Goal: Task Accomplishment & Management: Complete application form

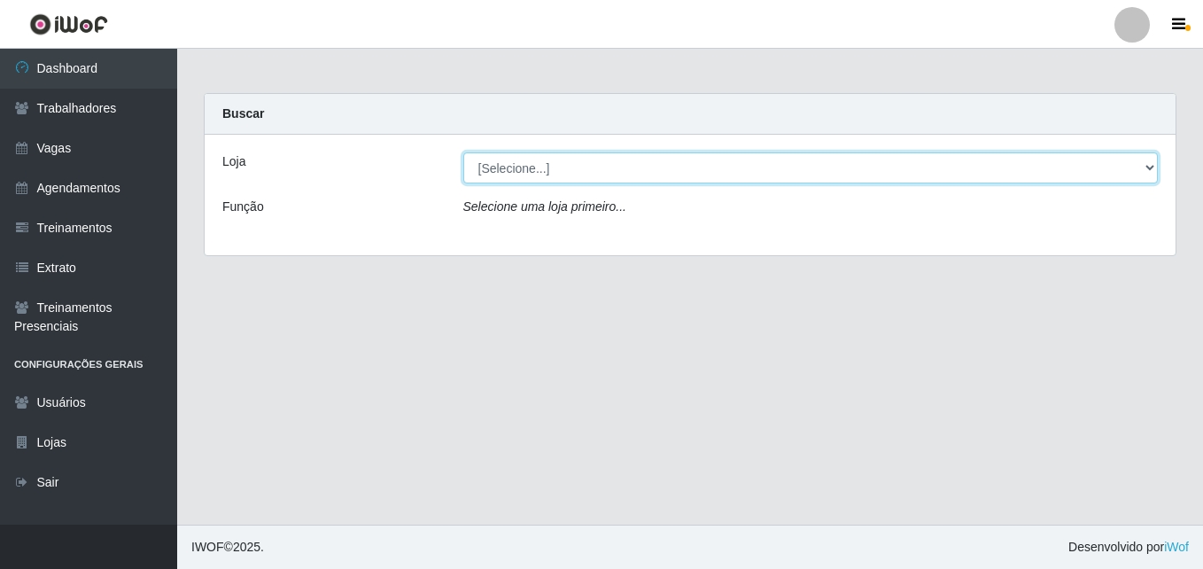
click at [1152, 166] on select "[Selecione...] Bemais Supermercados - [GEOGRAPHIC_DATA]" at bounding box center [810, 167] width 695 height 31
select select "250"
click at [463, 152] on select "[Selecione...] Bemais Supermercados - [GEOGRAPHIC_DATA]" at bounding box center [810, 167] width 695 height 31
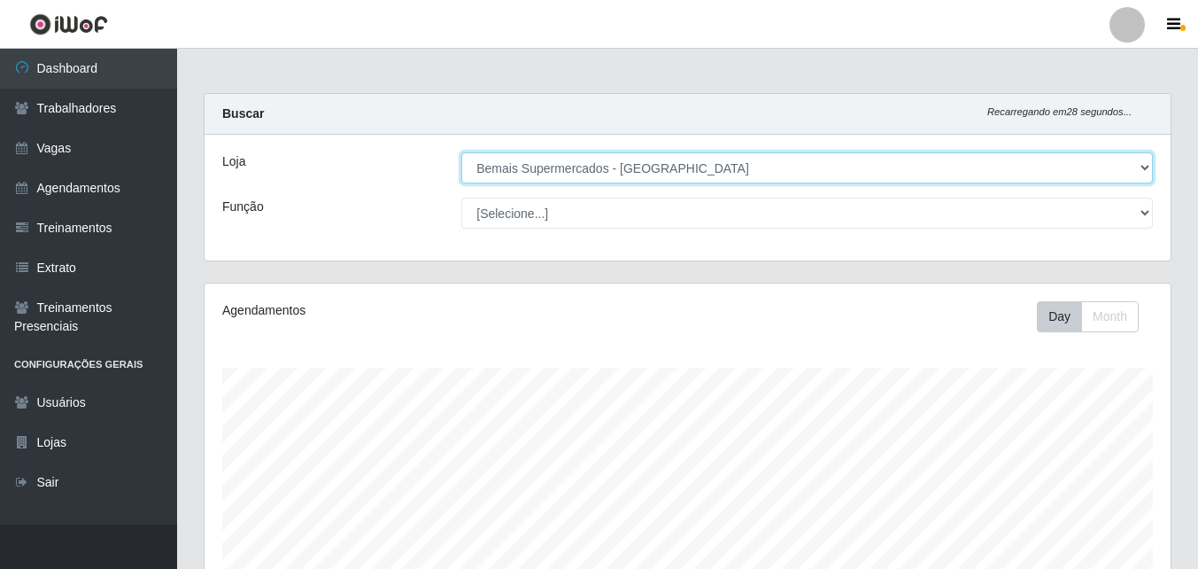
scroll to position [368, 966]
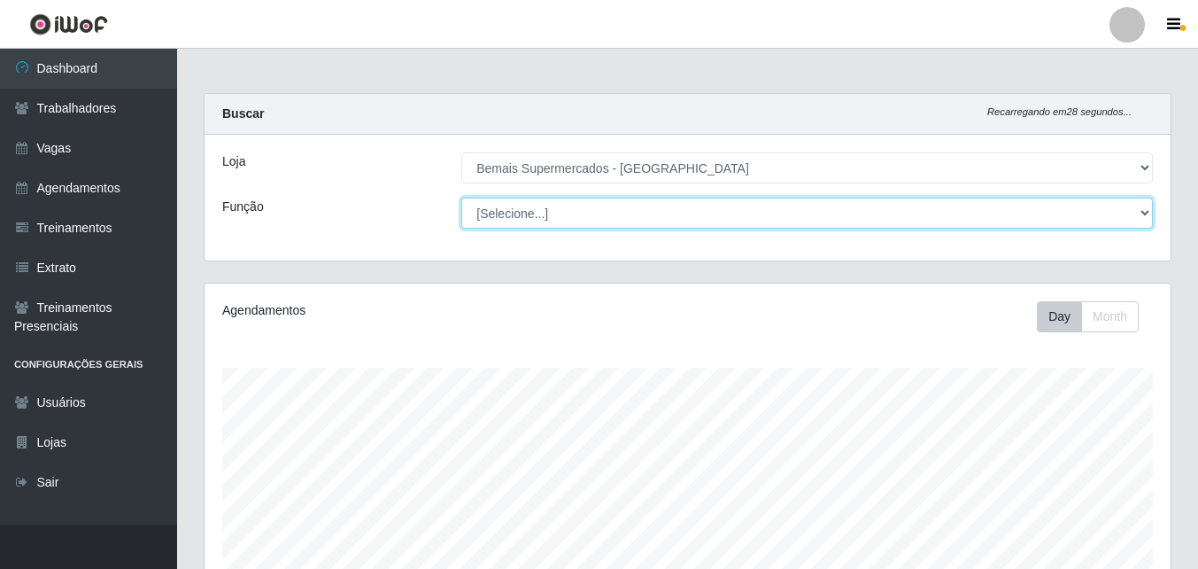
click at [553, 218] on select "[Selecione...] ASG ASG + ASG ++ Auxiliar de Estacionamento Auxiliar de Estacion…" at bounding box center [807, 212] width 692 height 31
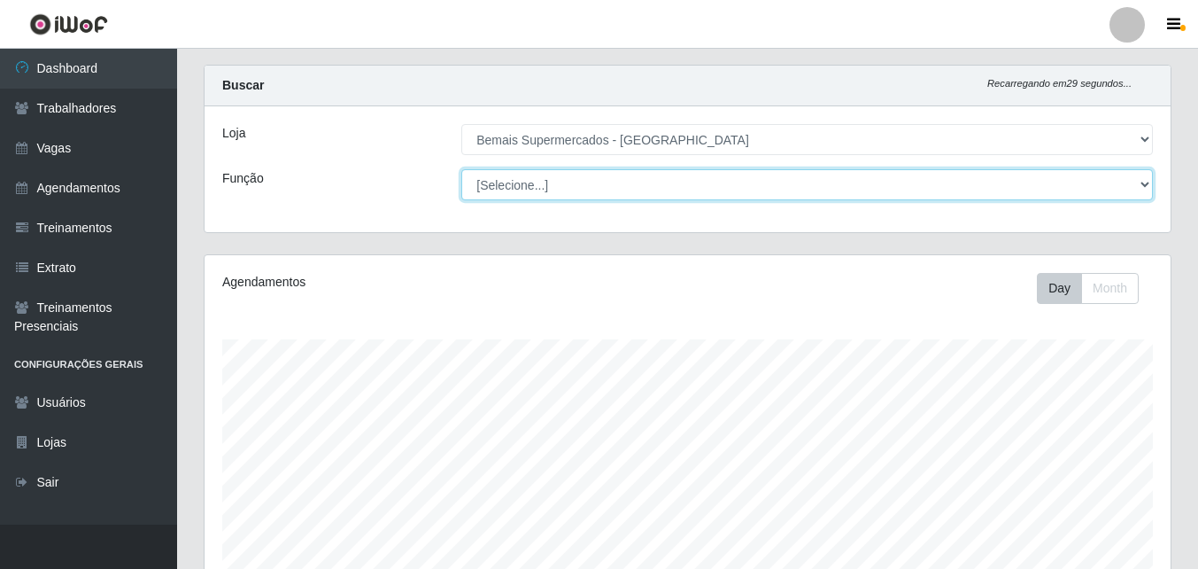
scroll to position [0, 0]
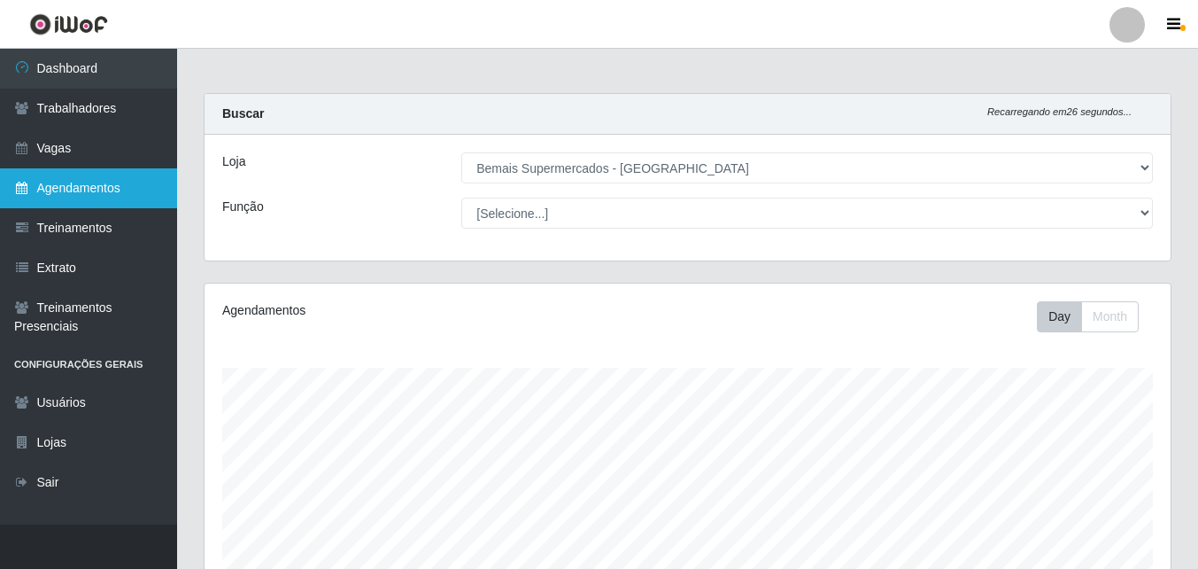
click at [117, 196] on link "Agendamentos" at bounding box center [88, 188] width 177 height 40
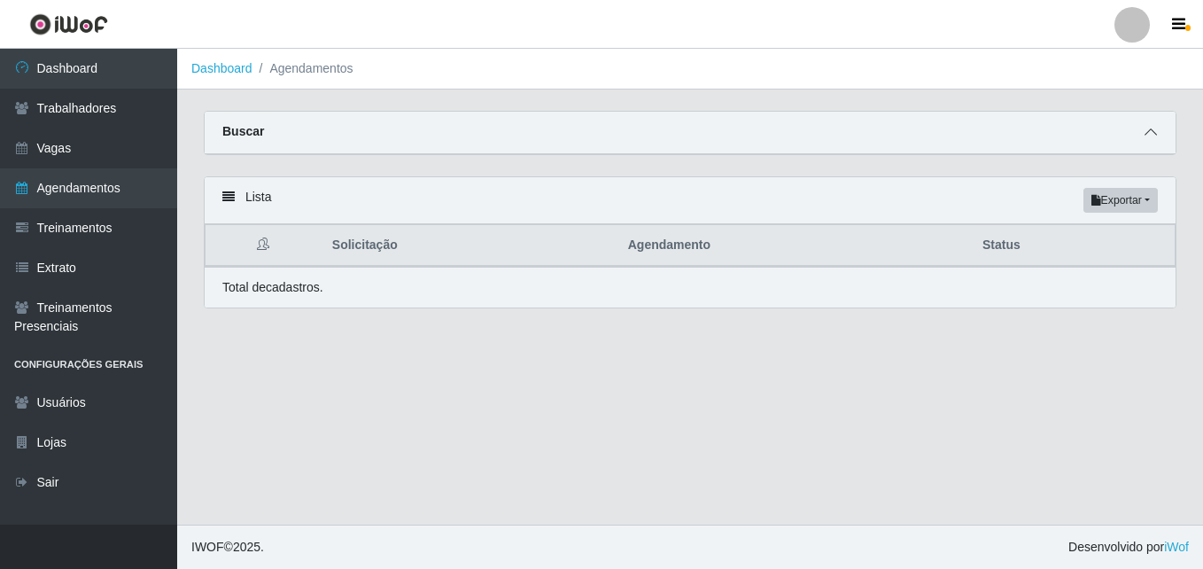
click at [1148, 133] on icon at bounding box center [1150, 132] width 12 height 12
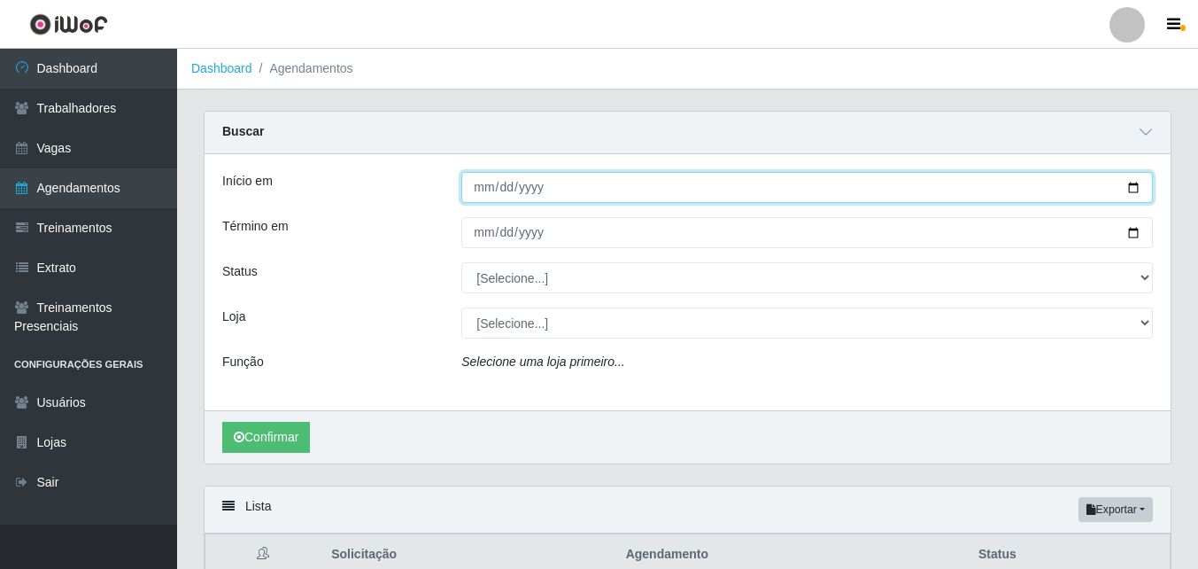
click at [1135, 188] on input "Início em" at bounding box center [807, 187] width 692 height 31
type input "[DATE]"
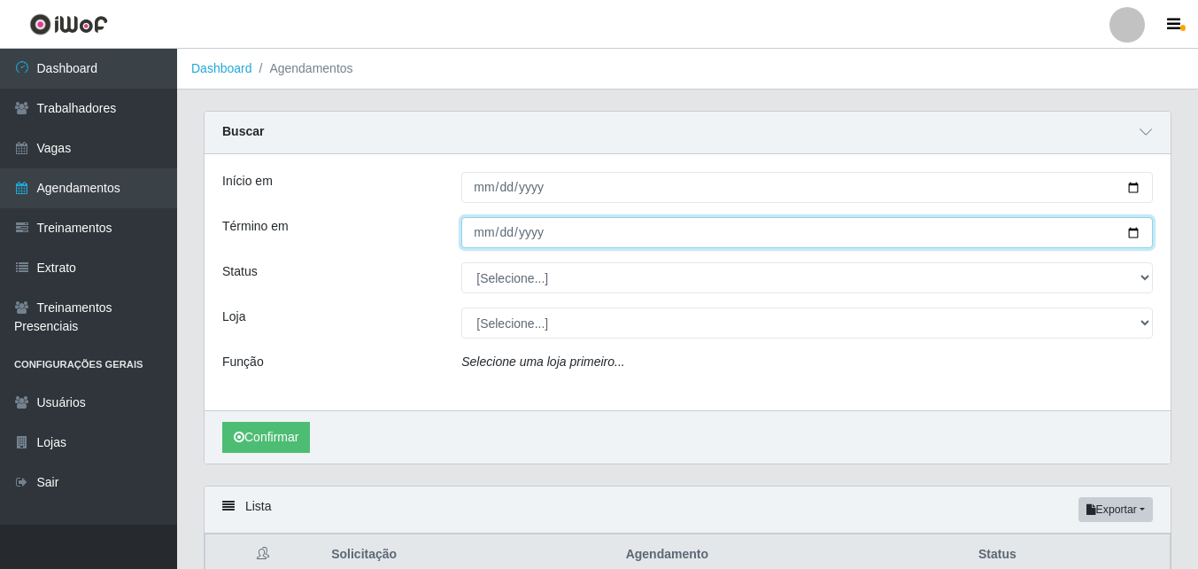
click at [1133, 229] on input "Término em" at bounding box center [807, 232] width 692 height 31
type input "[DATE]"
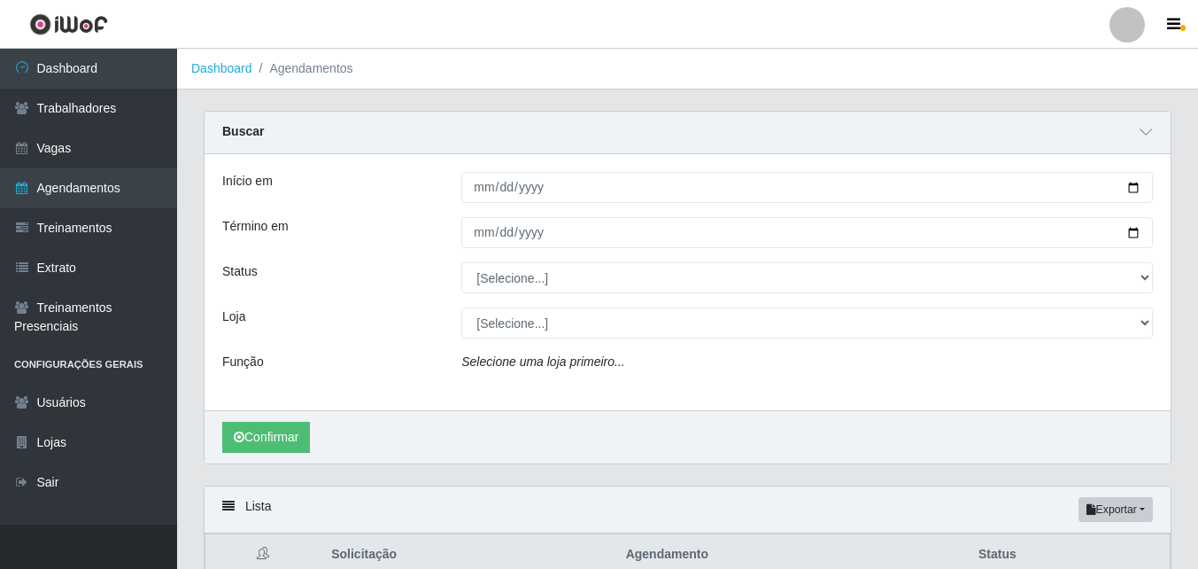
click at [529, 366] on icon "Selecione uma loja primeiro..." at bounding box center [542, 361] width 163 height 14
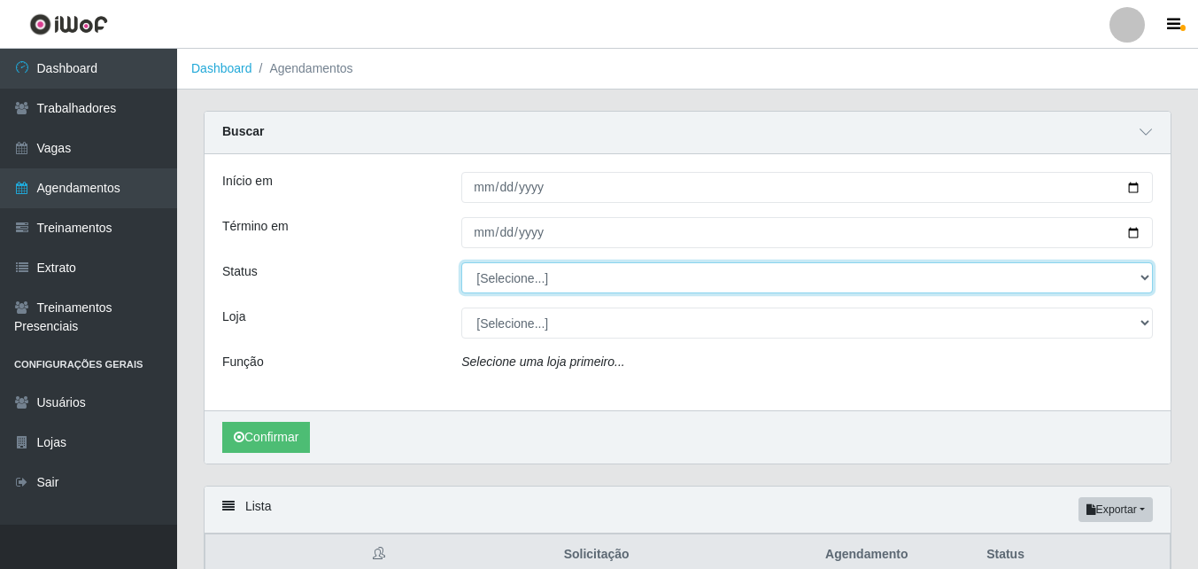
click at [538, 280] on select "[Selecione...] AGENDADO AGUARDANDO LIBERAR EM ANDAMENTO EM REVISÃO FINALIZADO C…" at bounding box center [807, 277] width 692 height 31
click at [566, 278] on select "[Selecione...] AGENDADO AGUARDANDO LIBERAR EM ANDAMENTO EM REVISÃO FINALIZADO C…" at bounding box center [807, 277] width 692 height 31
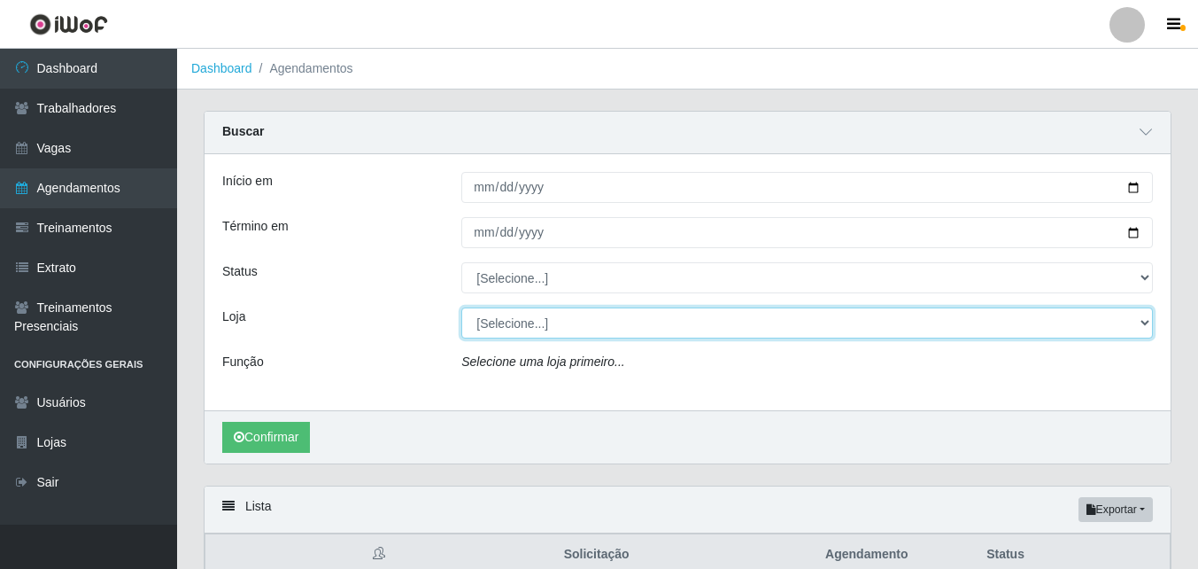
click at [535, 323] on select "[Selecione...] Bemais Supermercados - [GEOGRAPHIC_DATA]" at bounding box center [807, 322] width 692 height 31
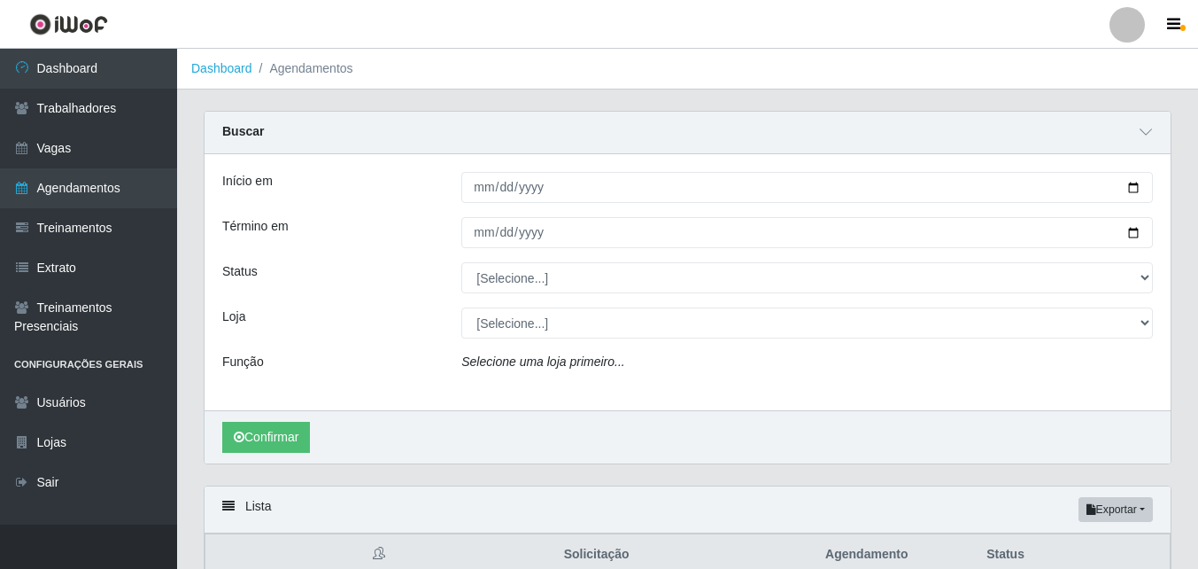
click at [584, 367] on icon "Selecione uma loja primeiro..." at bounding box center [542, 361] width 163 height 14
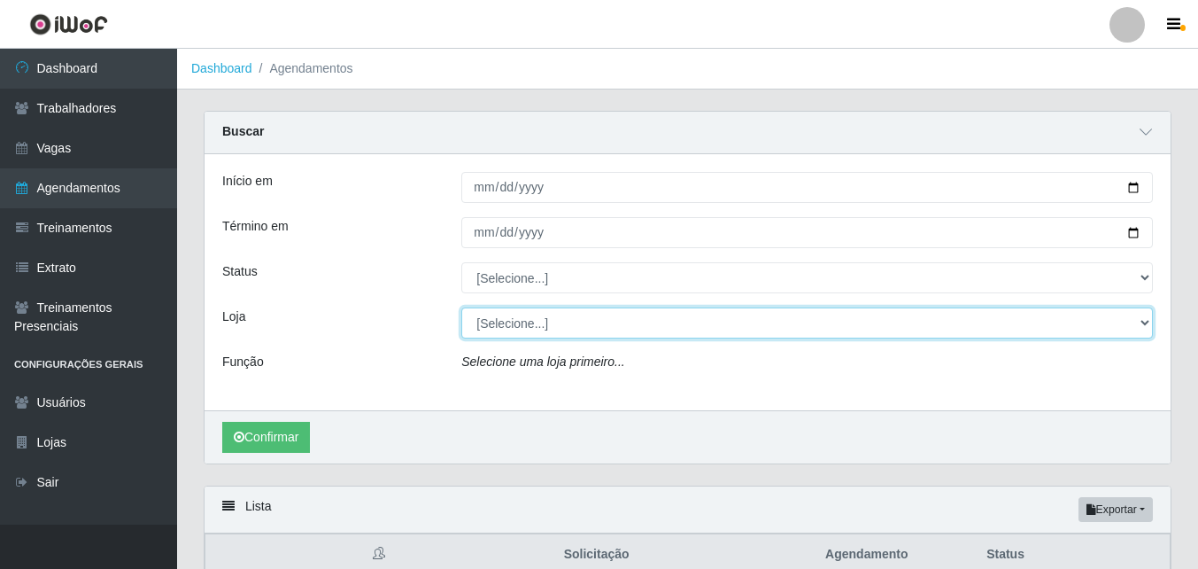
click at [556, 322] on select "[Selecione...] Bemais Supermercados - [GEOGRAPHIC_DATA]" at bounding box center [807, 322] width 692 height 31
select select "250"
click at [461, 308] on select "[Selecione...] Bemais Supermercados - [GEOGRAPHIC_DATA]" at bounding box center [807, 322] width 692 height 31
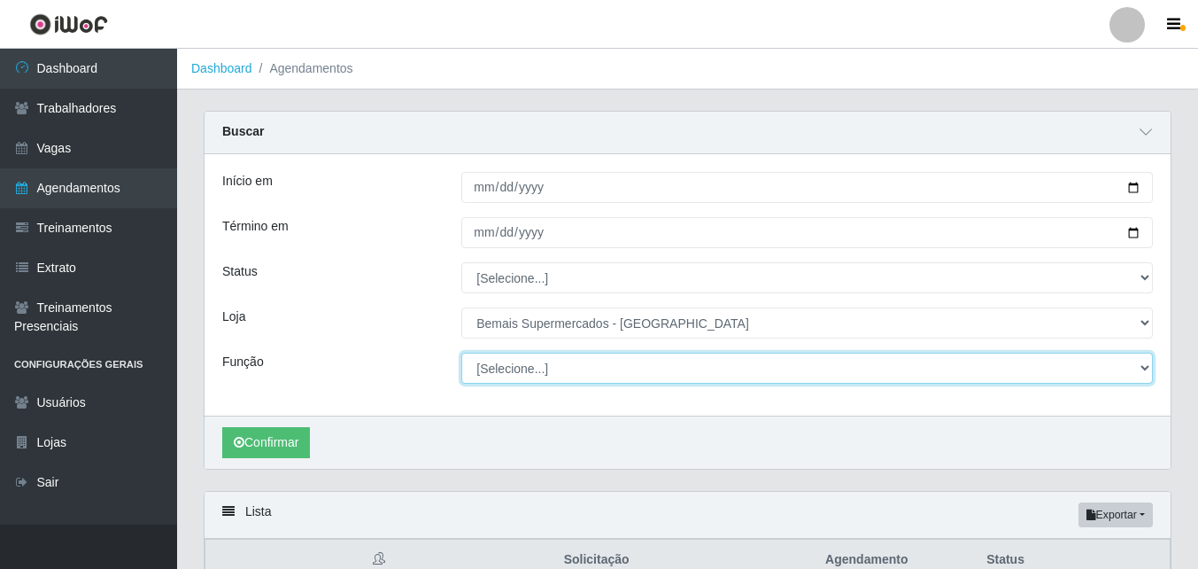
click at [547, 372] on select "[Selecione...] ASG ASG + ASG ++ Auxiliar de Estacionamento Auxiliar de Estacion…" at bounding box center [807, 367] width 692 height 31
select select "86"
click at [461, 353] on select "[Selecione...] ASG ASG + ASG ++ Auxiliar de Estacionamento Auxiliar de Estacion…" at bounding box center [807, 367] width 692 height 31
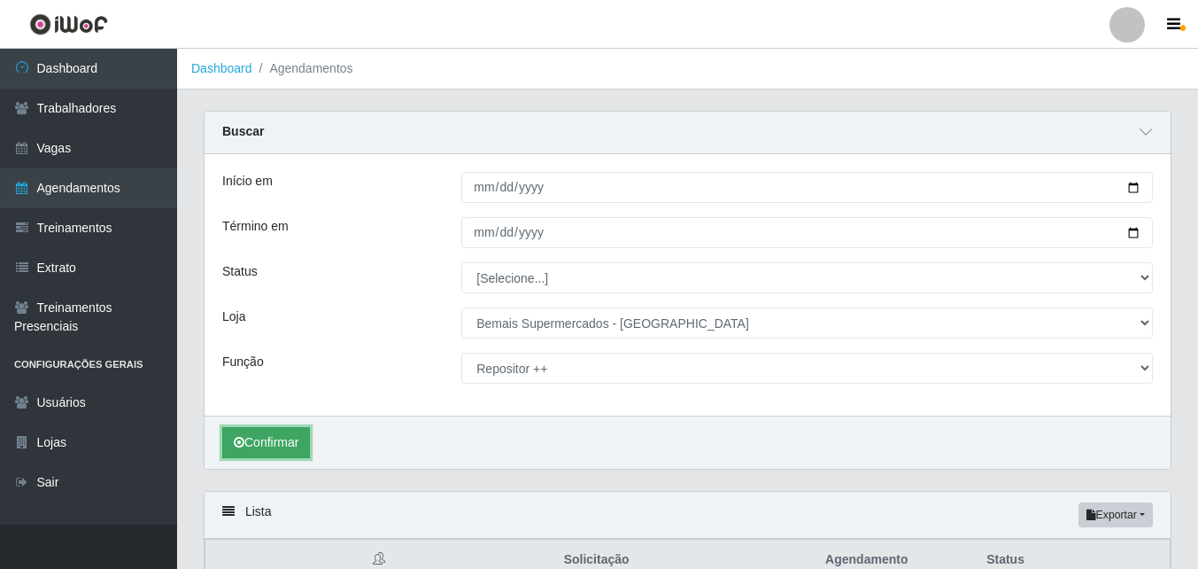
click at [274, 441] on button "Confirmar" at bounding box center [266, 442] width 88 height 31
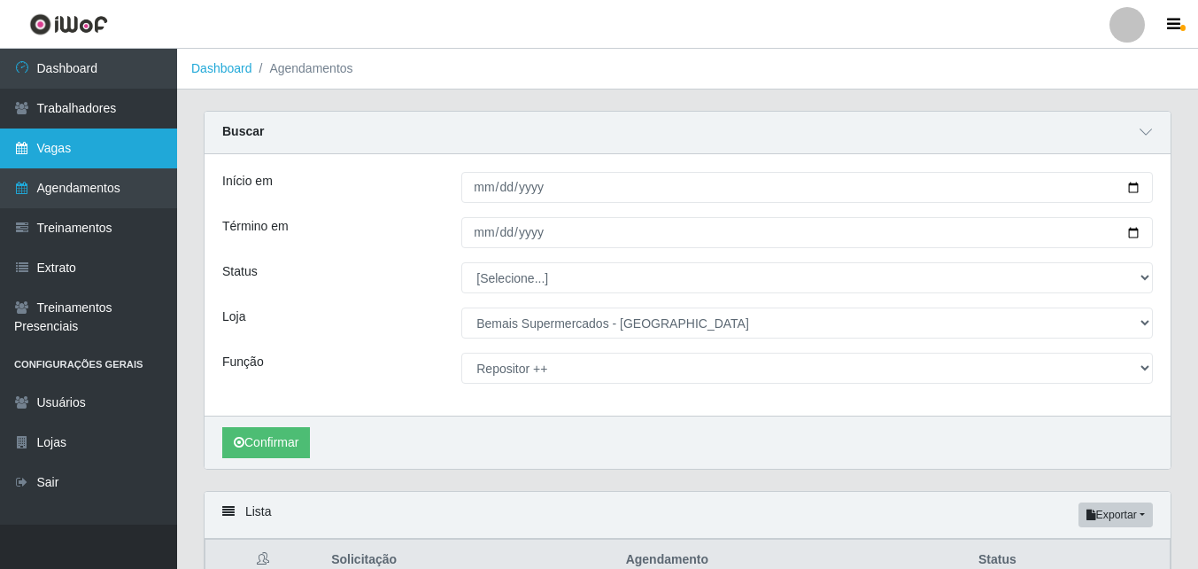
click at [105, 162] on link "Vagas" at bounding box center [88, 148] width 177 height 40
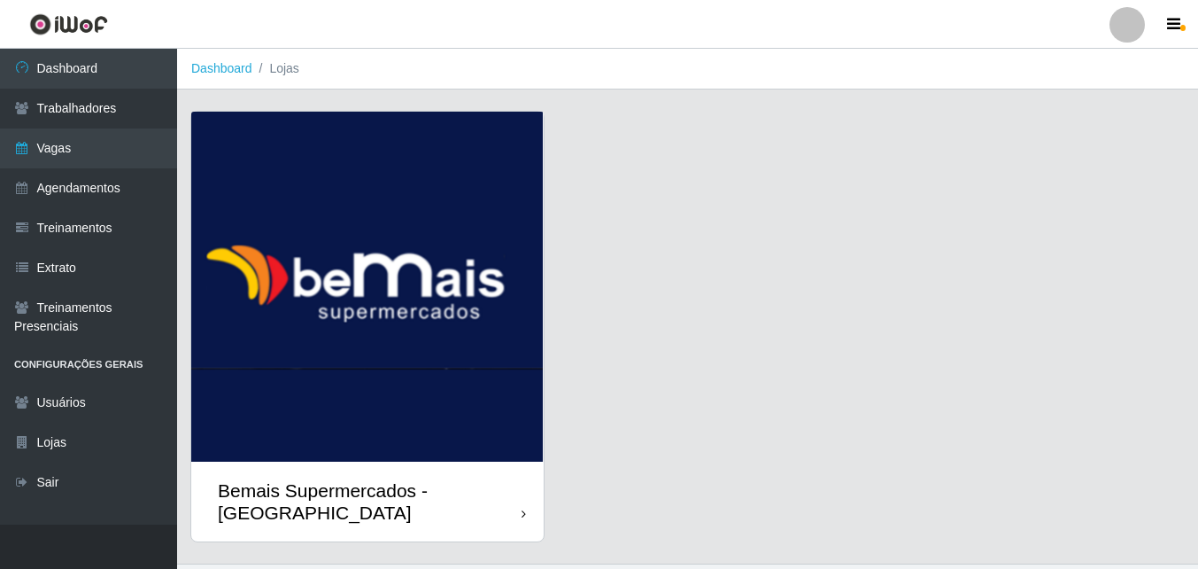
click at [518, 461] on div "Bemais Supermercados - [GEOGRAPHIC_DATA]" at bounding box center [367, 501] width 352 height 80
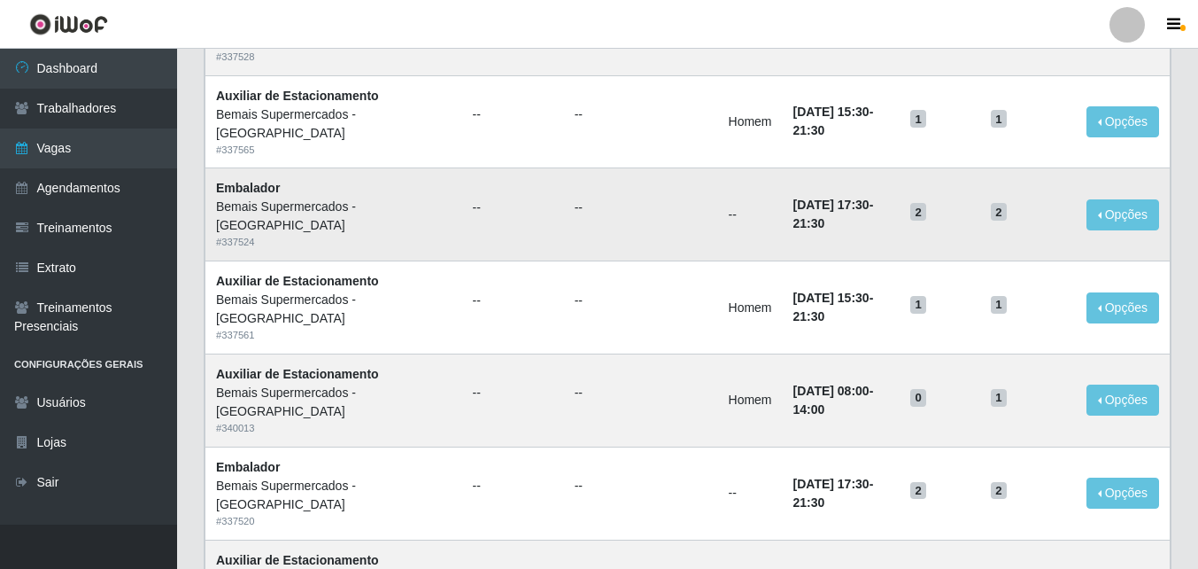
scroll to position [1211, 0]
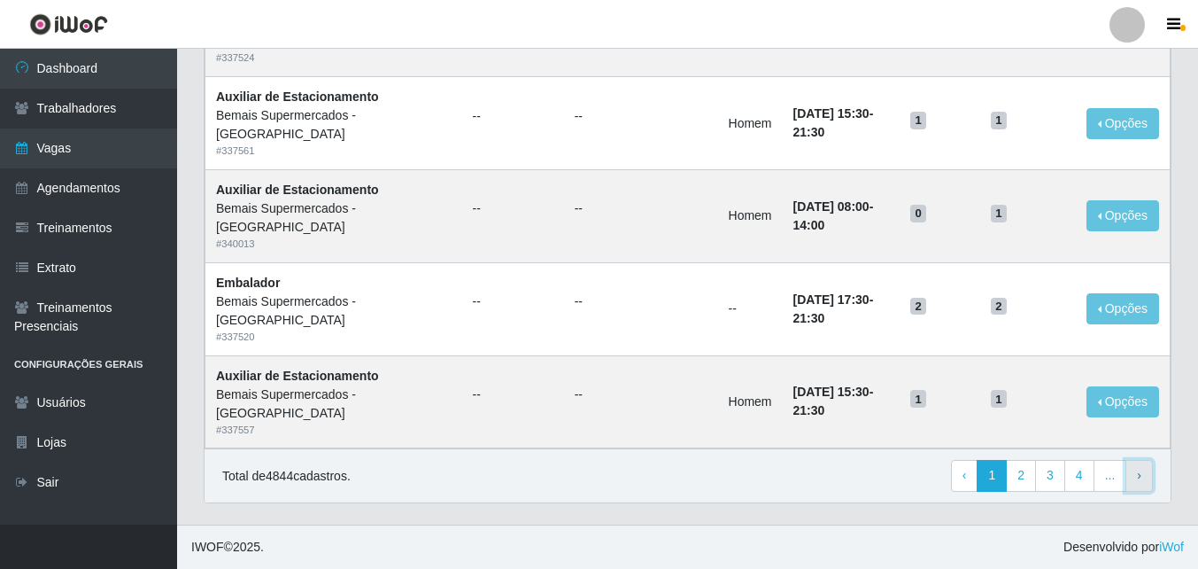
click at [1139, 477] on span "›" at bounding box center [1139, 475] width 4 height 14
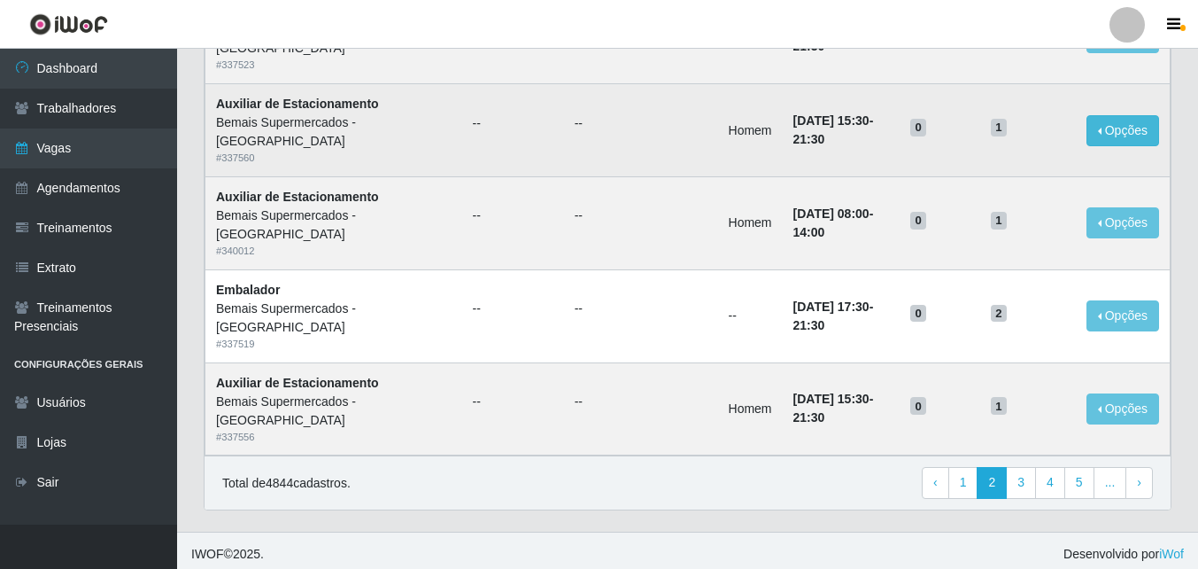
scroll to position [1211, 0]
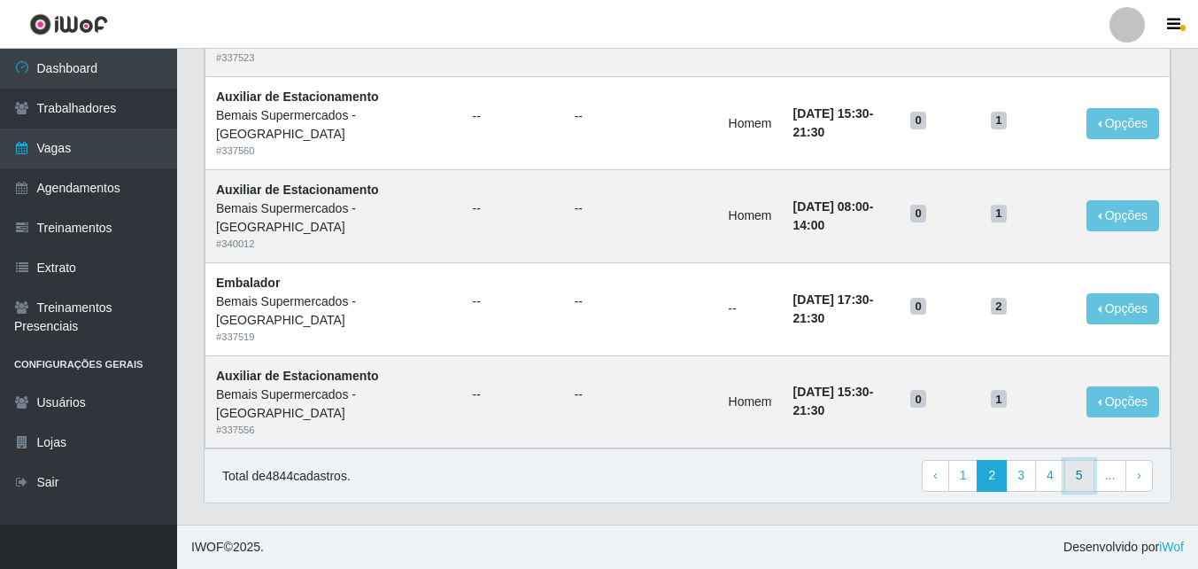
click at [1092, 476] on link "5" at bounding box center [1079, 476] width 30 height 32
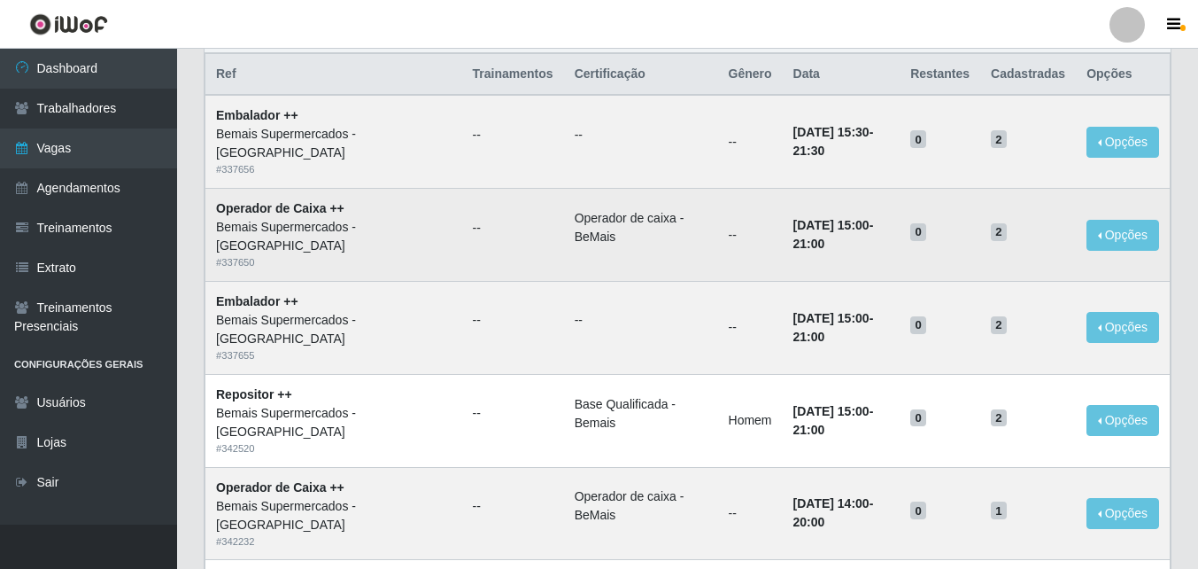
scroll to position [177, 0]
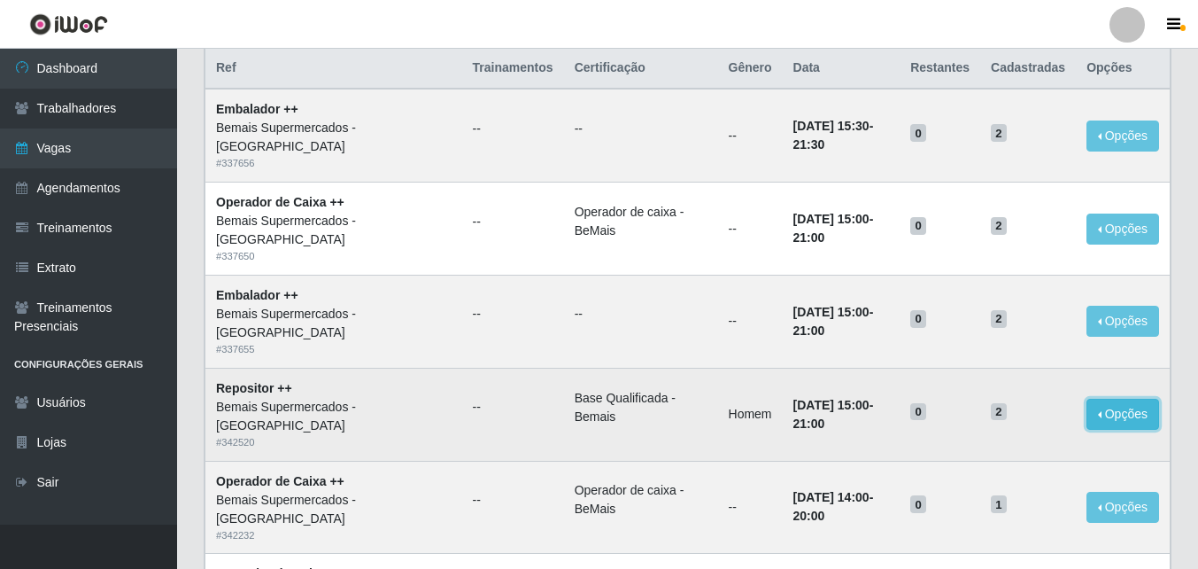
click at [1118, 421] on button "Opções" at bounding box center [1123, 414] width 73 height 31
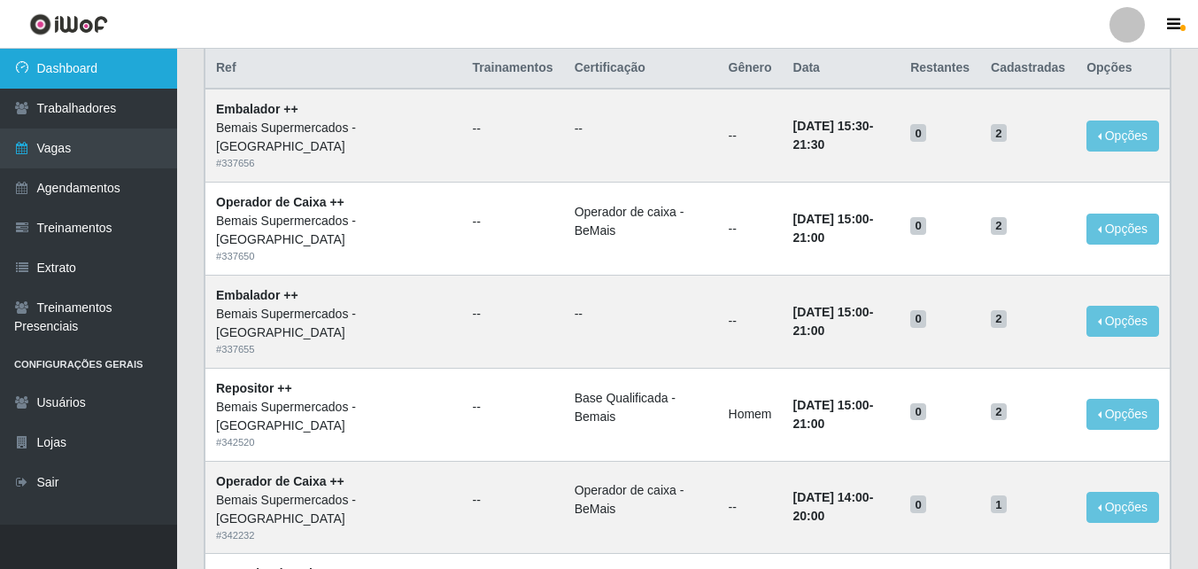
click at [100, 74] on link "Dashboard" at bounding box center [88, 69] width 177 height 40
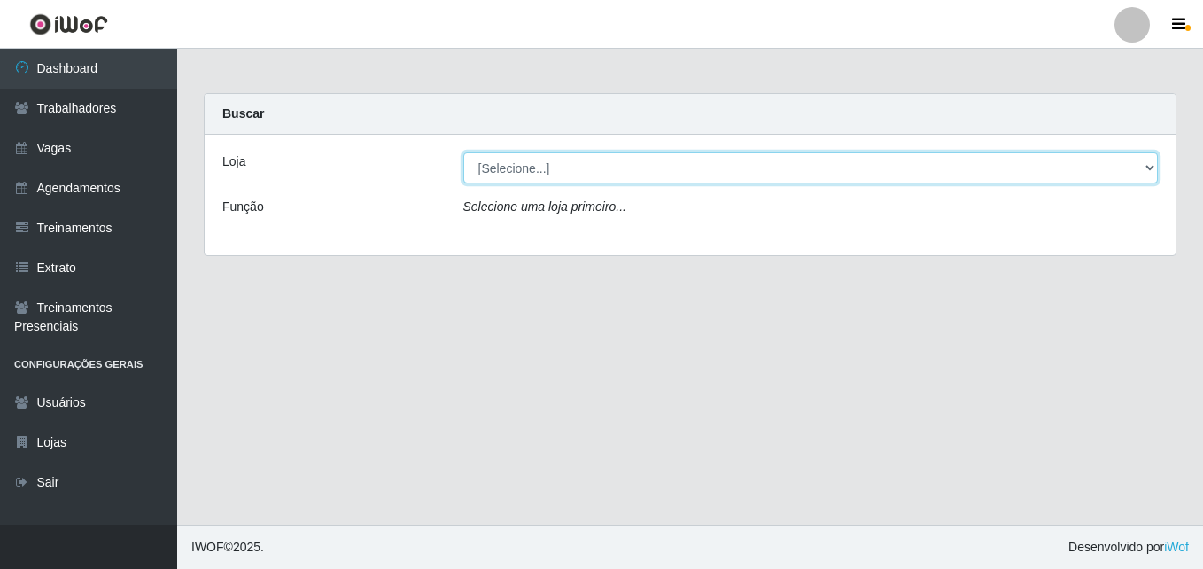
click at [558, 177] on select "[Selecione...] Bemais Supermercados - [GEOGRAPHIC_DATA]" at bounding box center [810, 167] width 695 height 31
select select "250"
click at [463, 152] on select "[Selecione...] Bemais Supermercados - [GEOGRAPHIC_DATA]" at bounding box center [810, 167] width 695 height 31
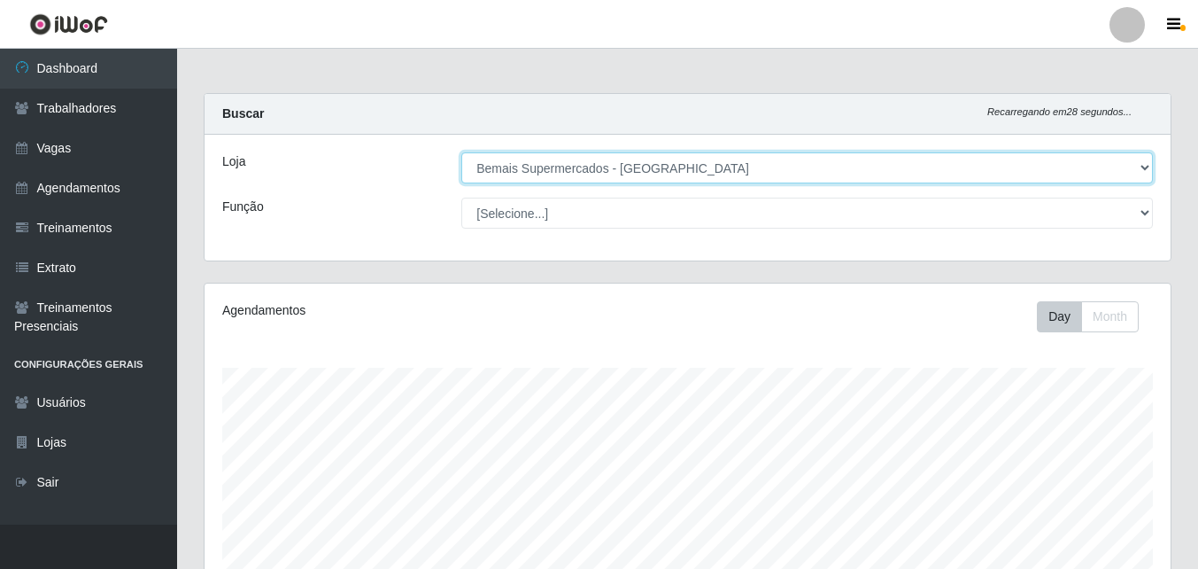
scroll to position [368, 966]
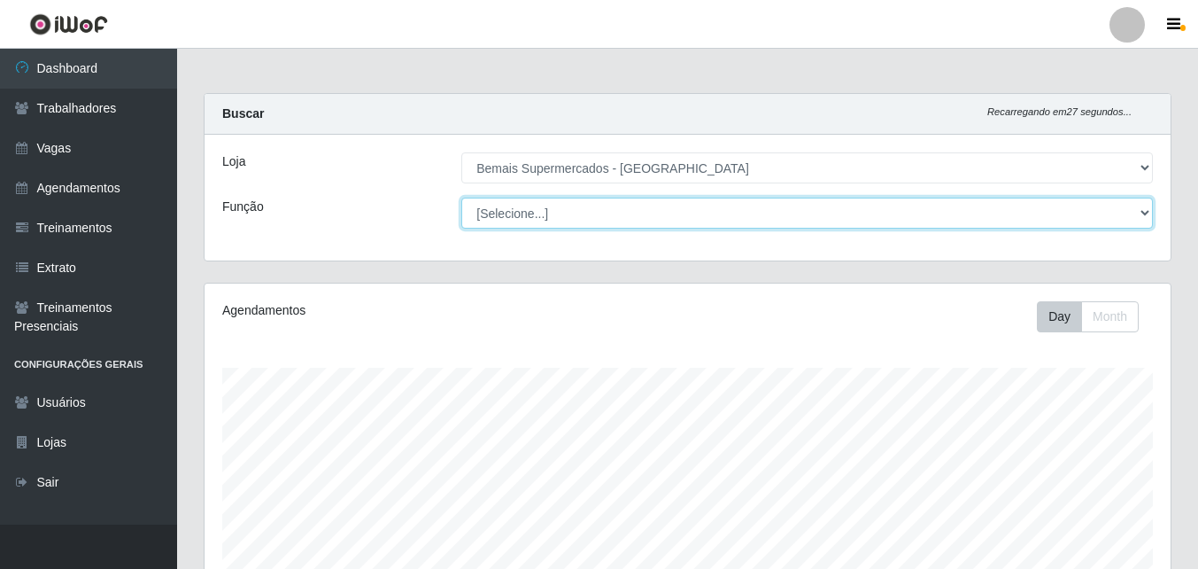
click at [1146, 214] on select "[Selecione...] ASG ASG + ASG ++ Auxiliar de Estacionamento Auxiliar de Estacion…" at bounding box center [807, 212] width 692 height 31
select select "86"
click at [461, 197] on select "[Selecione...] ASG ASG + ASG ++ Auxiliar de Estacionamento Auxiliar de Estacion…" at bounding box center [807, 212] width 692 height 31
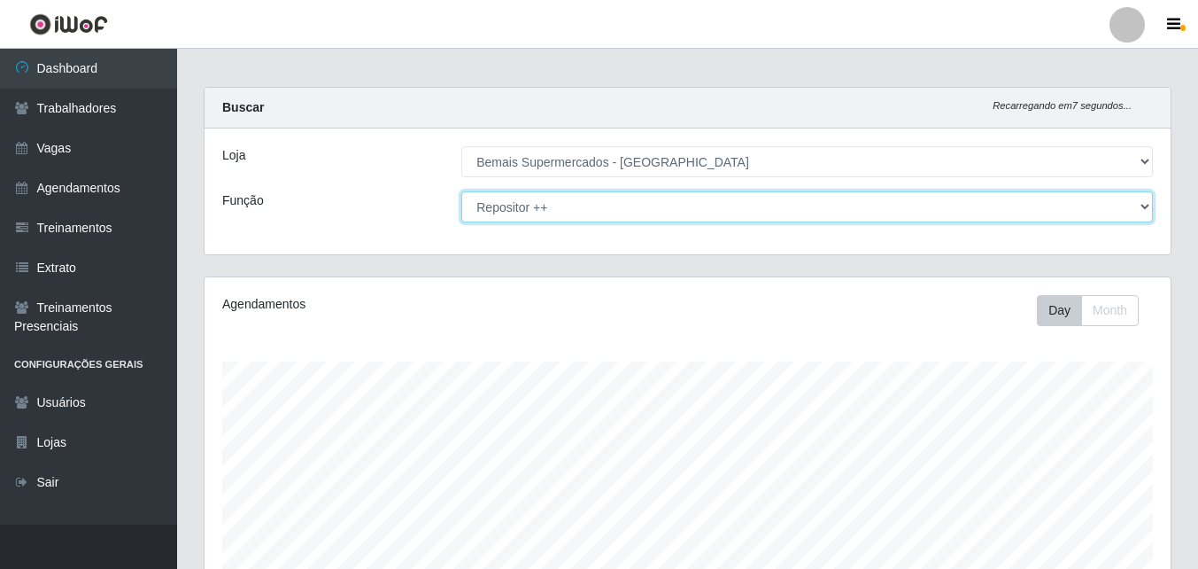
scroll to position [0, 0]
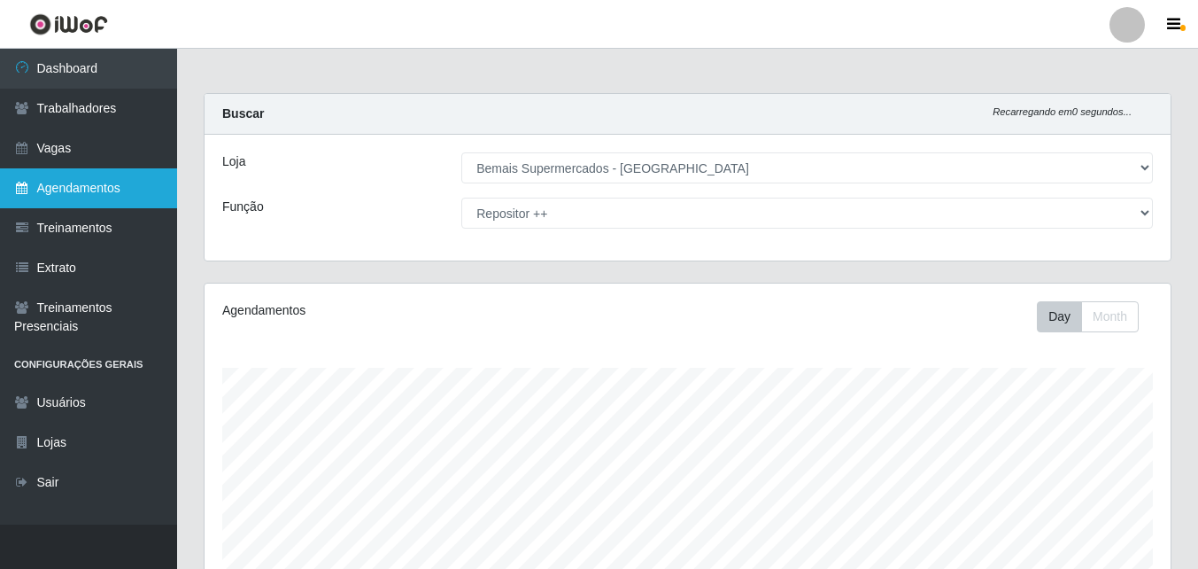
click at [81, 191] on link "Agendamentos" at bounding box center [88, 188] width 177 height 40
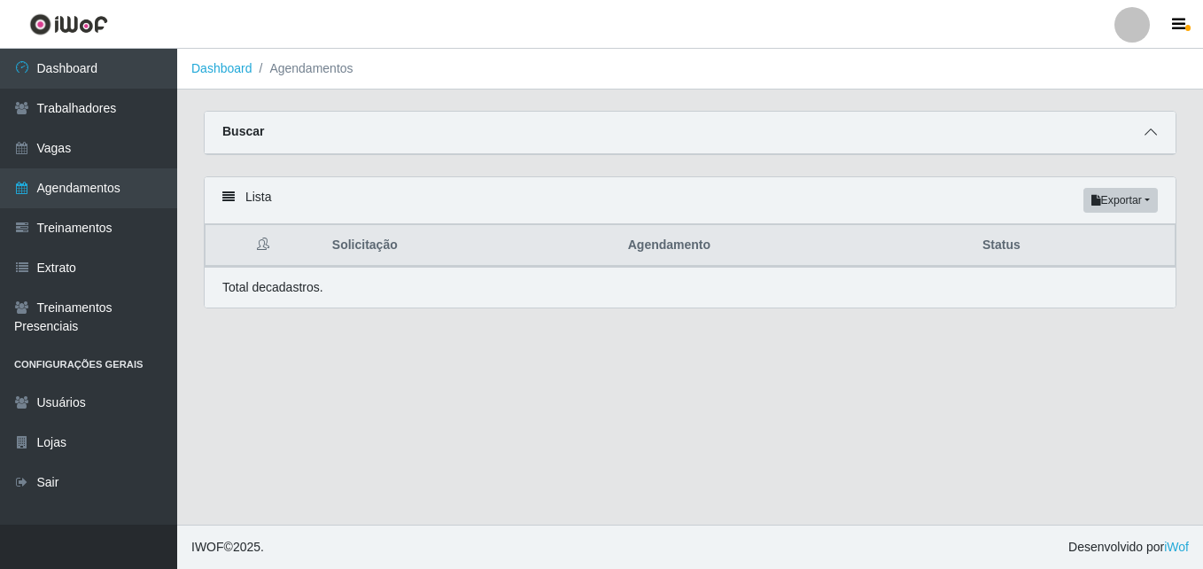
click at [1149, 135] on icon at bounding box center [1150, 132] width 12 height 12
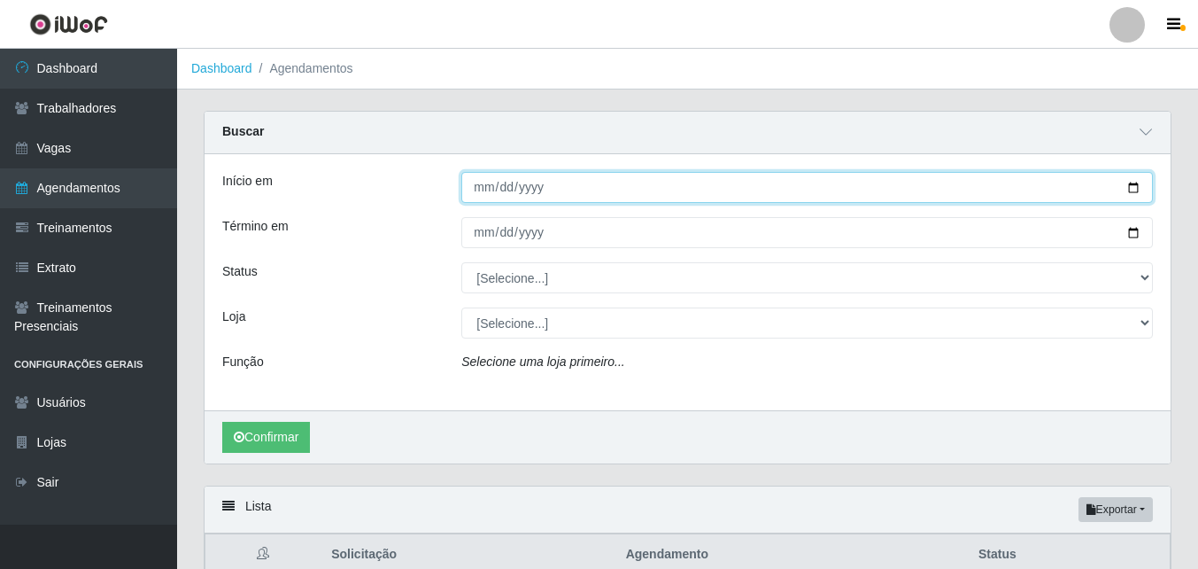
click at [1136, 189] on input "Início em" at bounding box center [807, 187] width 692 height 31
type input "[DATE]"
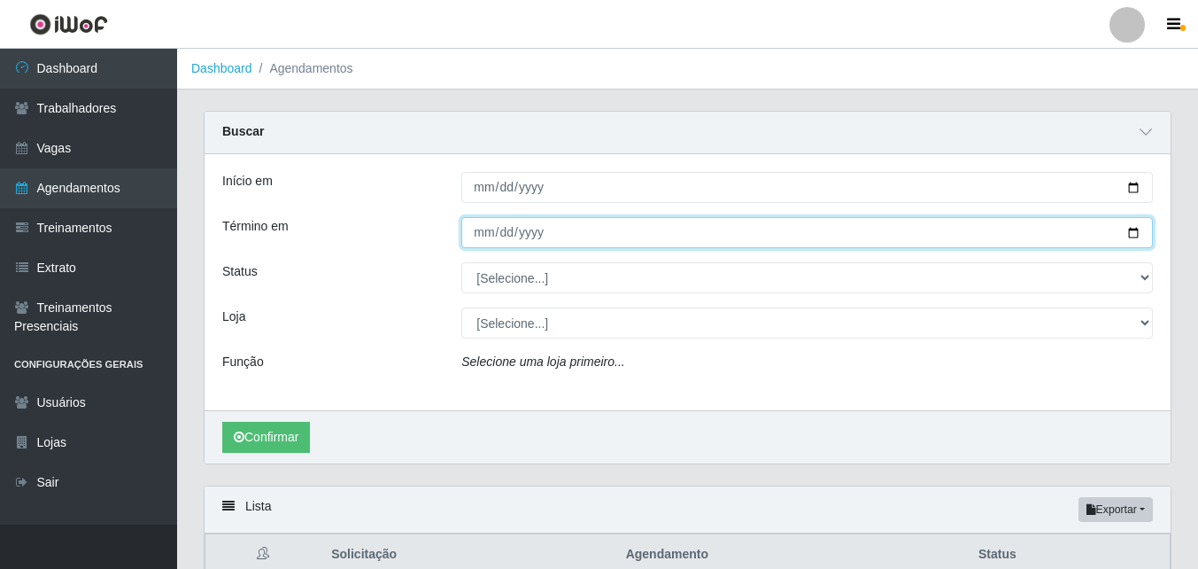
click at [1133, 235] on input "Término em" at bounding box center [807, 232] width 692 height 31
type input "[DATE]"
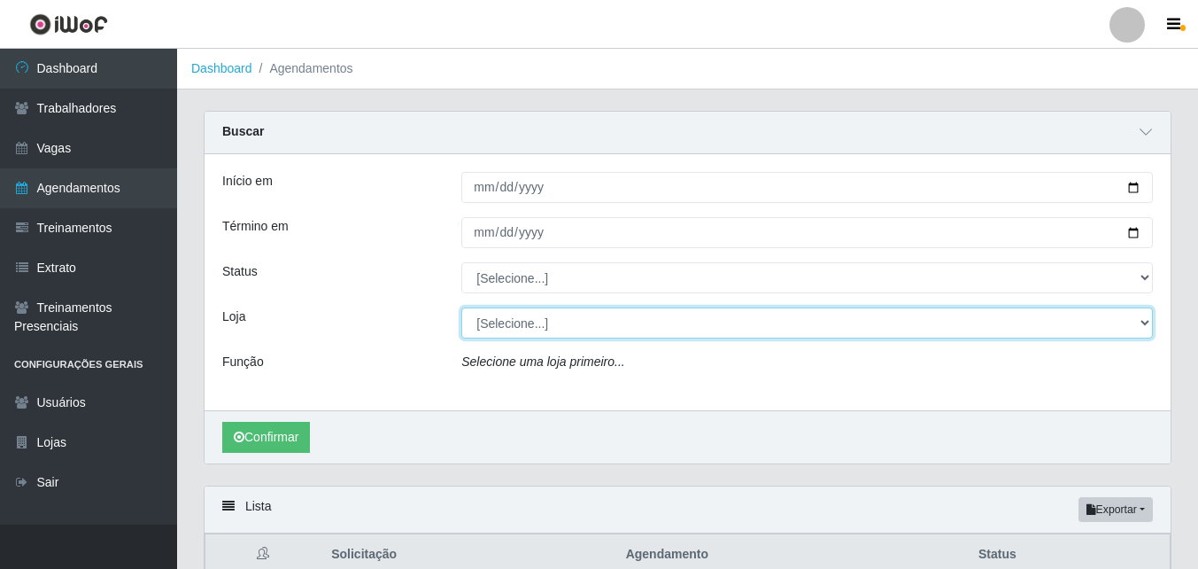
click at [549, 322] on select "[Selecione...] Bemais Supermercados - [GEOGRAPHIC_DATA]" at bounding box center [807, 322] width 692 height 31
select select "250"
click at [461, 308] on select "[Selecione...] Bemais Supermercados - [GEOGRAPHIC_DATA]" at bounding box center [807, 322] width 692 height 31
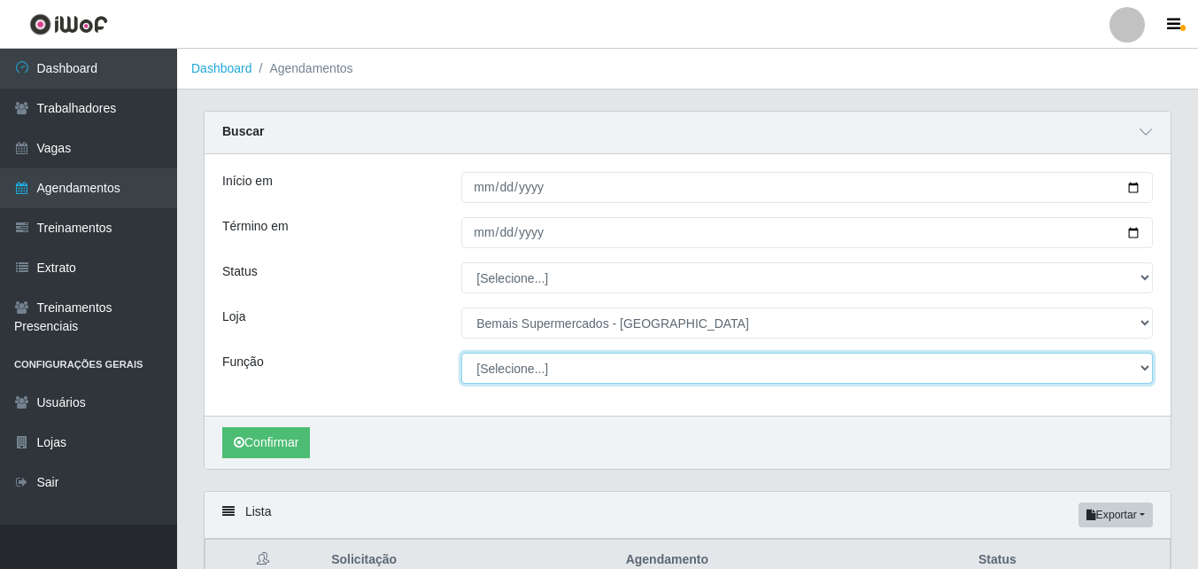
click at [559, 364] on select "[Selecione...] ASG ASG + ASG ++ Auxiliar de Estacionamento Auxiliar de Estacion…" at bounding box center [807, 367] width 692 height 31
select select "86"
click at [461, 353] on select "[Selecione...] ASG ASG + ASG ++ Auxiliar de Estacionamento Auxiliar de Estacion…" at bounding box center [807, 367] width 692 height 31
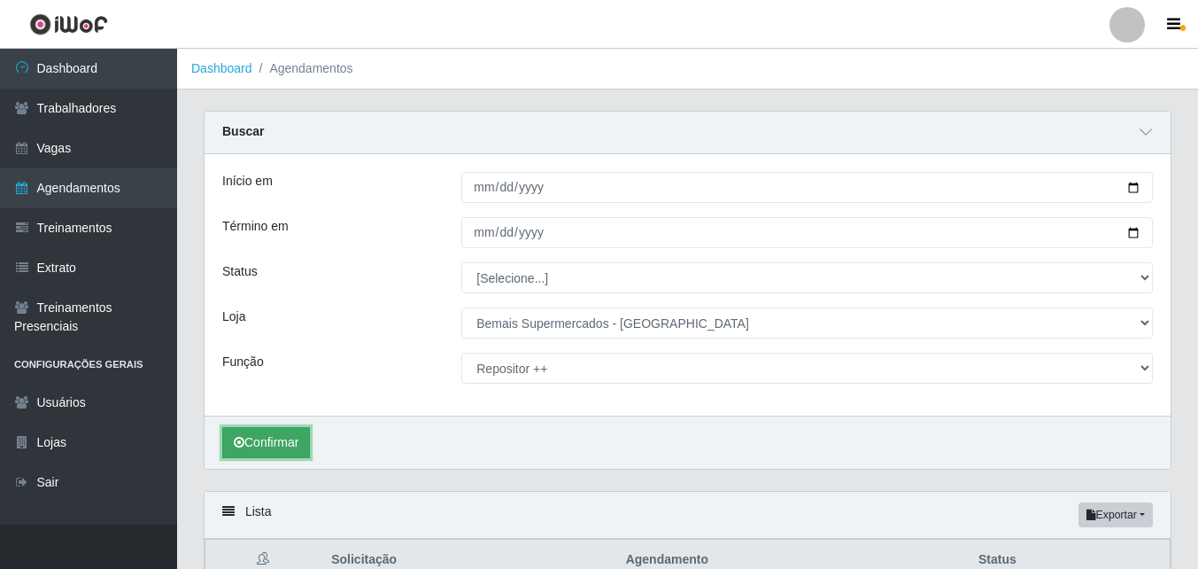
click at [266, 438] on button "Confirmar" at bounding box center [266, 442] width 88 height 31
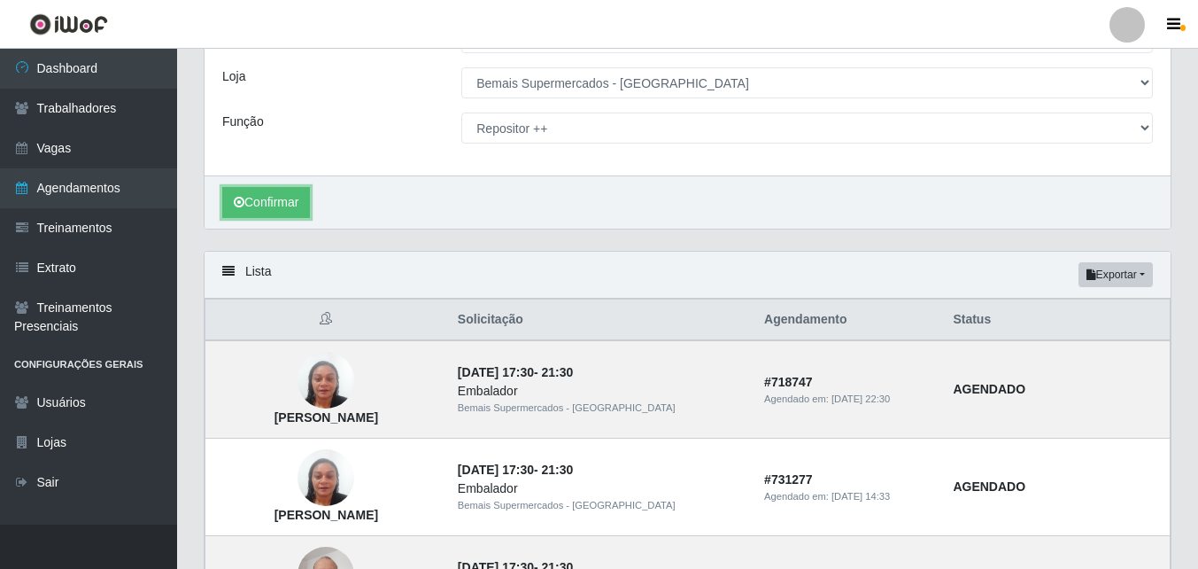
scroll to position [120, 0]
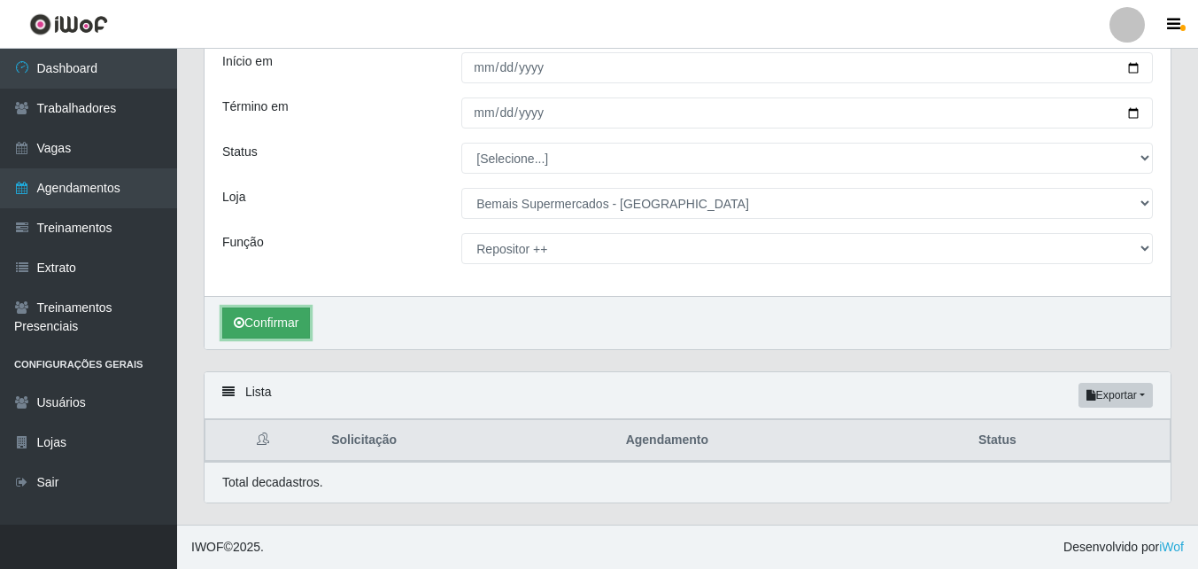
click at [281, 320] on button "Confirmar" at bounding box center [266, 322] width 88 height 31
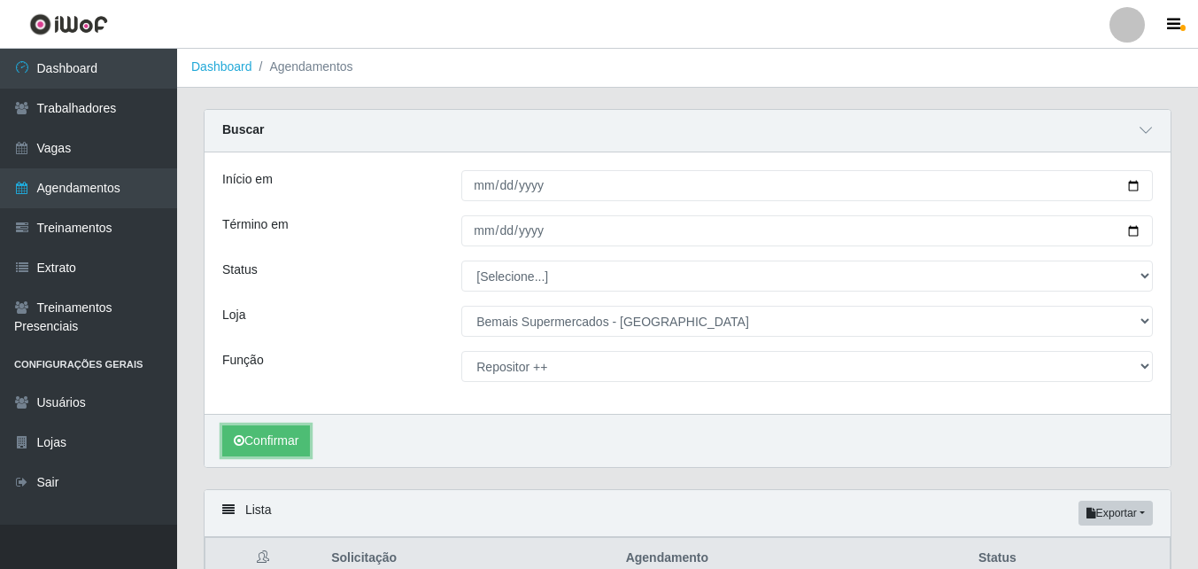
scroll to position [0, 0]
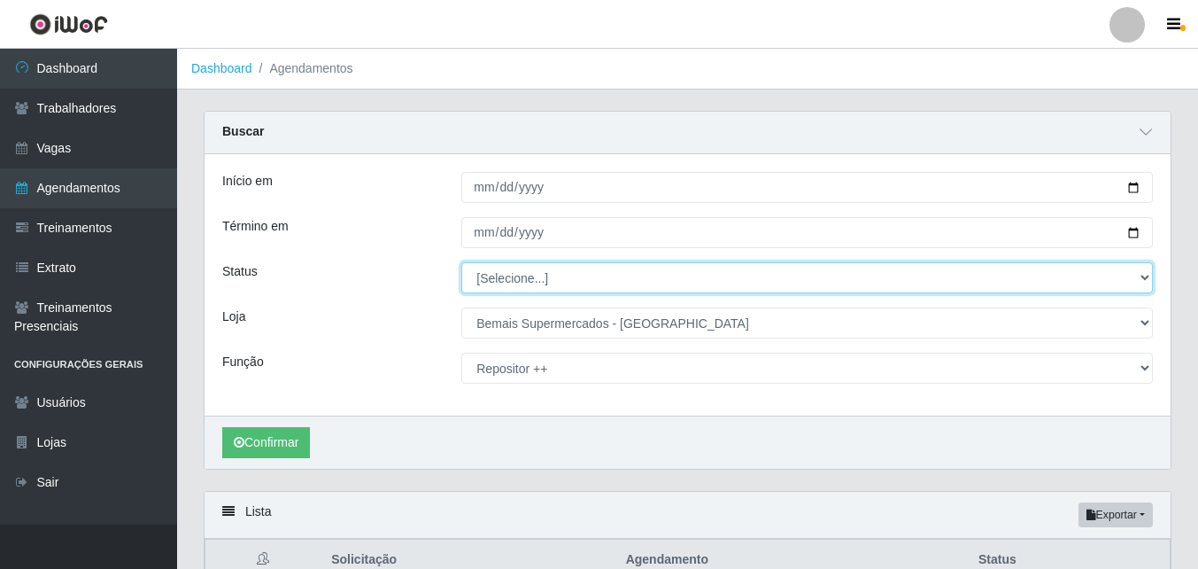
click at [657, 276] on select "[Selecione...] AGENDADO AGUARDANDO LIBERAR EM ANDAMENTO EM REVISÃO FINALIZADO C…" at bounding box center [807, 277] width 692 height 31
select select "FINALIZADO"
click at [461, 263] on select "[Selecione...] AGENDADO AGUARDANDO LIBERAR EM ANDAMENTO EM REVISÃO FINALIZADO C…" at bounding box center [807, 277] width 692 height 31
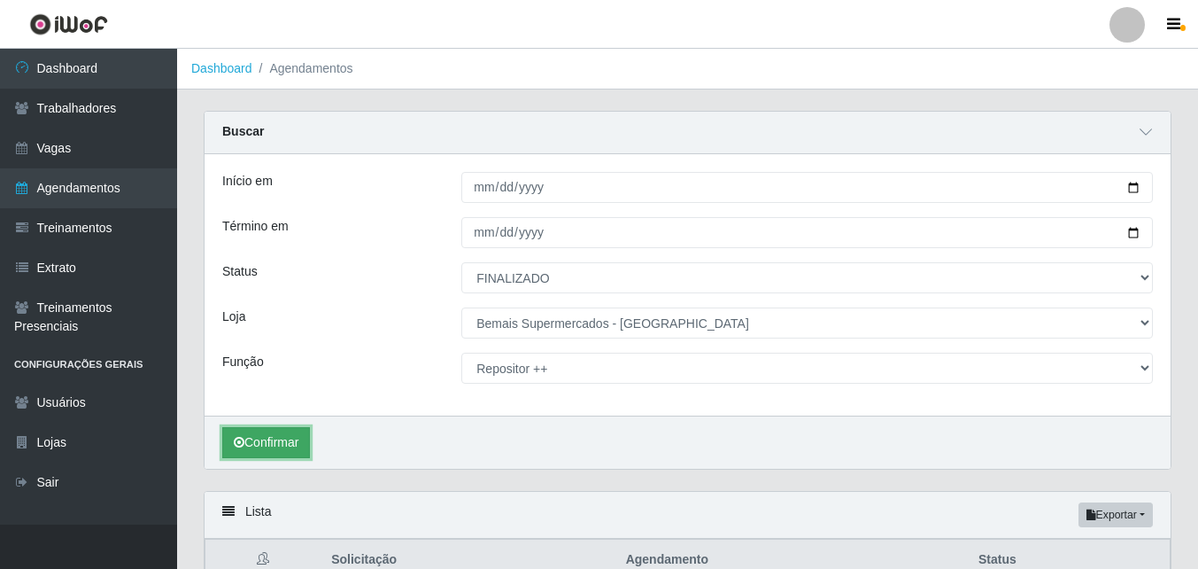
click at [294, 444] on button "Confirmar" at bounding box center [266, 442] width 88 height 31
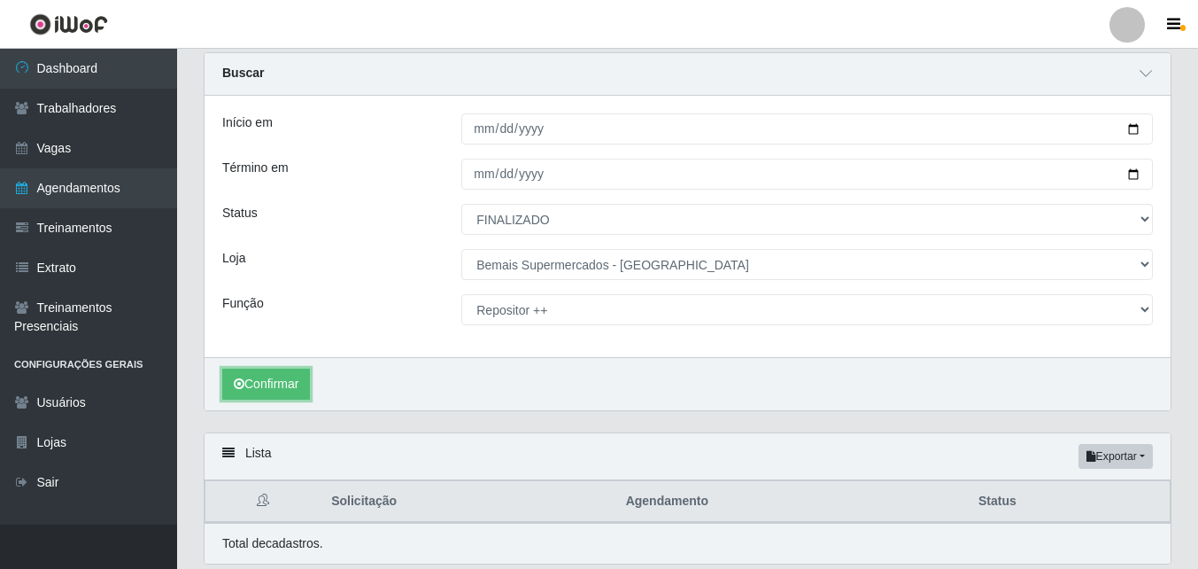
scroll to position [120, 0]
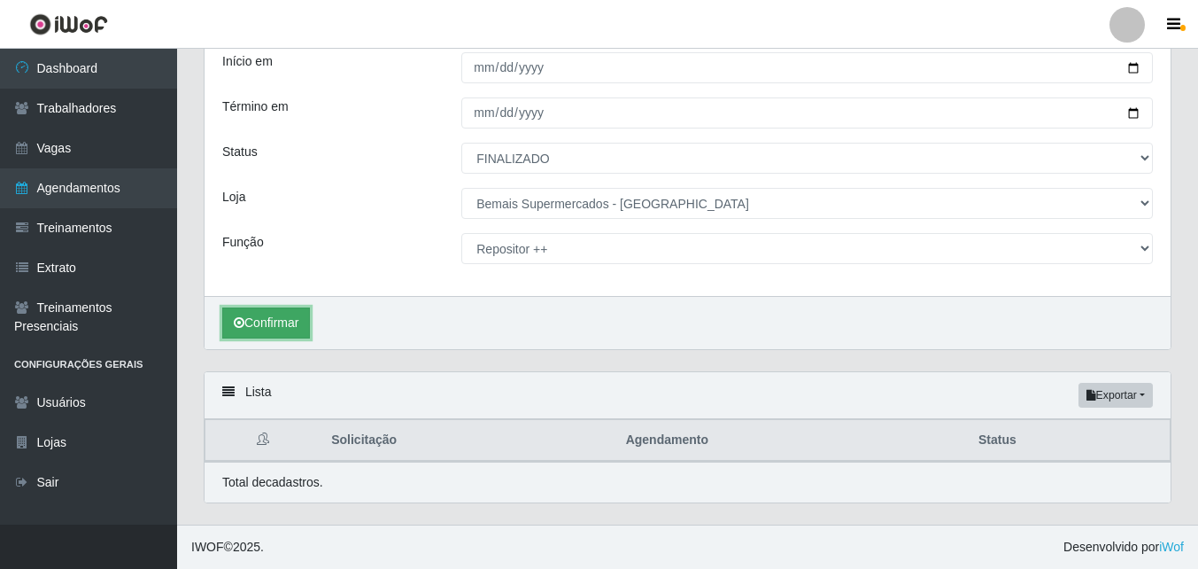
click at [271, 319] on button "Confirmar" at bounding box center [266, 322] width 88 height 31
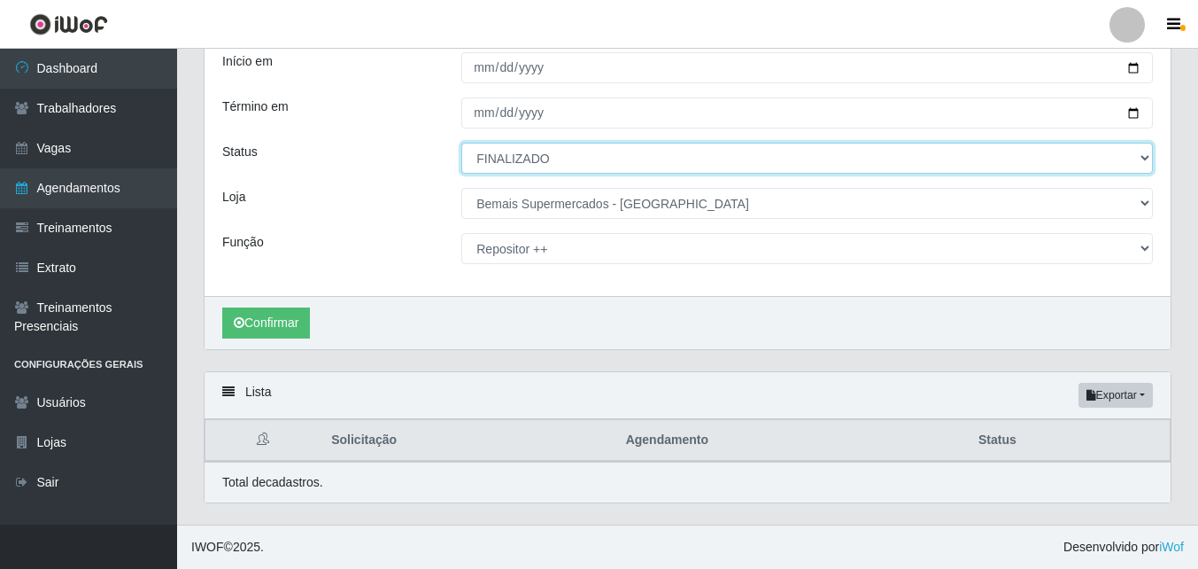
click at [581, 161] on select "[Selecione...] AGENDADO AGUARDANDO LIBERAR EM ANDAMENTO EM REVISÃO FINALIZADO C…" at bounding box center [807, 158] width 692 height 31
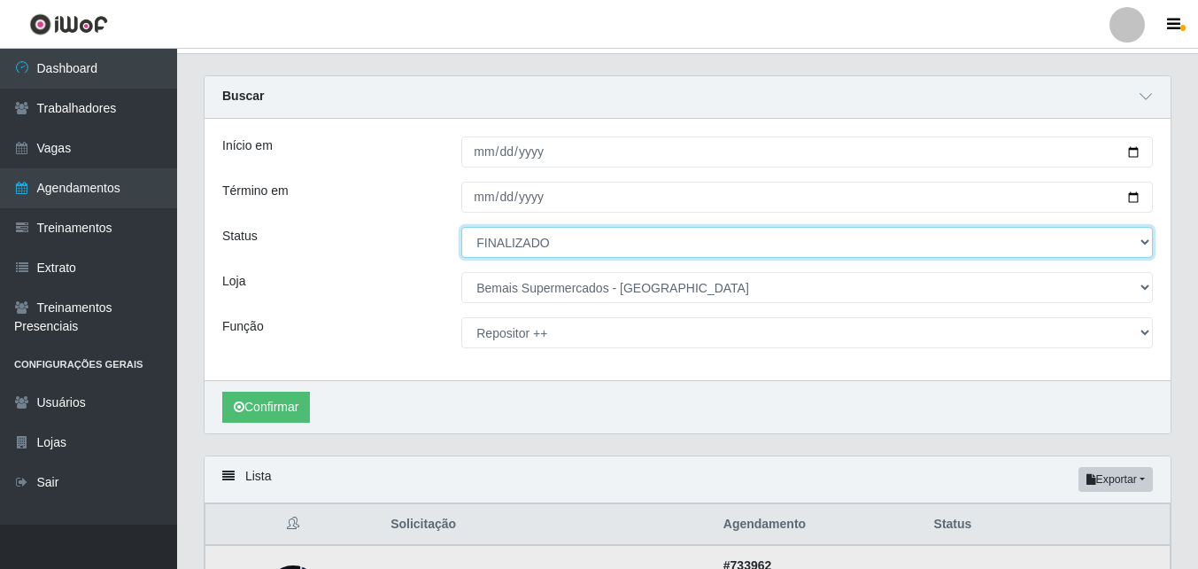
scroll to position [32, 0]
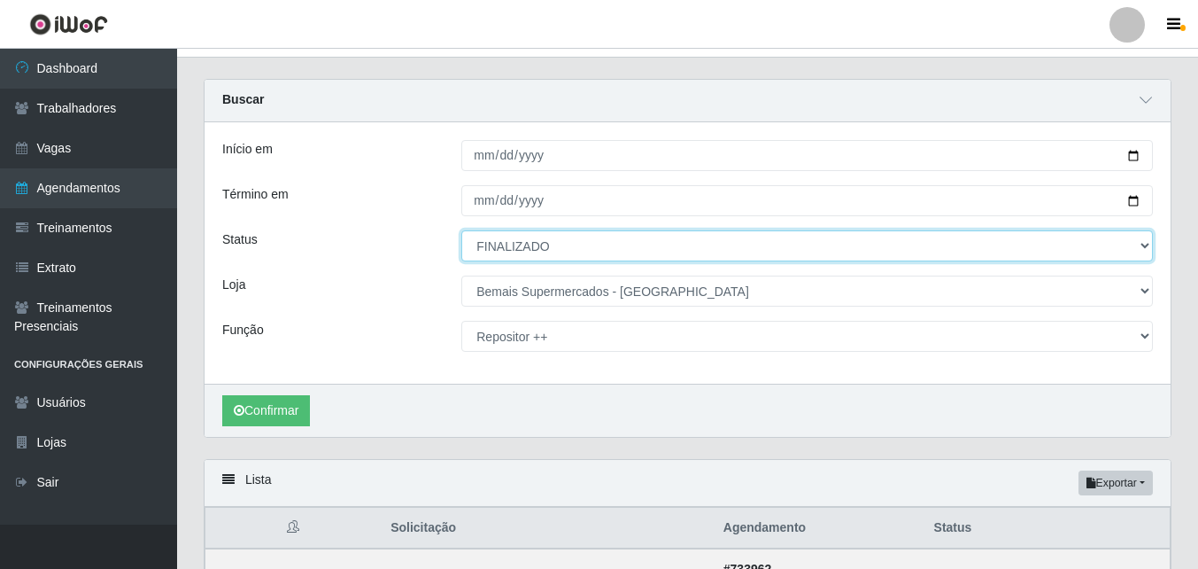
click at [581, 241] on select "[Selecione...] AGENDADO AGUARDANDO LIBERAR EM ANDAMENTO EM REVISÃO FINALIZADO C…" at bounding box center [807, 245] width 692 height 31
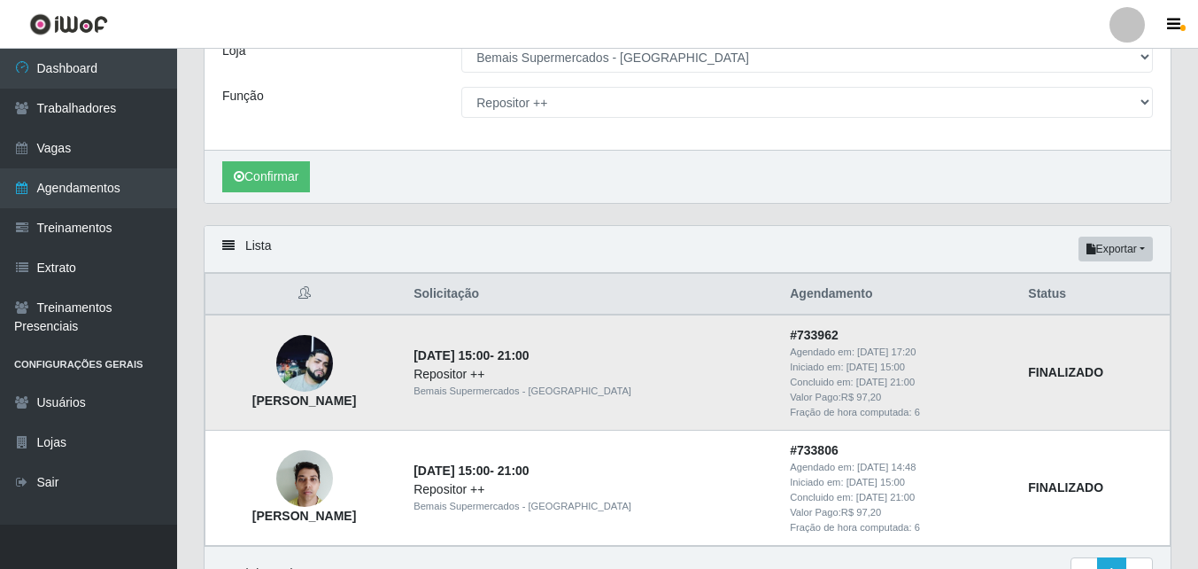
scroll to position [298, 0]
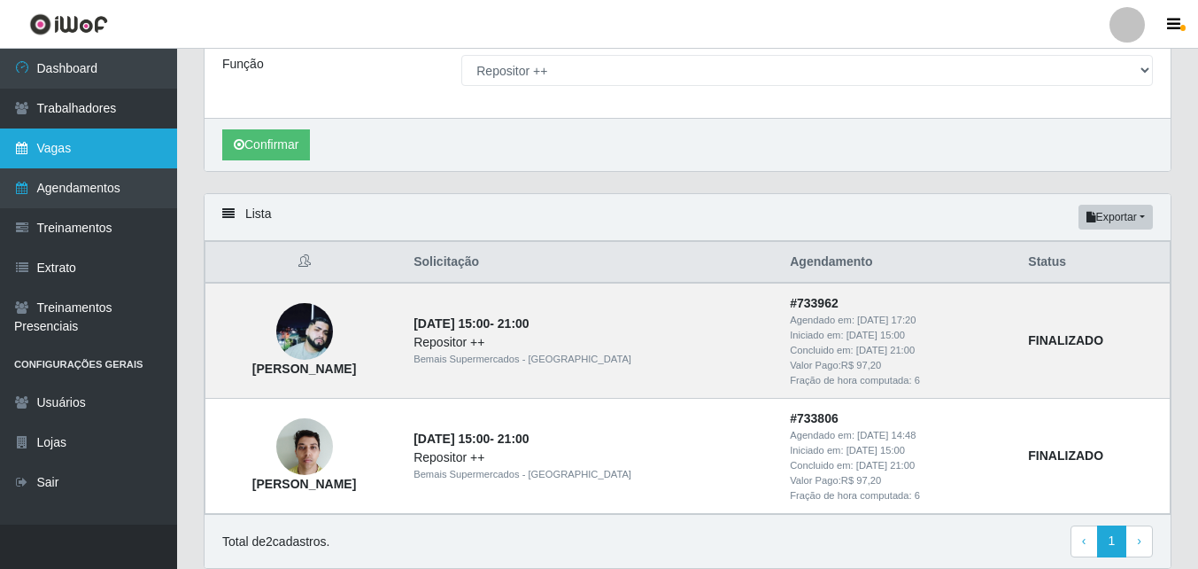
click at [75, 148] on link "Vagas" at bounding box center [88, 148] width 177 height 40
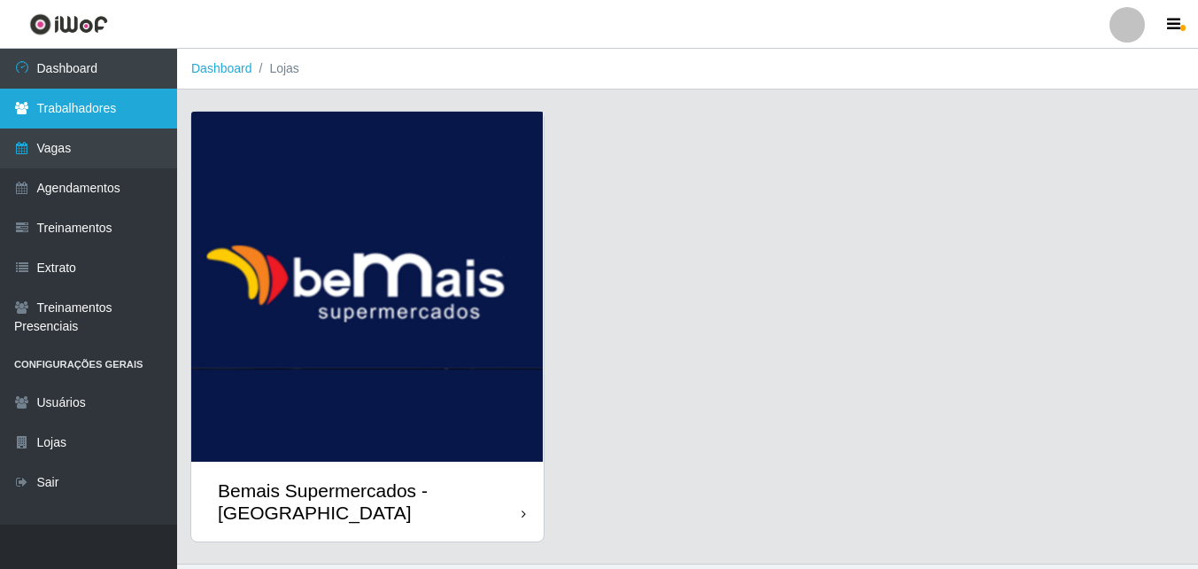
click at [120, 111] on link "Trabalhadores" at bounding box center [88, 109] width 177 height 40
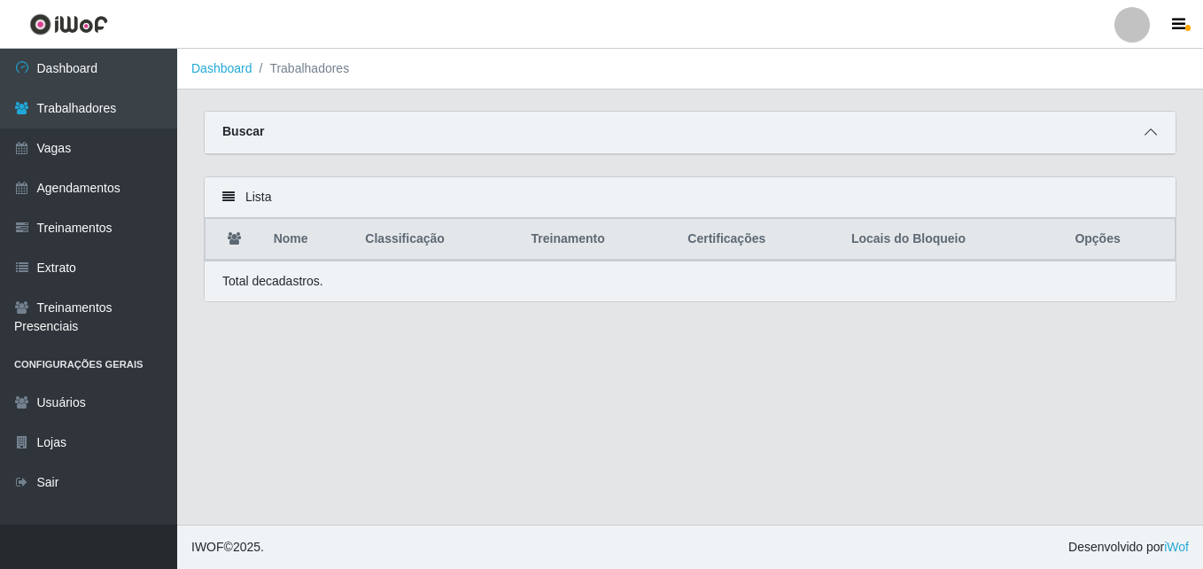
click at [1145, 133] on icon at bounding box center [1150, 132] width 12 height 12
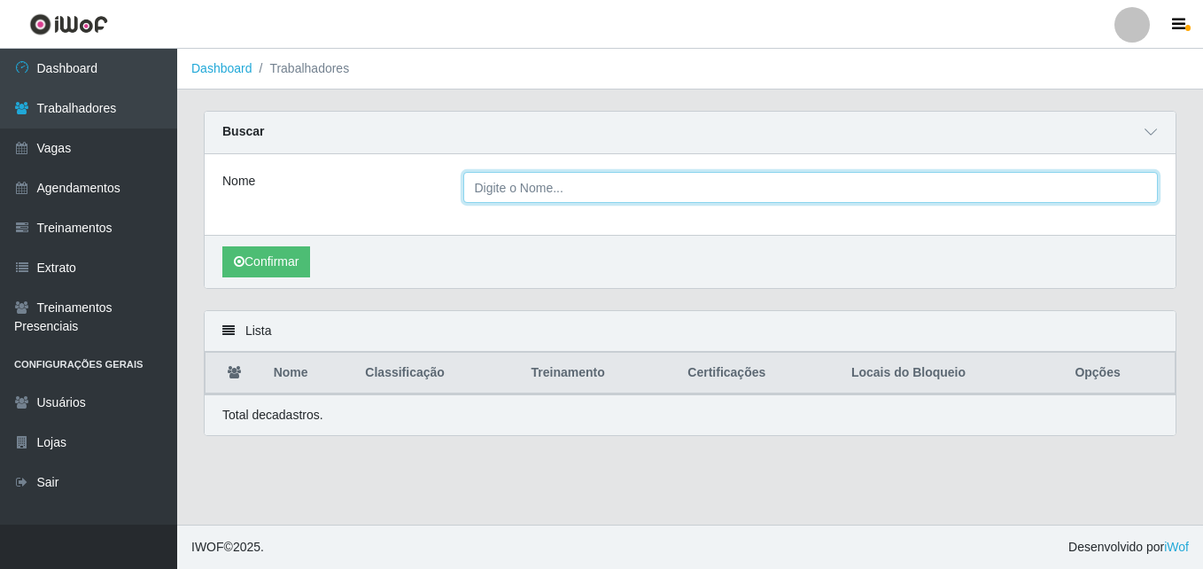
click at [527, 181] on input "Nome" at bounding box center [810, 187] width 695 height 31
type input "jose gabriel marques"
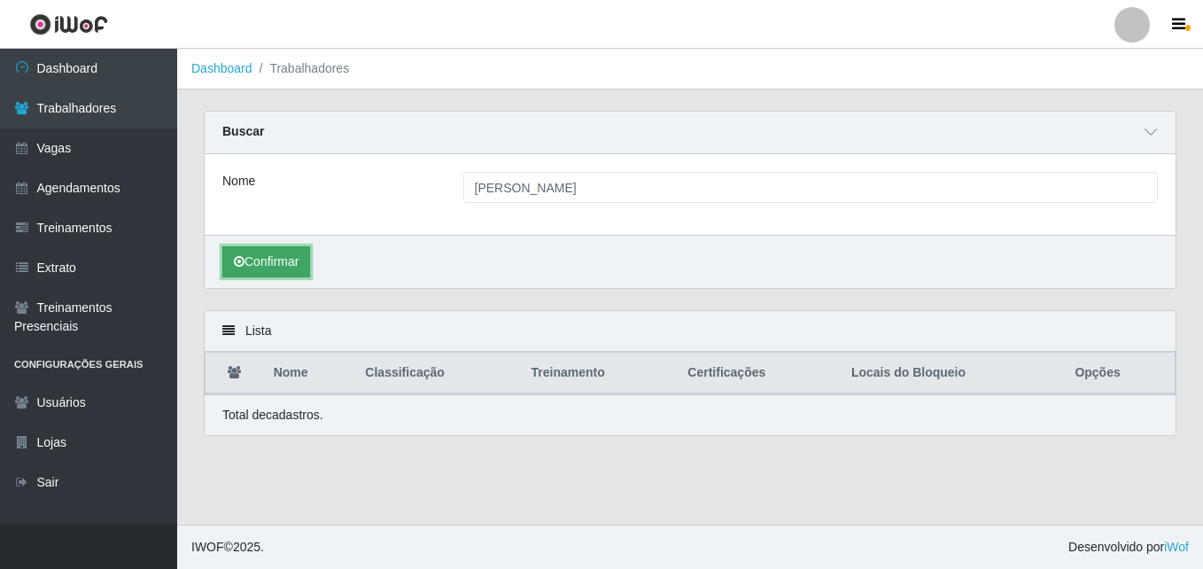
click at [262, 269] on button "Confirmar" at bounding box center [266, 261] width 88 height 31
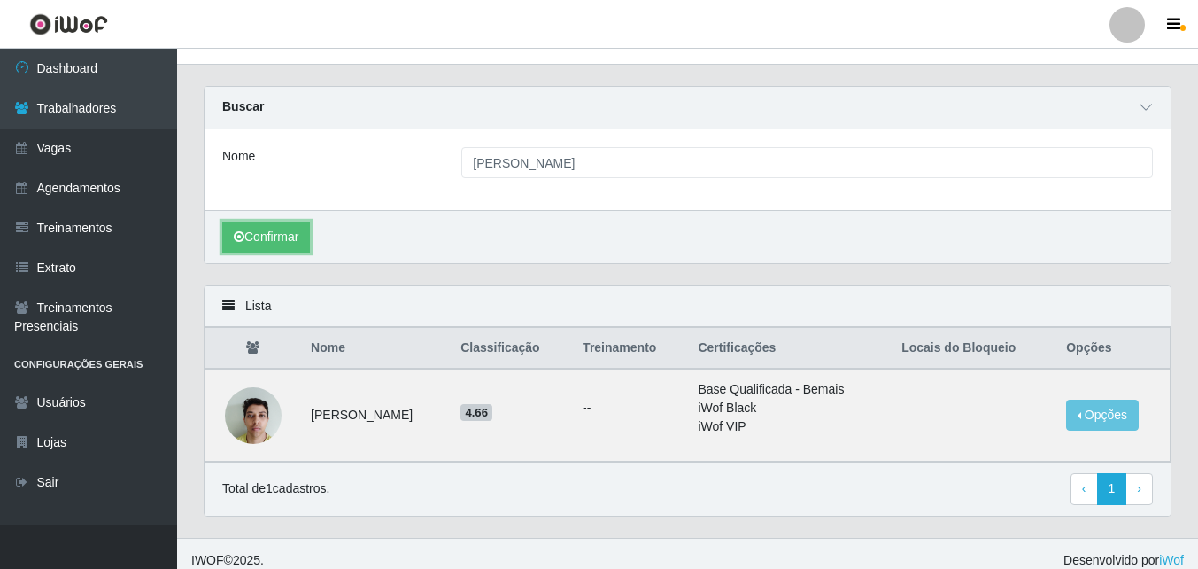
scroll to position [39, 0]
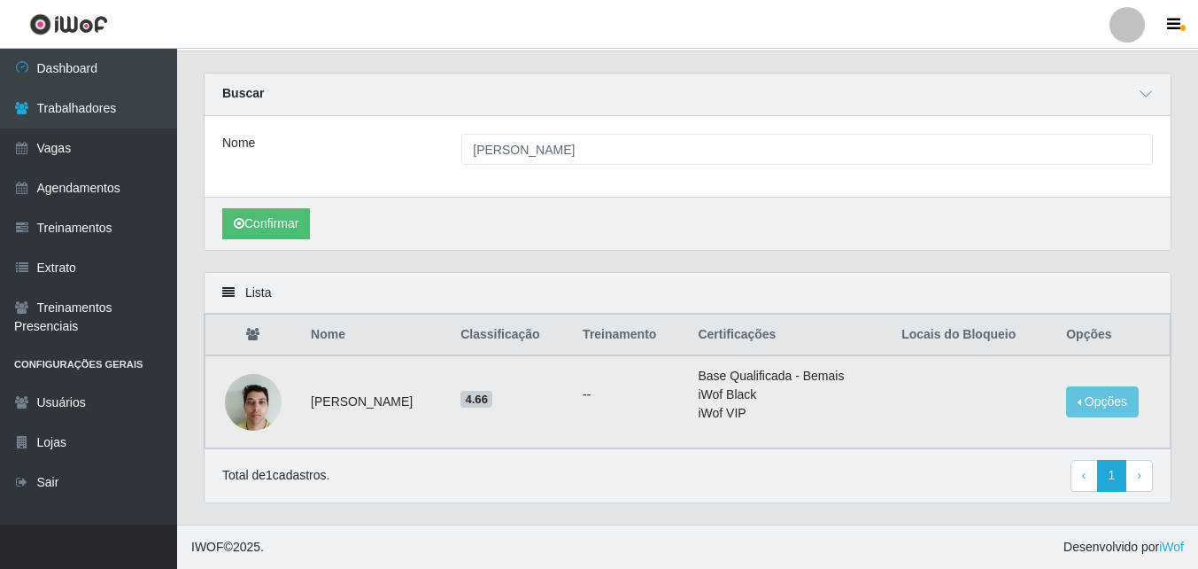
click at [242, 387] on img at bounding box center [253, 401] width 57 height 75
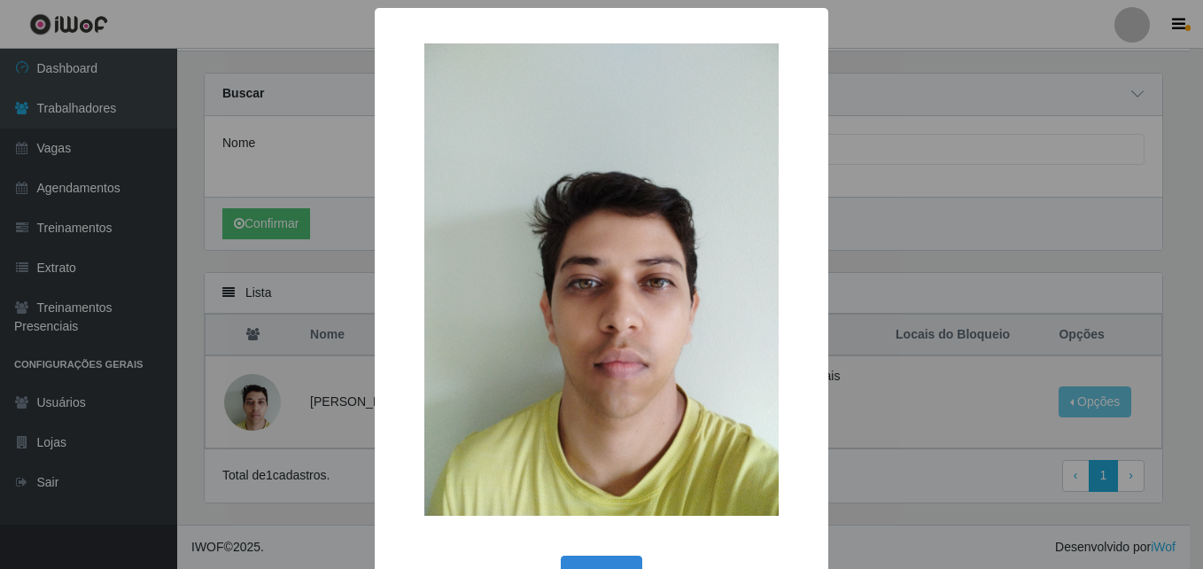
click at [257, 395] on div "× OK Cancel" at bounding box center [601, 284] width 1203 height 569
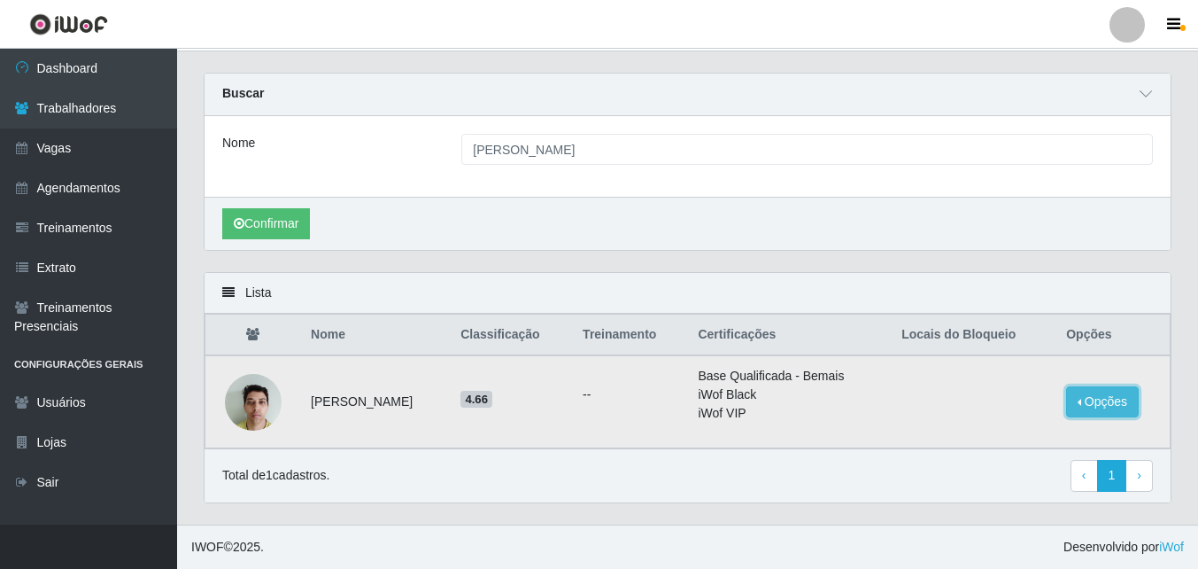
click at [1125, 401] on button "Opções" at bounding box center [1102, 401] width 73 height 31
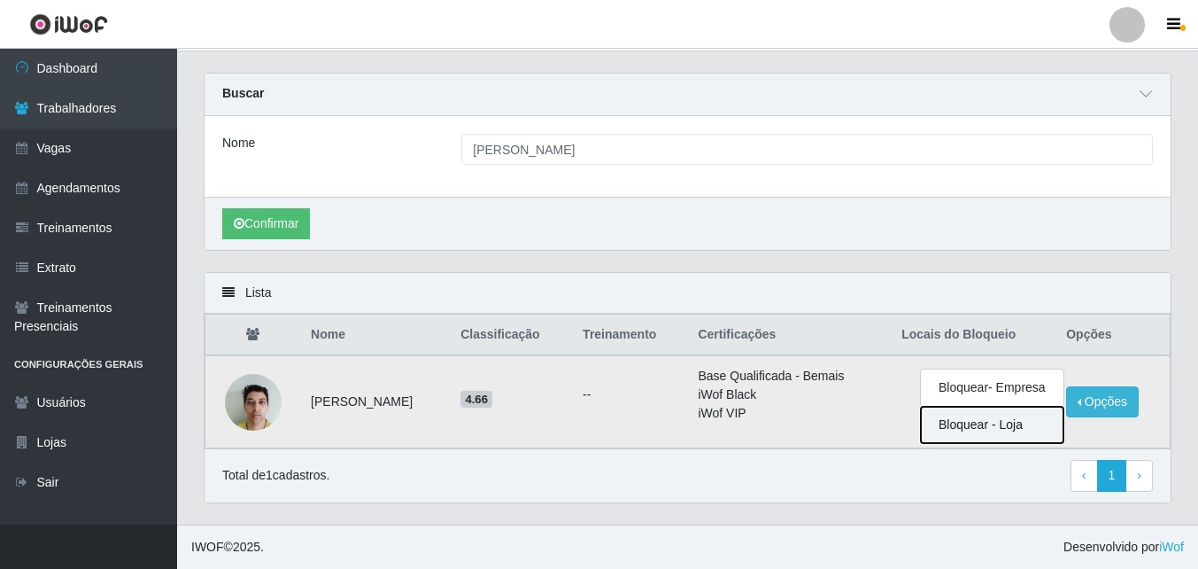
click at [1002, 428] on button "Bloquear - Loja" at bounding box center [992, 424] width 143 height 36
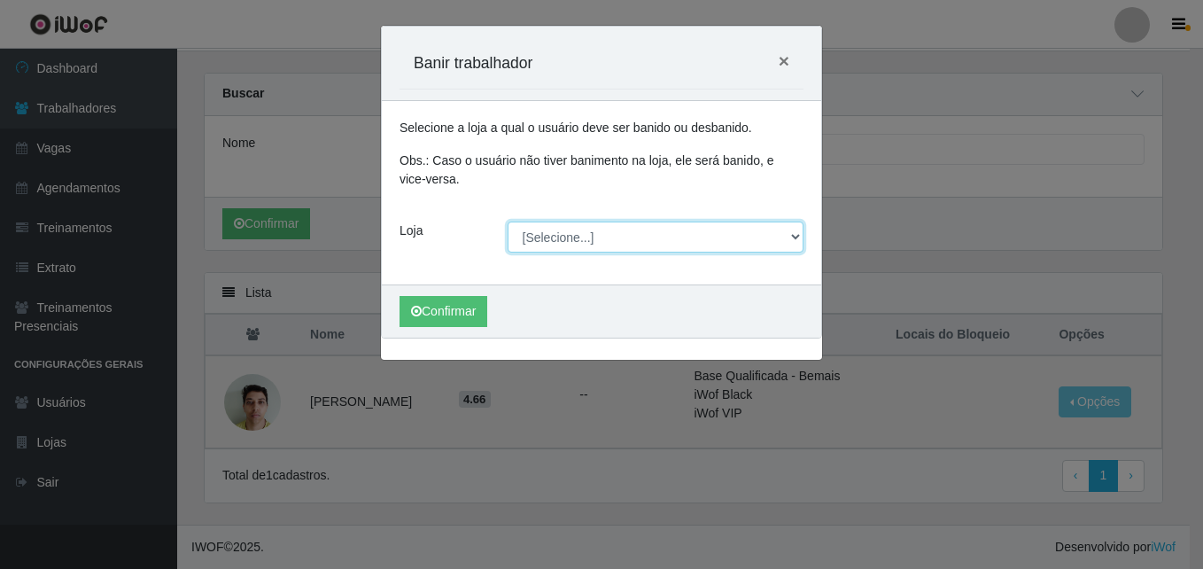
click at [793, 234] on select "[Selecione...] Bemais Supermercados - [GEOGRAPHIC_DATA]" at bounding box center [655, 236] width 297 height 31
select select "250"
click at [507, 221] on select "[Selecione...] Bemais Supermercados - [GEOGRAPHIC_DATA]" at bounding box center [655, 236] width 297 height 31
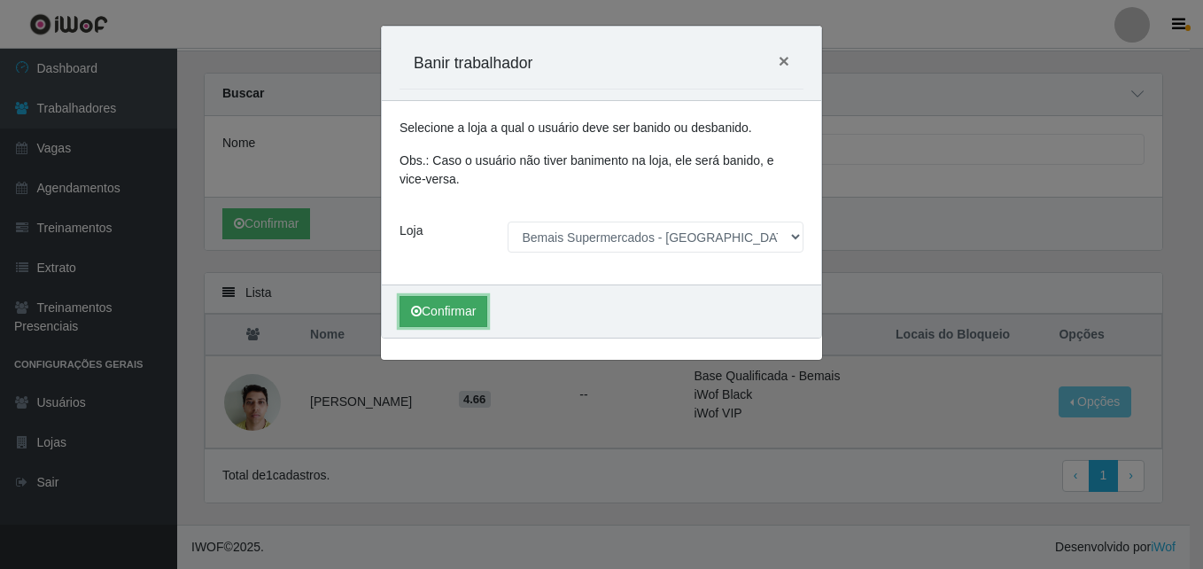
click at [450, 310] on button "Confirmar" at bounding box center [443, 311] width 88 height 31
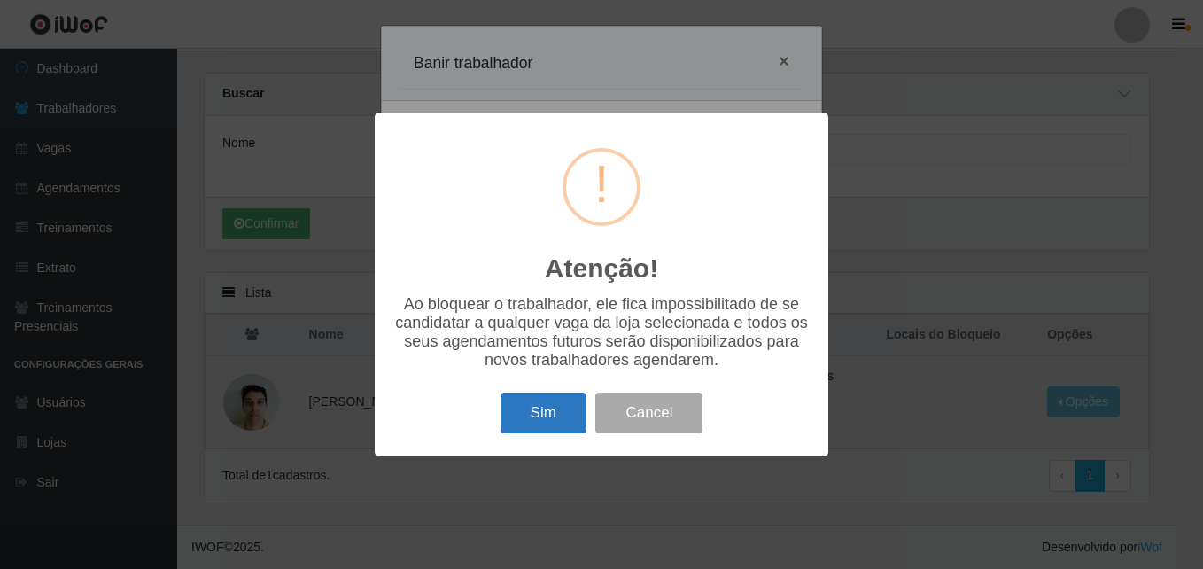
click at [561, 413] on button "Sim" at bounding box center [543, 413] width 86 height 42
click at [561, 413] on div "Sim Cancel" at bounding box center [601, 412] width 418 height 50
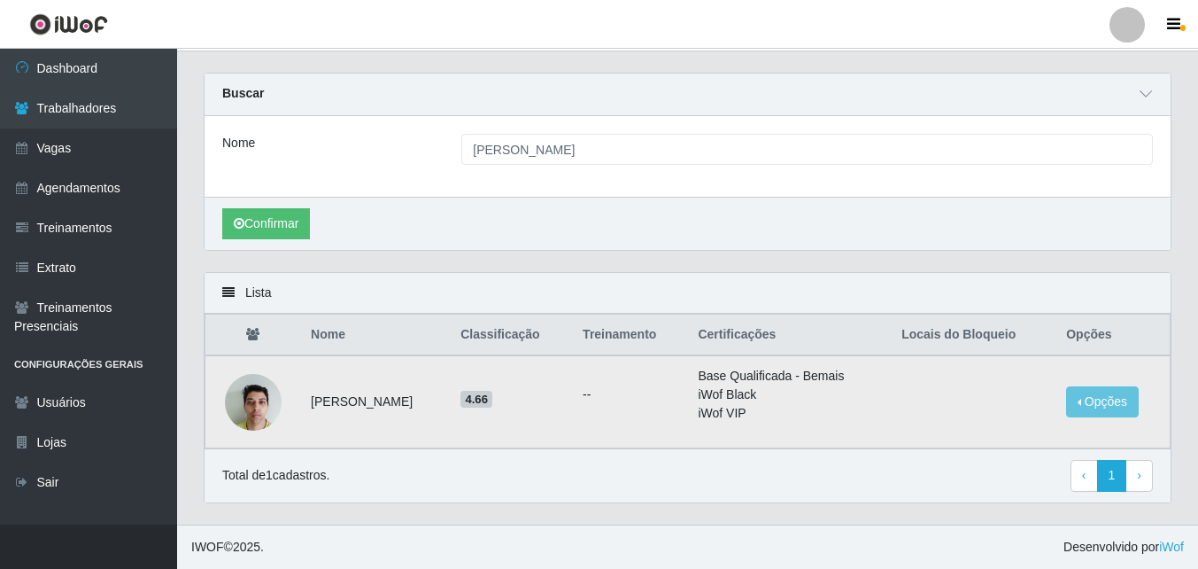
scroll to position [0, 0]
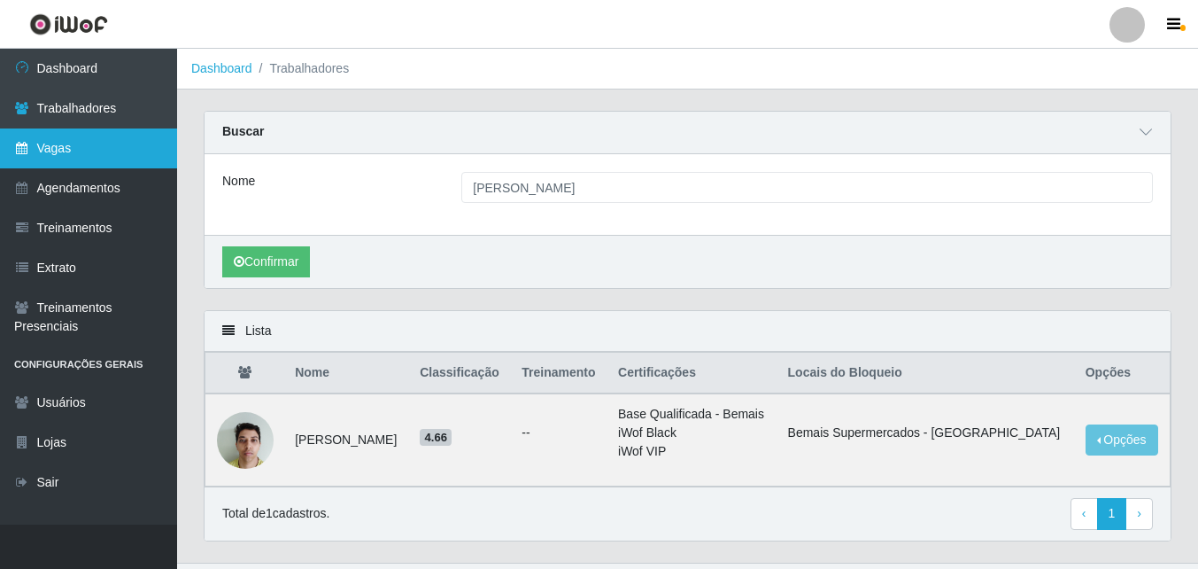
click at [96, 156] on link "Vagas" at bounding box center [88, 148] width 177 height 40
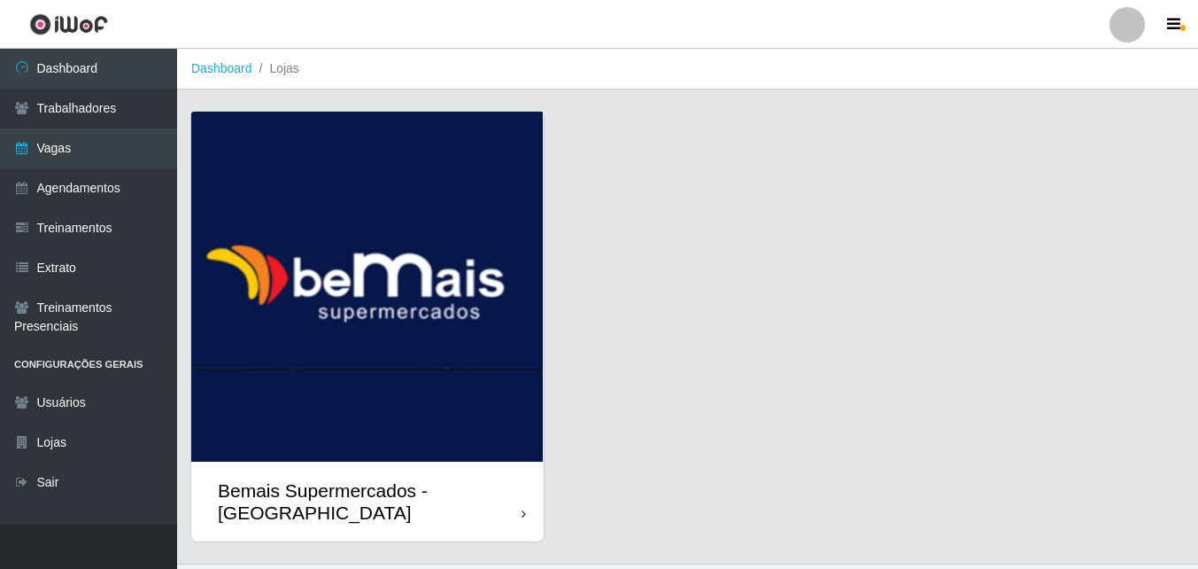
click at [524, 475] on div "Bemais Supermercados - [GEOGRAPHIC_DATA]" at bounding box center [367, 501] width 352 height 80
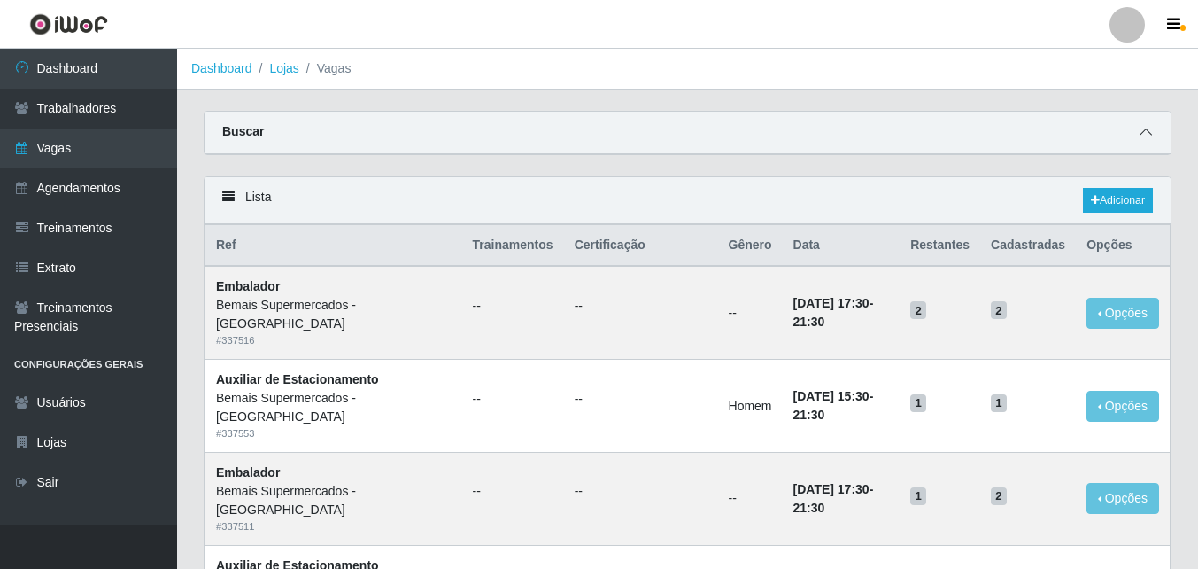
click at [1149, 131] on icon at bounding box center [1146, 132] width 12 height 12
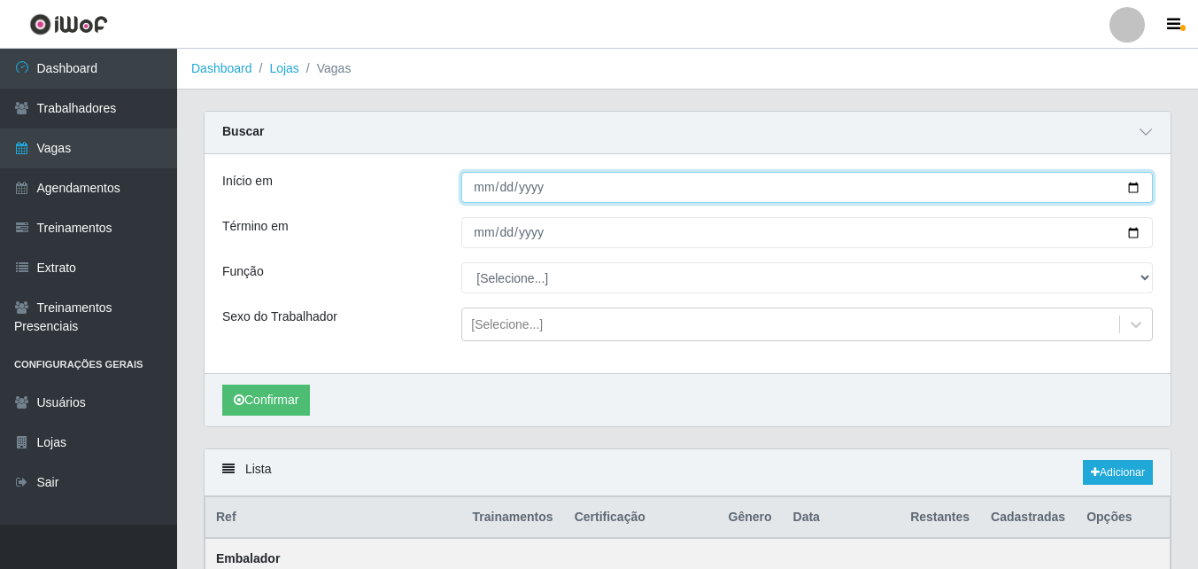
click at [1134, 191] on input "Início em" at bounding box center [807, 187] width 692 height 31
type input "2025-09-10"
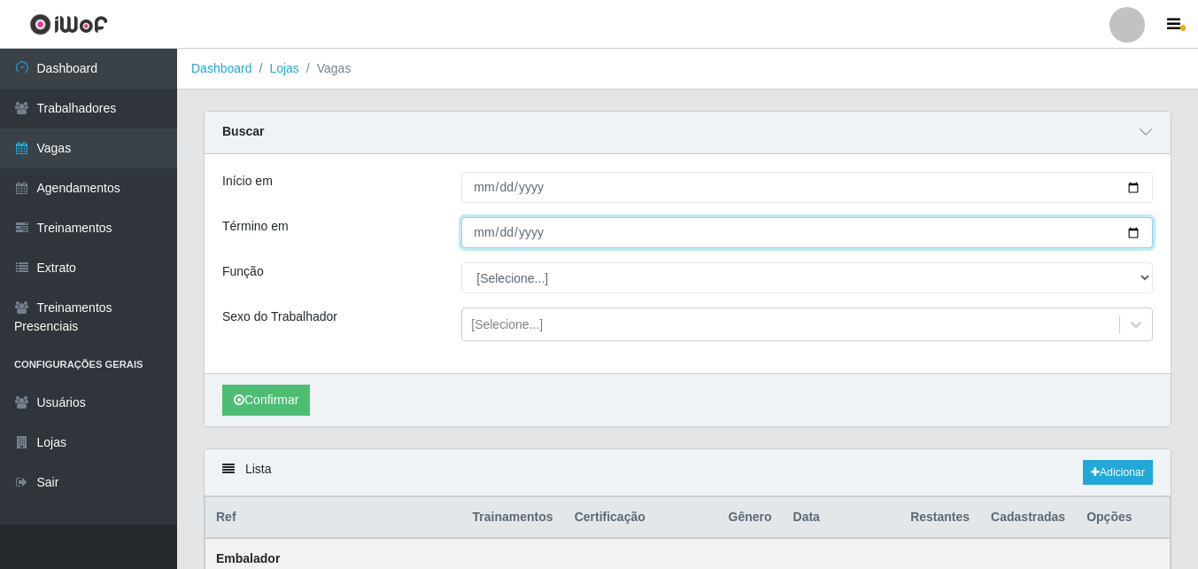
click at [1134, 233] on input "Término em" at bounding box center [807, 232] width 692 height 31
type input "2025-09-10"
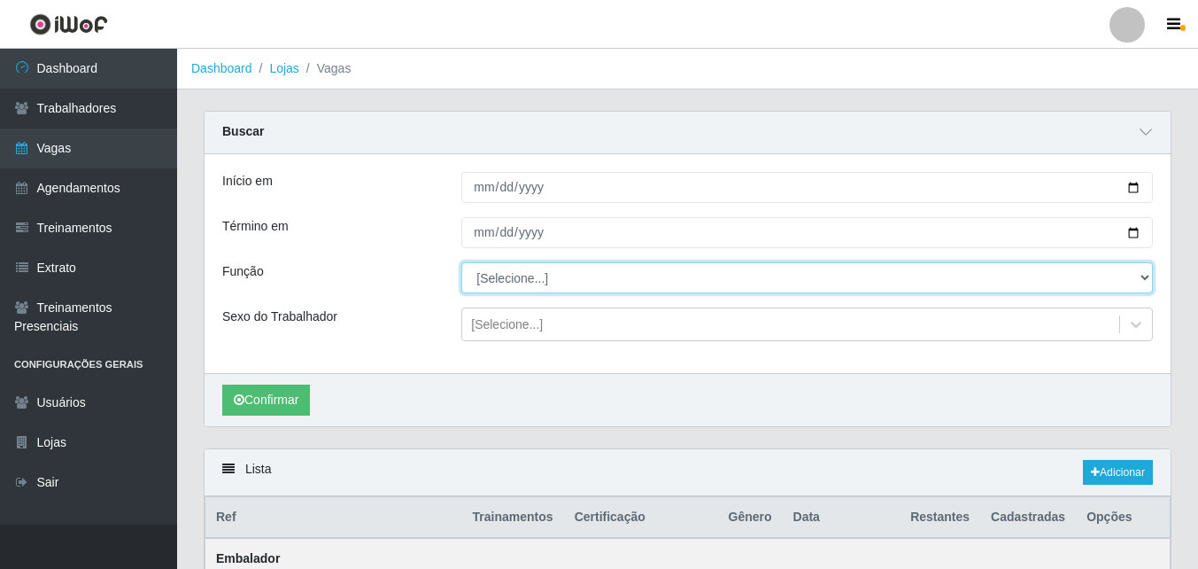
click at [525, 283] on select "[Selecione...] ASG ASG + ASG ++ Auxiliar de Estacionamento Auxiliar de Estacion…" at bounding box center [807, 277] width 692 height 31
select select "24"
click at [461, 263] on select "[Selecione...] ASG ASG + ASG ++ Auxiliar de Estacionamento Auxiliar de Estacion…" at bounding box center [807, 277] width 692 height 31
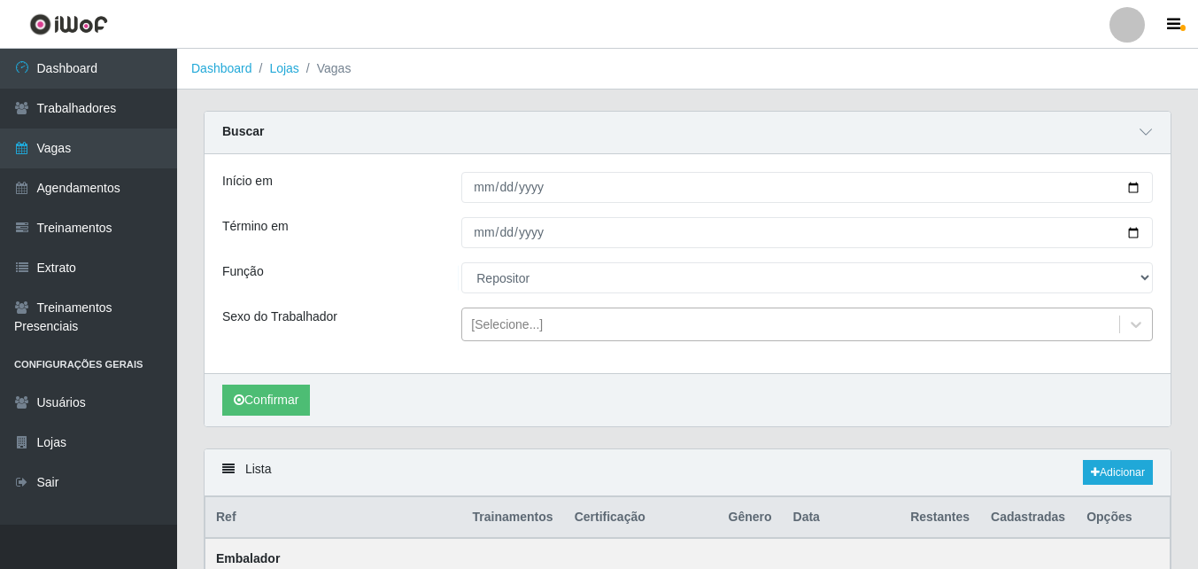
click at [522, 326] on div "[Selecione...]" at bounding box center [507, 324] width 72 height 19
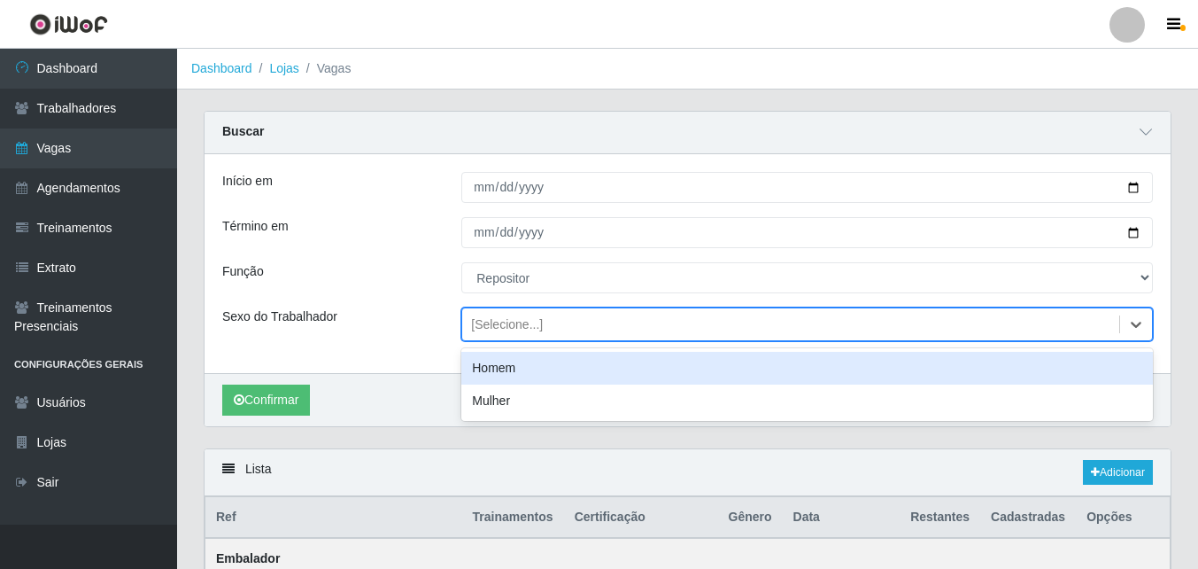
click at [514, 370] on div "Homem" at bounding box center [807, 368] width 692 height 33
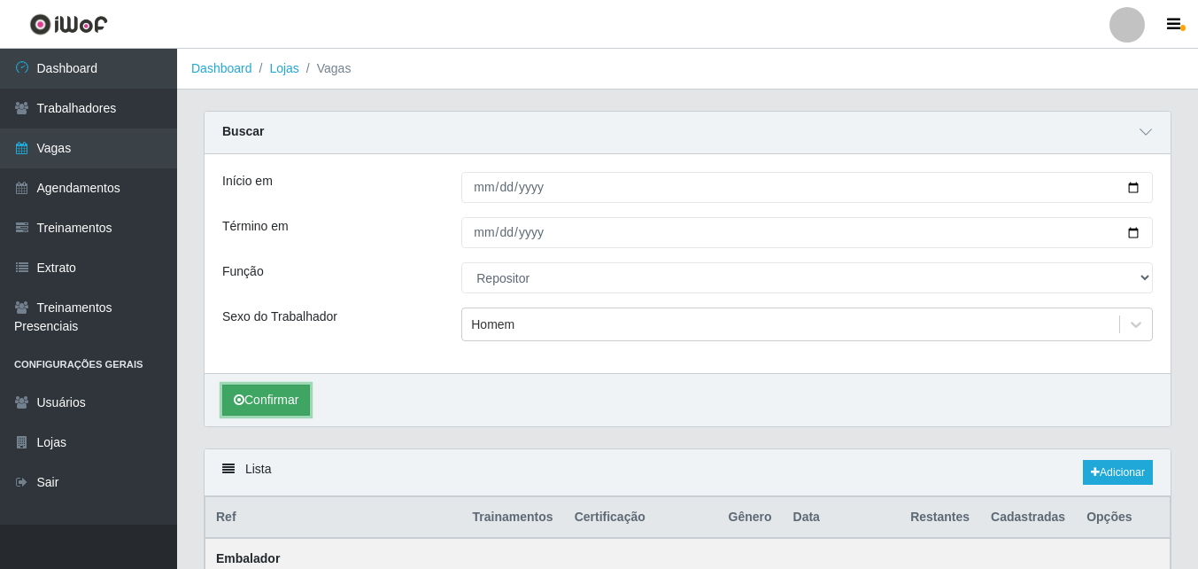
click at [270, 406] on button "Confirmar" at bounding box center [266, 399] width 88 height 31
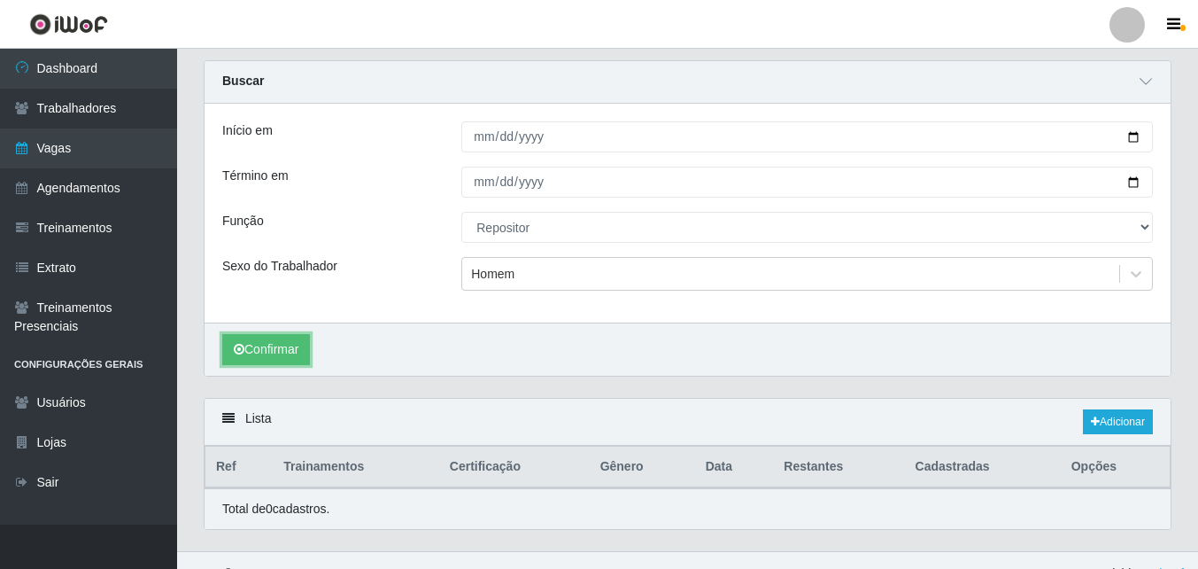
scroll to position [78, 0]
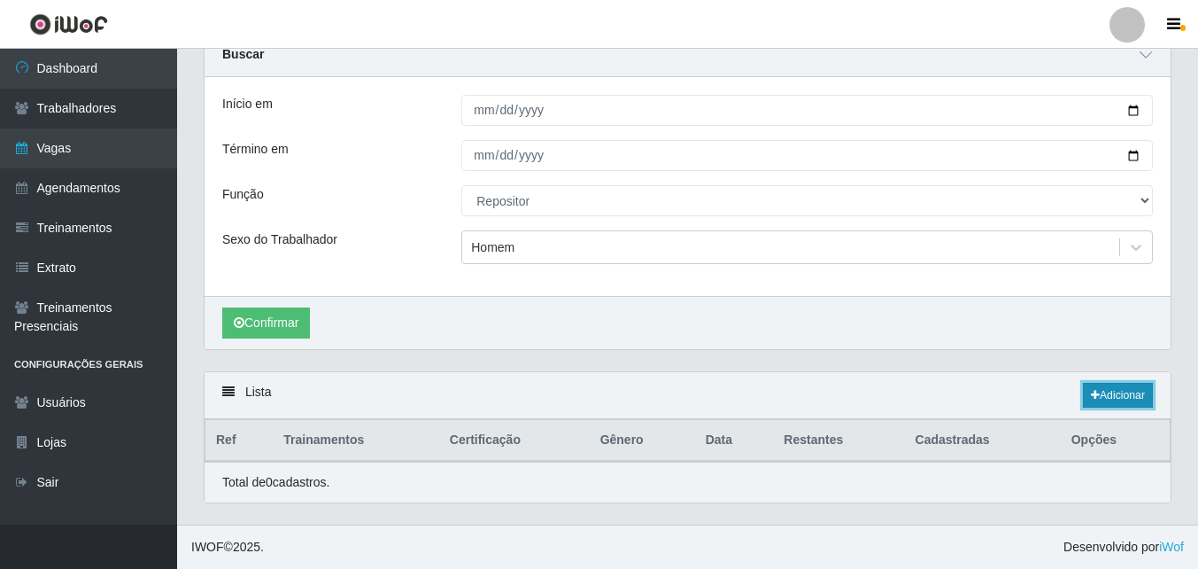
click at [1120, 396] on link "Adicionar" at bounding box center [1118, 395] width 70 height 25
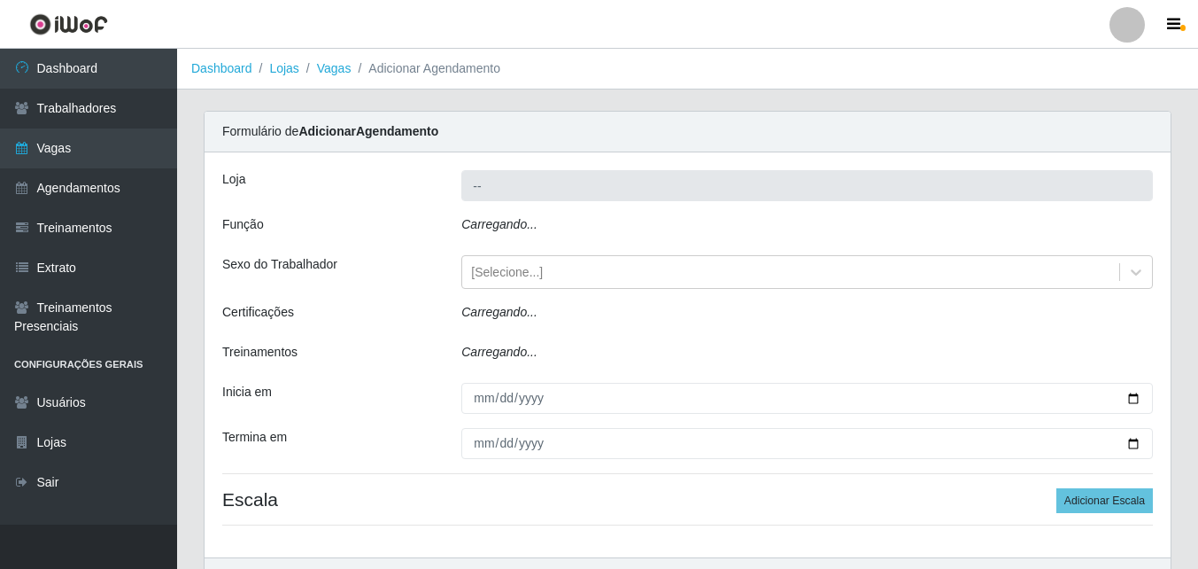
type input "Bemais Supermercados - [GEOGRAPHIC_DATA]"
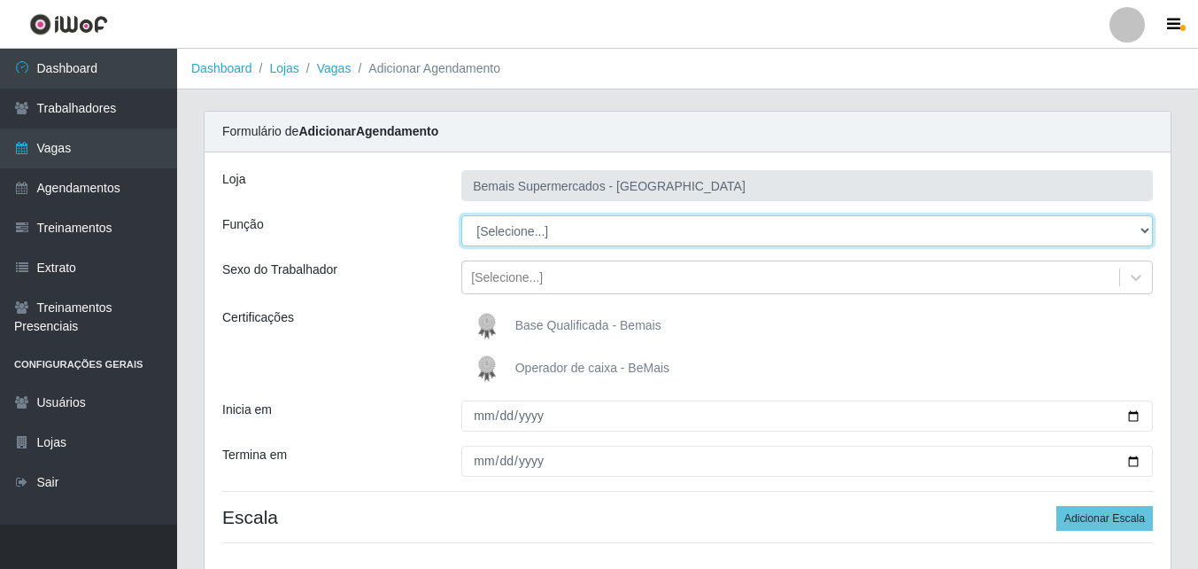
click at [571, 228] on select "[Selecione...] ASG ASG + ASG ++ Auxiliar de Estacionamento Auxiliar de Estacion…" at bounding box center [807, 230] width 692 height 31
select select "24"
click at [461, 215] on select "[Selecione...] ASG ASG + ASG ++ Auxiliar de Estacionamento Auxiliar de Estacion…" at bounding box center [807, 230] width 692 height 31
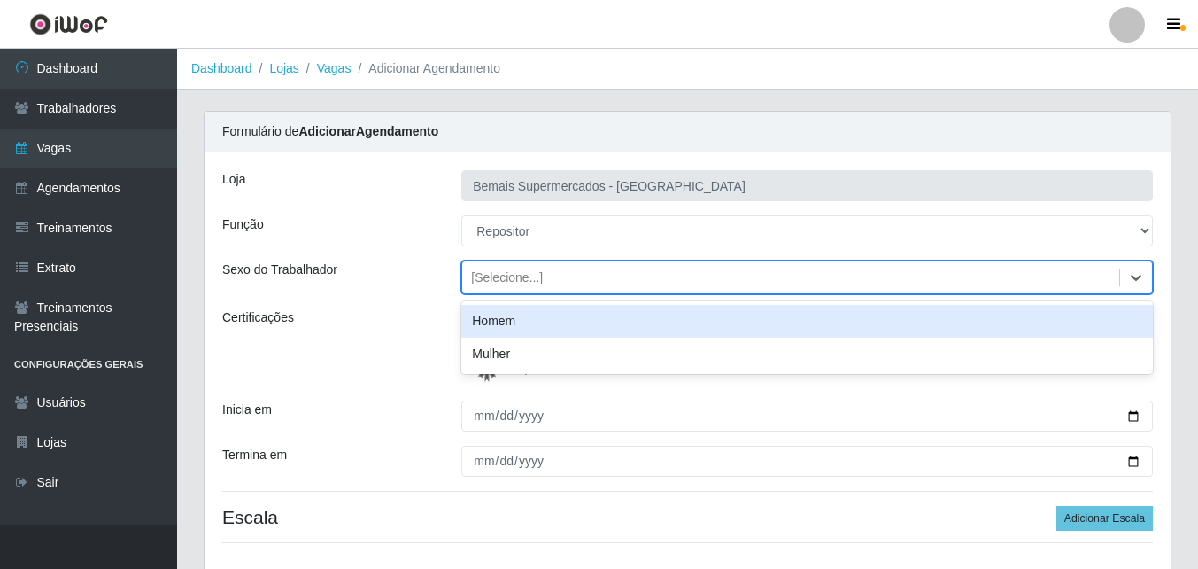
click at [506, 275] on div "[Selecione...]" at bounding box center [507, 277] width 72 height 19
click at [510, 328] on div "Homem" at bounding box center [807, 321] width 692 height 33
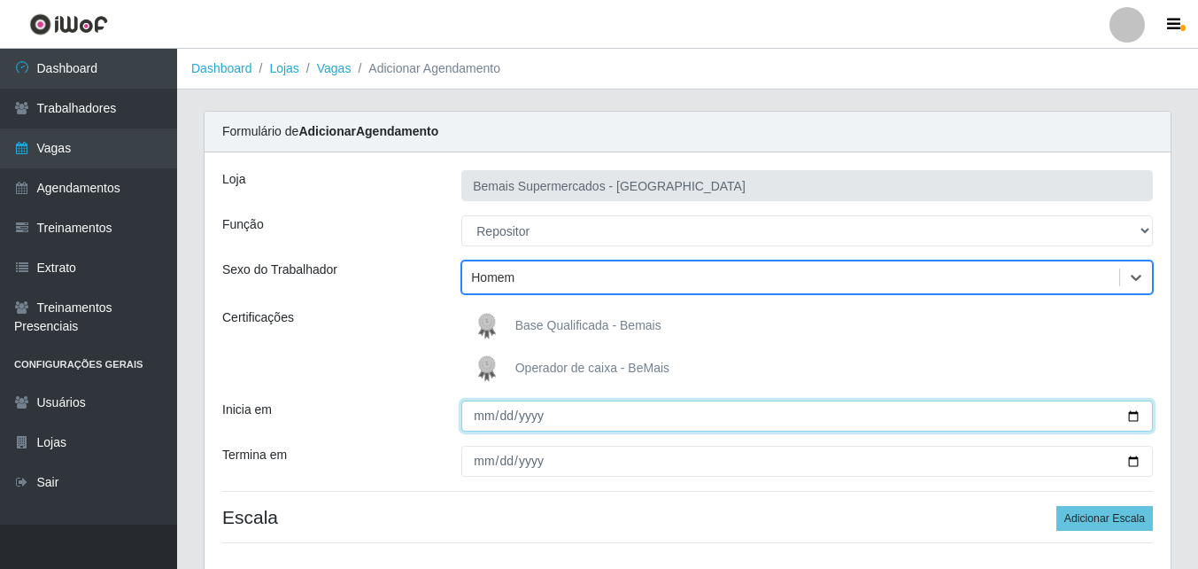
click at [1138, 417] on input "Inicia em" at bounding box center [807, 415] width 692 height 31
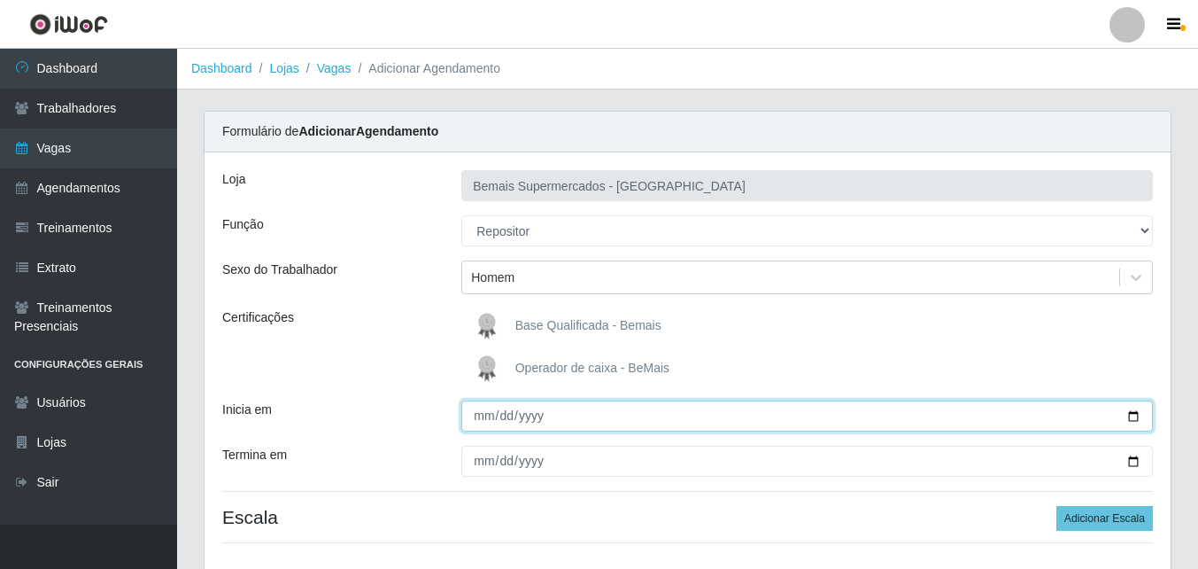
type input "2025-09-10"
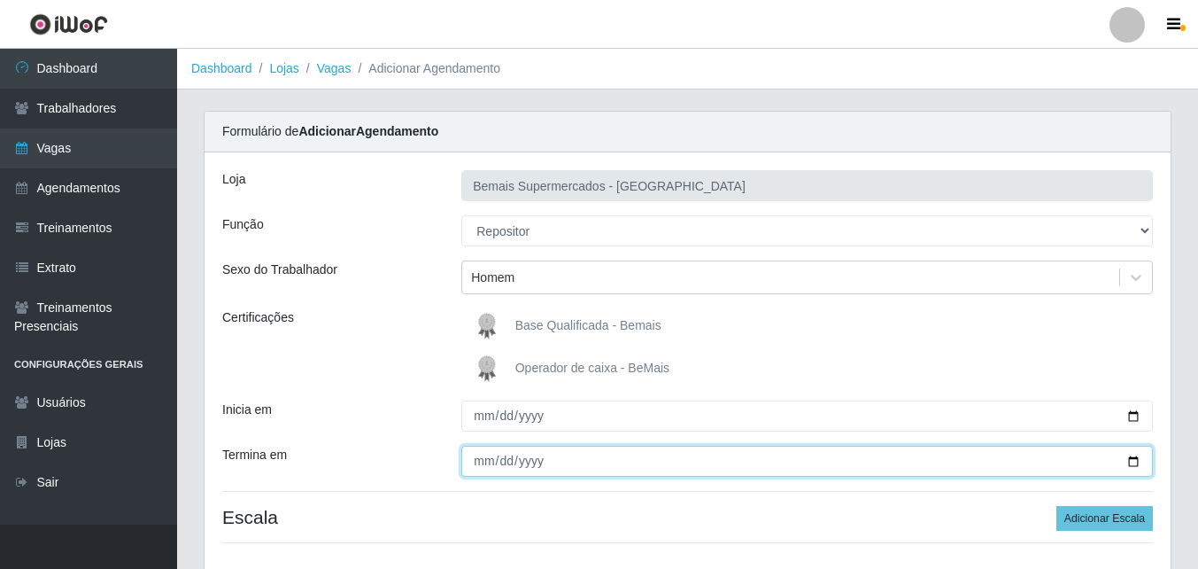
click at [1134, 459] on input "Termina em" at bounding box center [807, 460] width 692 height 31
type input "2025-09-10"
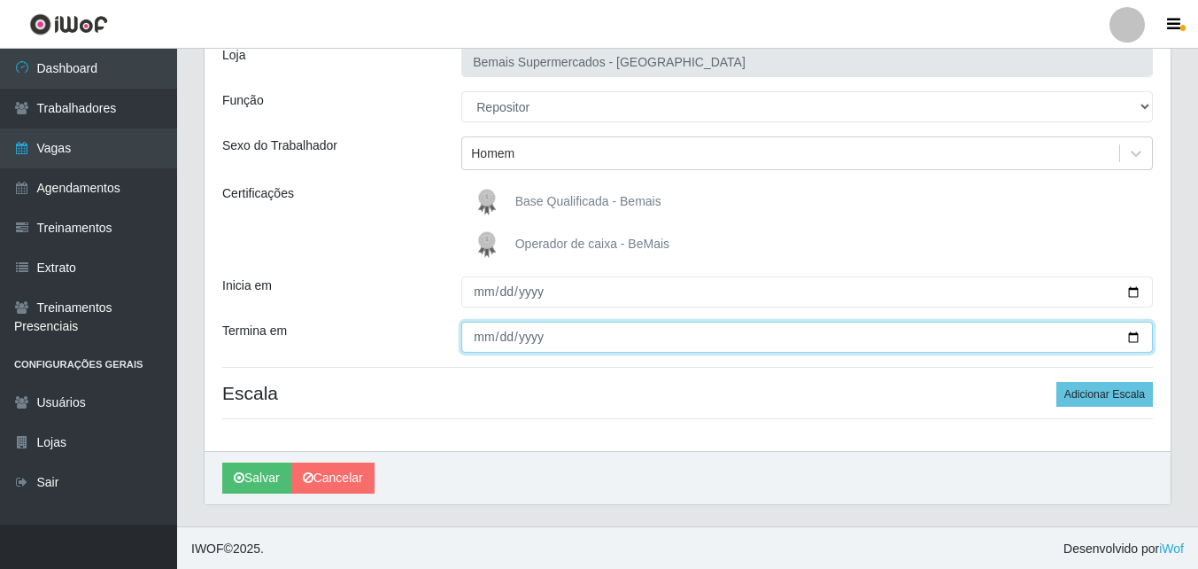
scroll to position [126, 0]
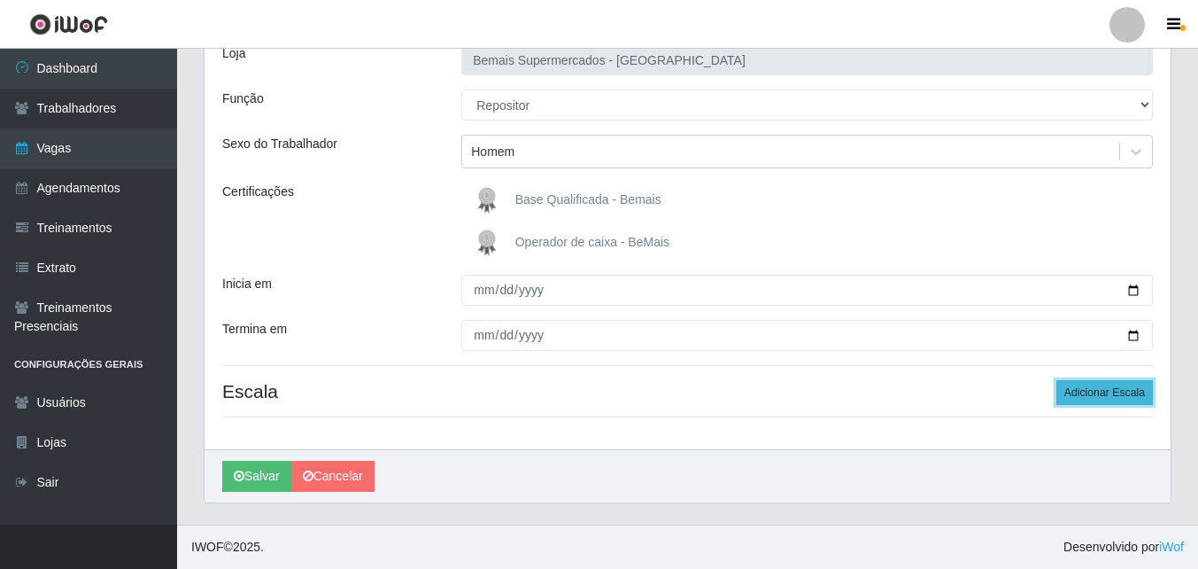
click at [1115, 386] on button "Adicionar Escala" at bounding box center [1104, 392] width 97 height 25
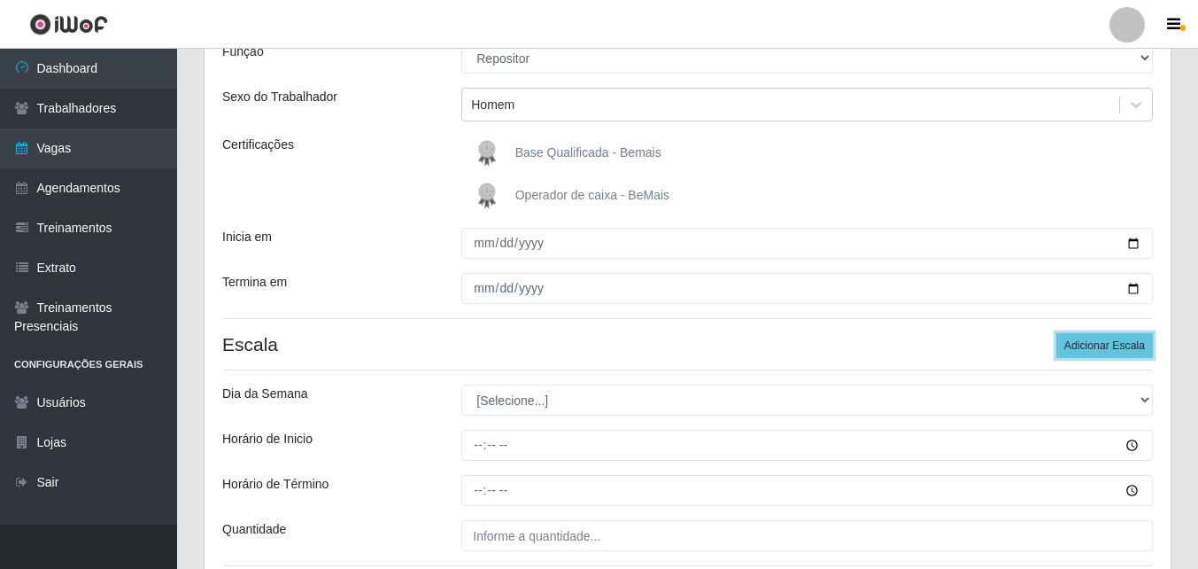
scroll to position [214, 0]
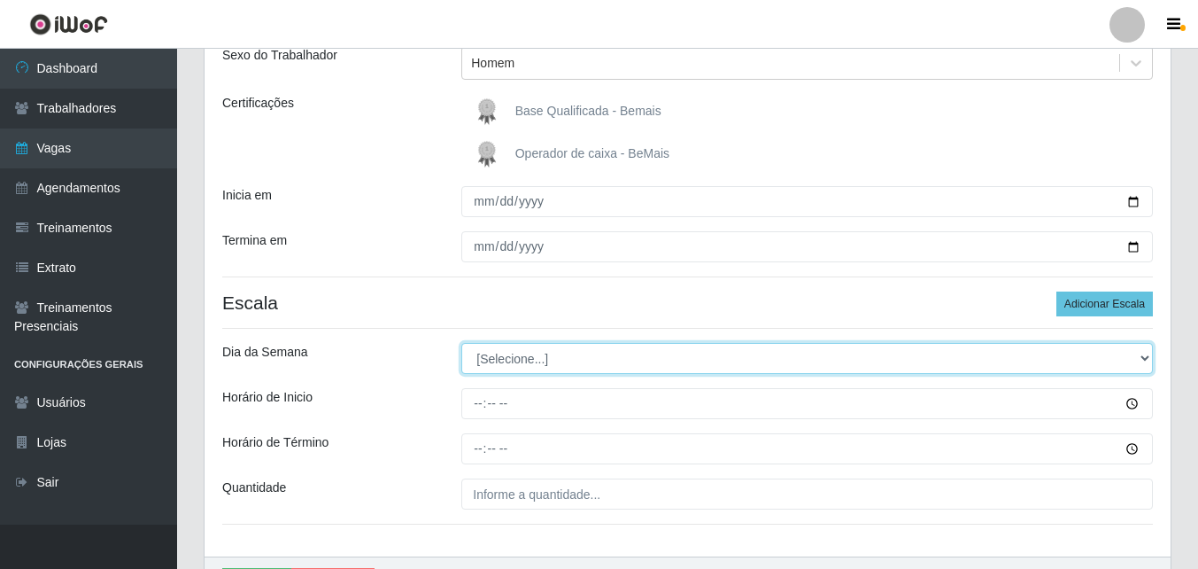
click at [576, 363] on select "[Selecione...] Segunda Terça Quarta Quinta Sexta Sábado Domingo" at bounding box center [807, 358] width 692 height 31
select select "3"
click at [461, 343] on select "[Selecione...] Segunda Terça Quarta Quinta Sexta Sábado Domingo" at bounding box center [807, 358] width 692 height 31
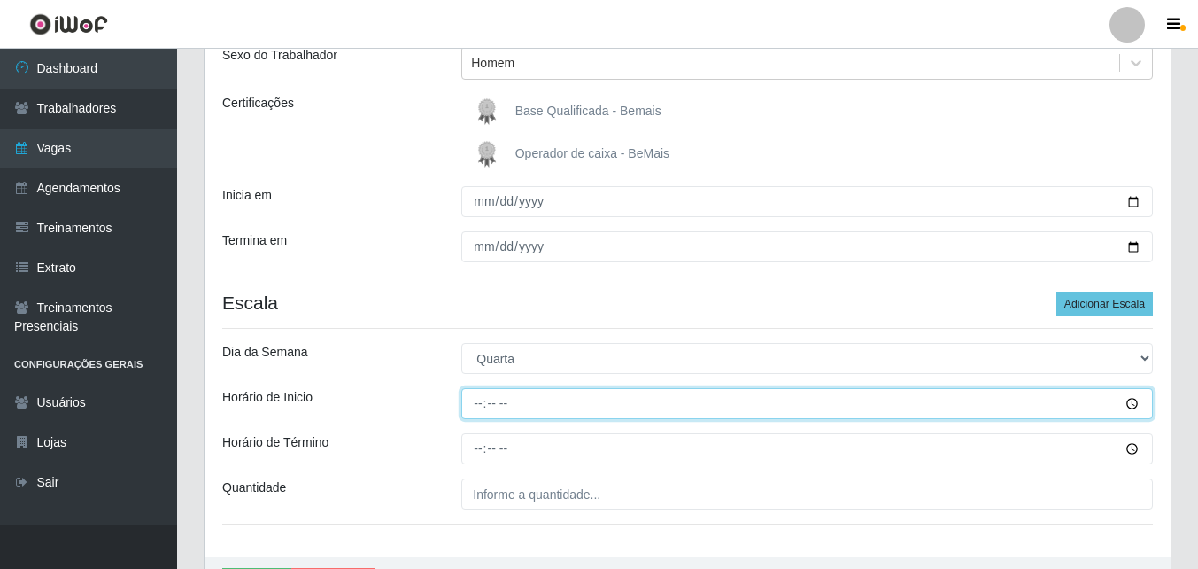
click at [480, 404] on input "Horário de Inicio" at bounding box center [807, 403] width 692 height 31
type input "08:00"
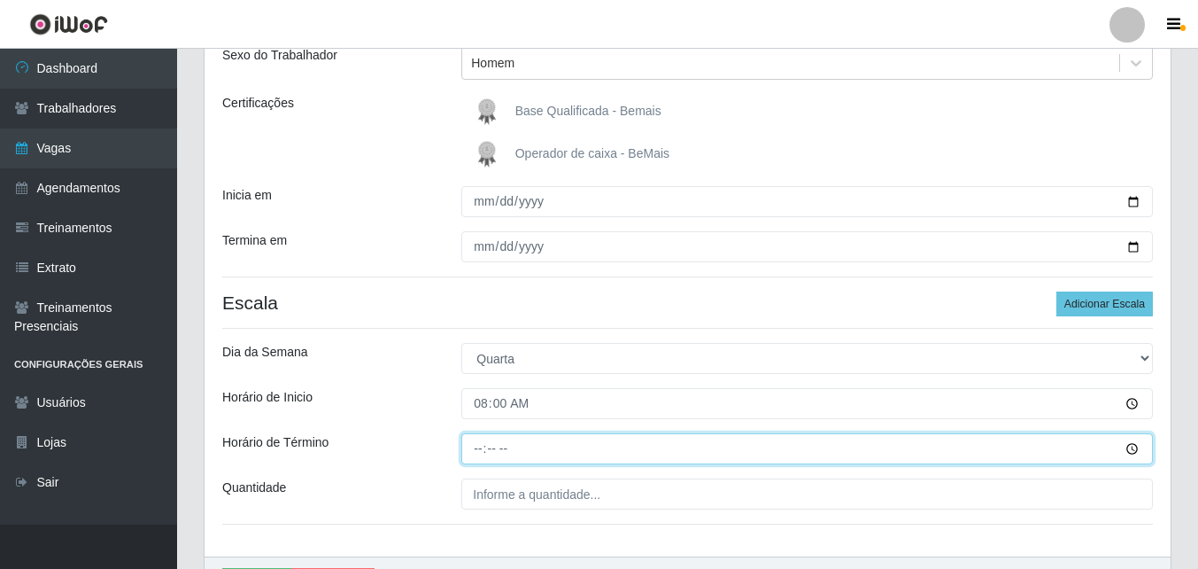
click at [480, 453] on input "Horário de Término" at bounding box center [807, 448] width 692 height 31
click at [481, 450] on input "15:00" at bounding box center [807, 448] width 692 height 31
type input "14:00"
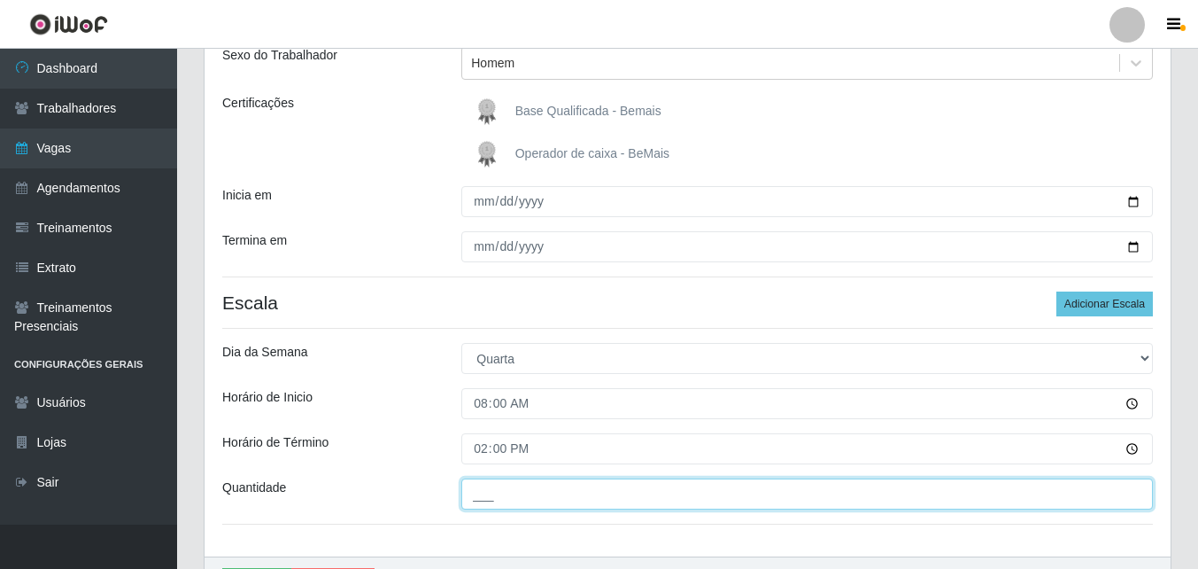
click at [540, 503] on input "___" at bounding box center [807, 493] width 692 height 31
type input "3__"
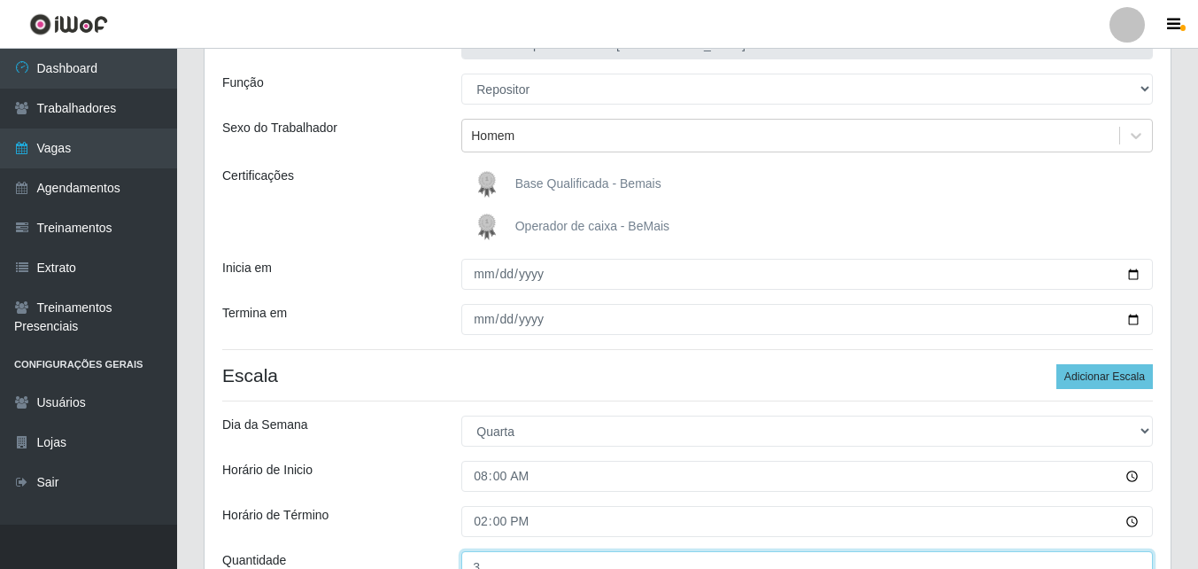
scroll to position [321, 0]
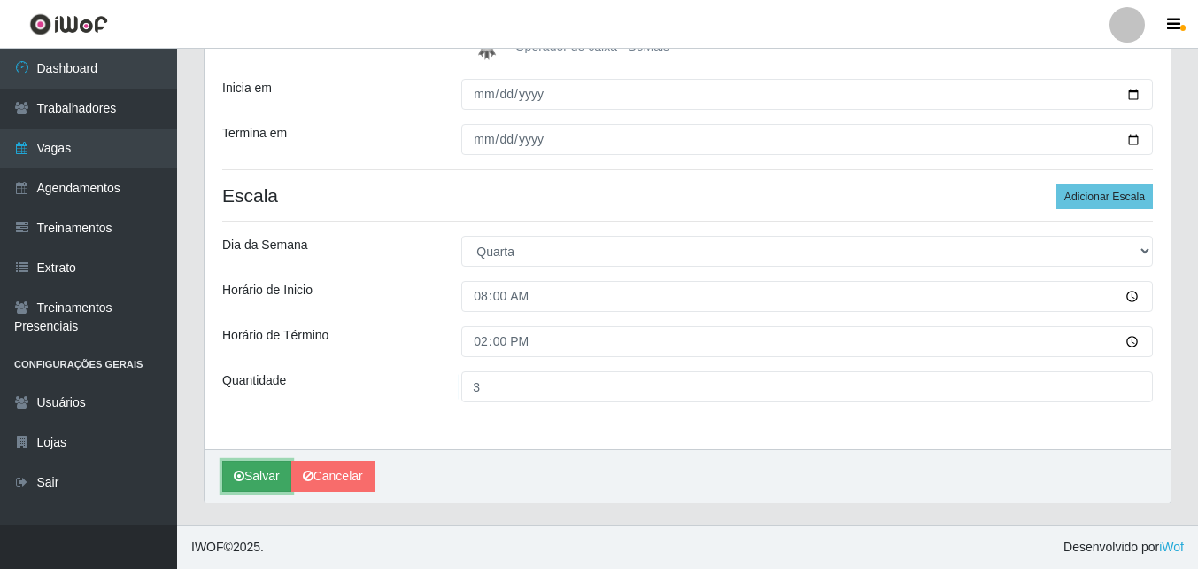
click at [267, 471] on button "Salvar" at bounding box center [256, 475] width 69 height 31
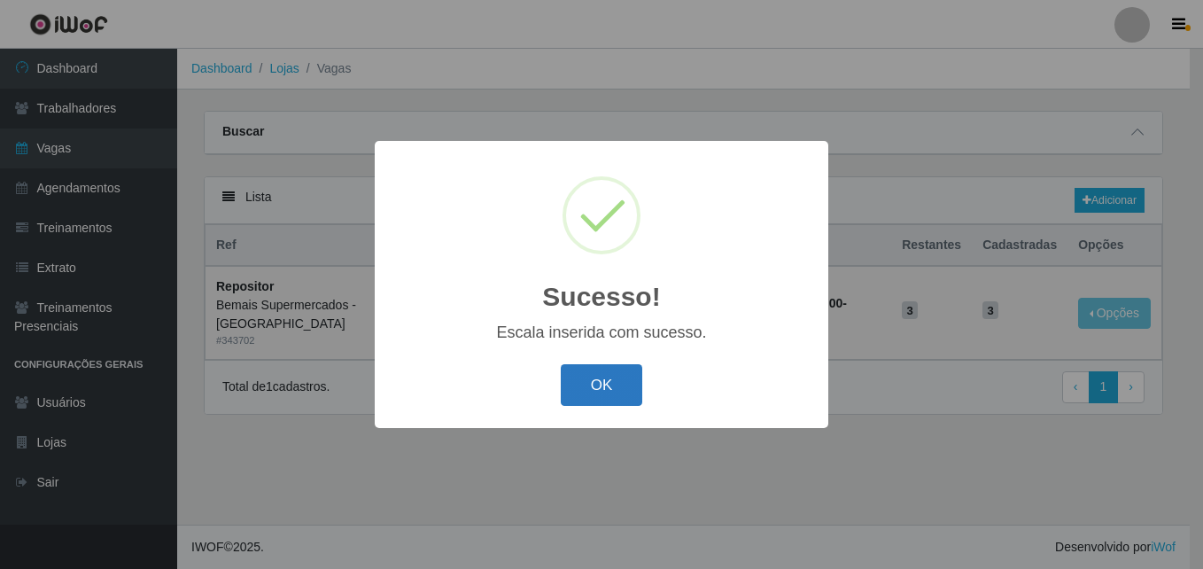
click at [606, 393] on button "OK" at bounding box center [602, 385] width 82 height 42
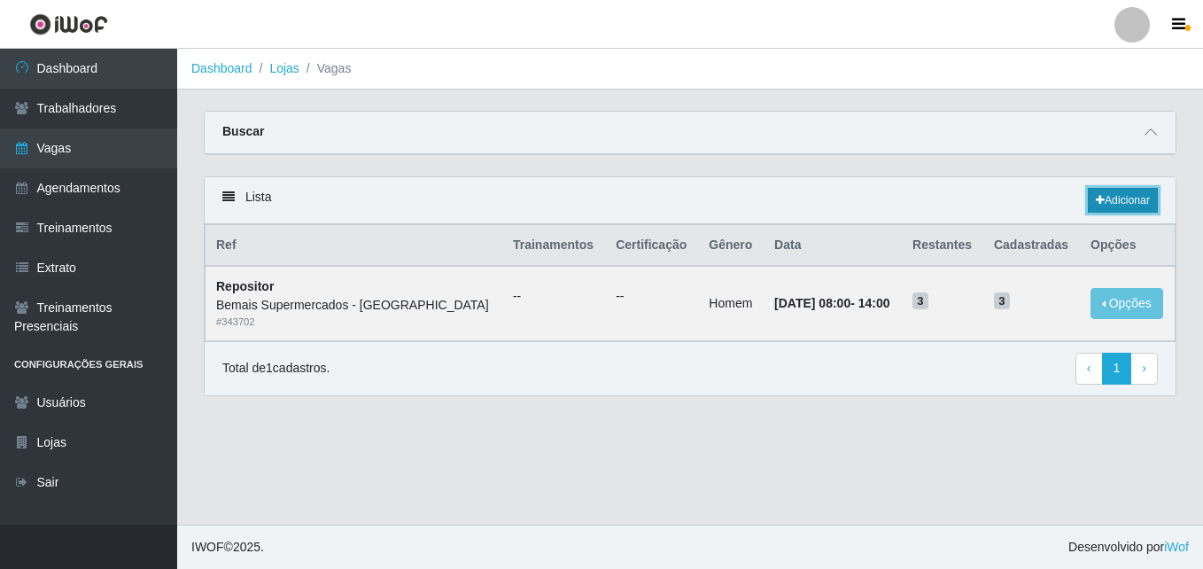
click at [1121, 201] on link "Adicionar" at bounding box center [1122, 200] width 70 height 25
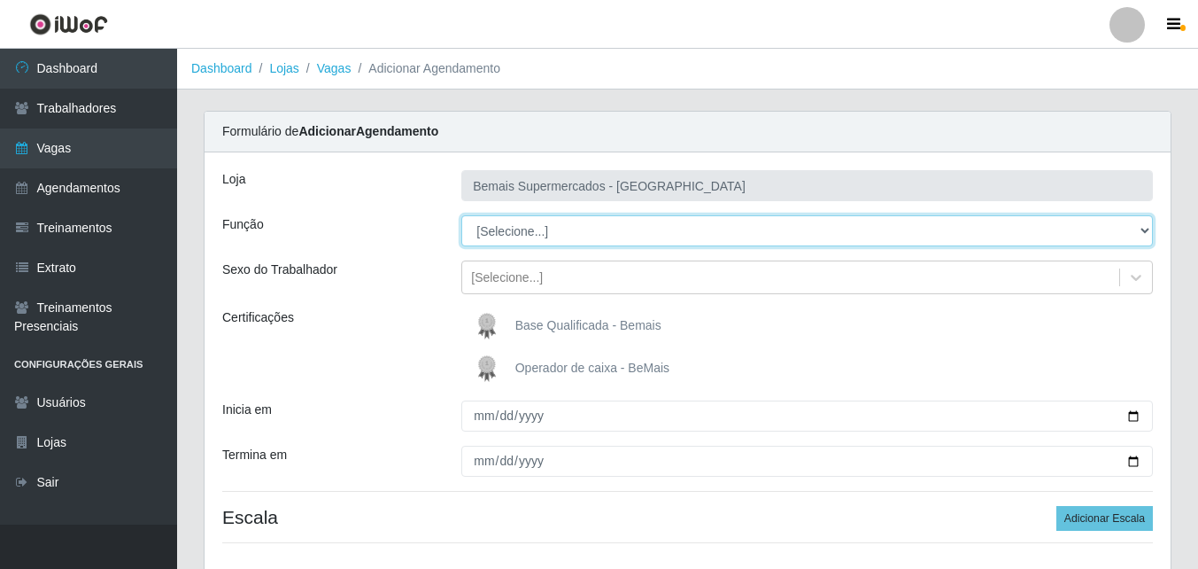
click at [541, 237] on select "[Selecione...] ASG ASG + ASG ++ Auxiliar de Estacionamento Auxiliar de Estacion…" at bounding box center [807, 230] width 692 height 31
select select "24"
click at [461, 215] on select "[Selecione...] ASG ASG + ASG ++ Auxiliar de Estacionamento Auxiliar de Estacion…" at bounding box center [807, 230] width 692 height 31
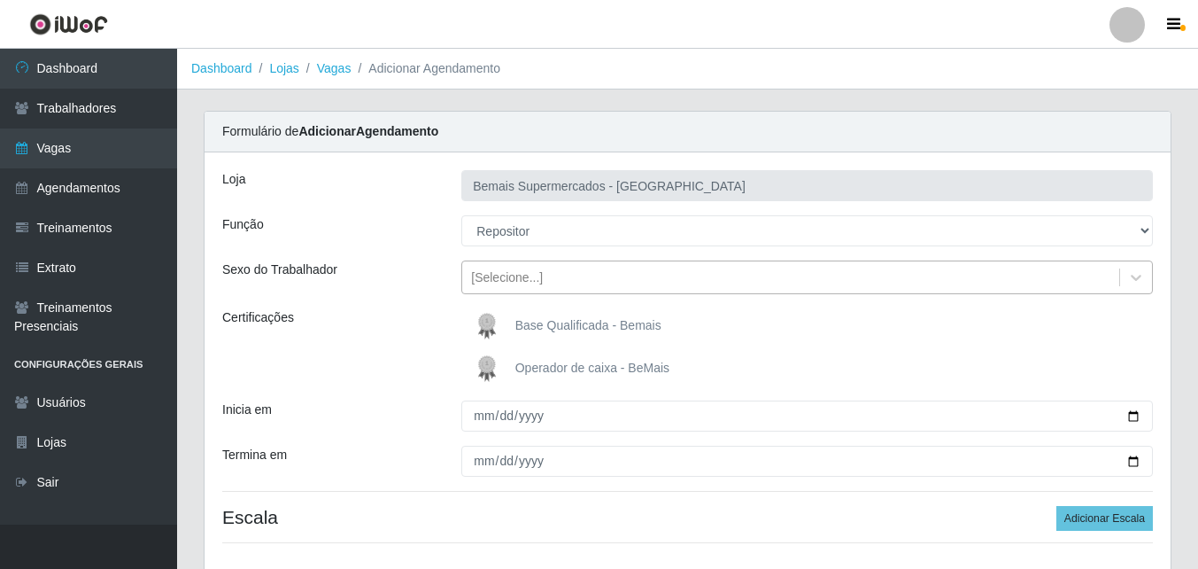
click at [502, 277] on div "[Selecione...]" at bounding box center [507, 277] width 72 height 19
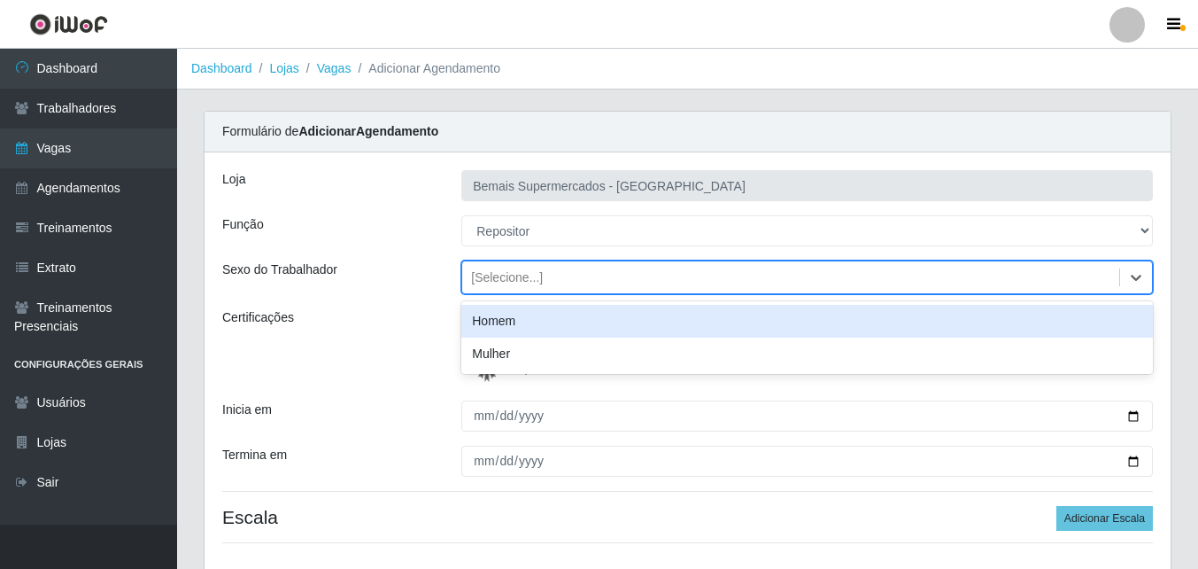
click at [512, 318] on div "Homem" at bounding box center [807, 321] width 692 height 33
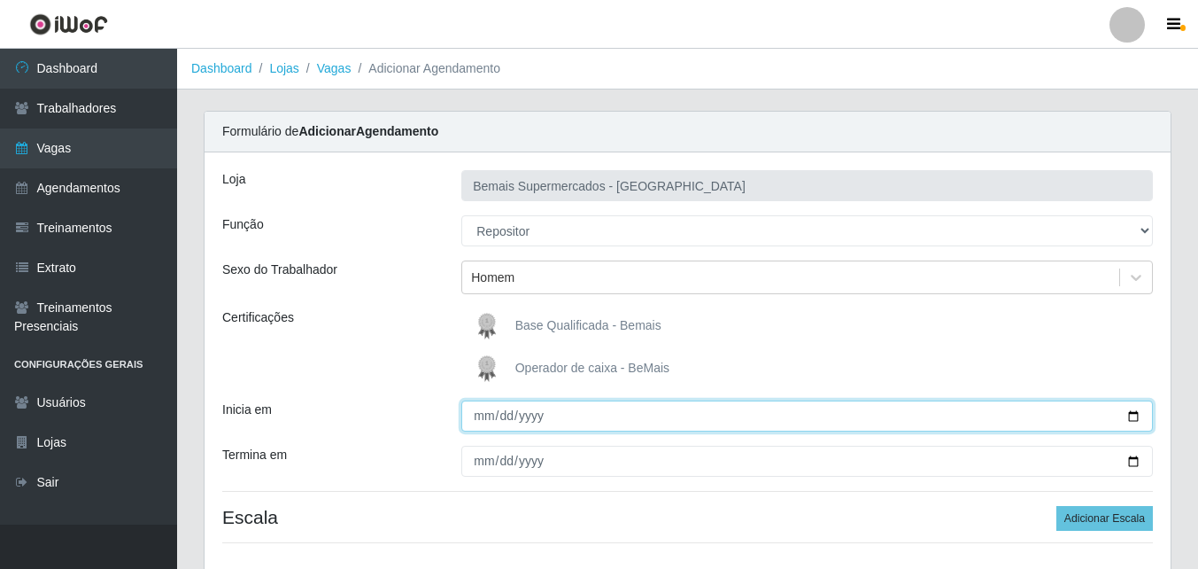
click at [484, 419] on input "Inicia em" at bounding box center [807, 415] width 692 height 31
type input "2025-09-10"
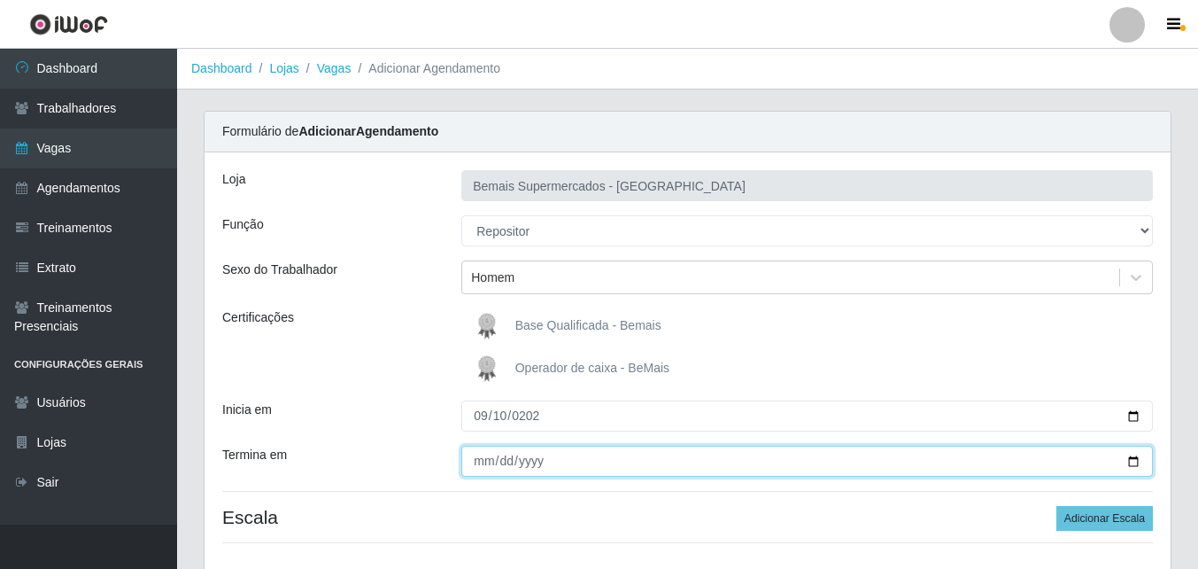
click at [480, 460] on input "Termina em" at bounding box center [807, 460] width 692 height 31
type input "2025-09-10"
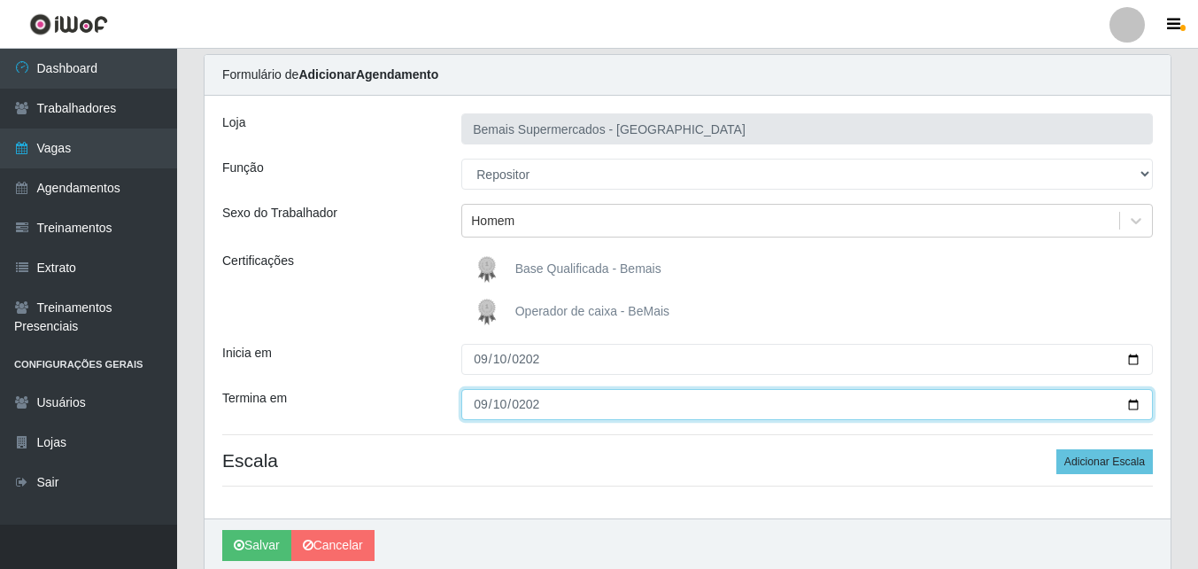
scroll to position [126, 0]
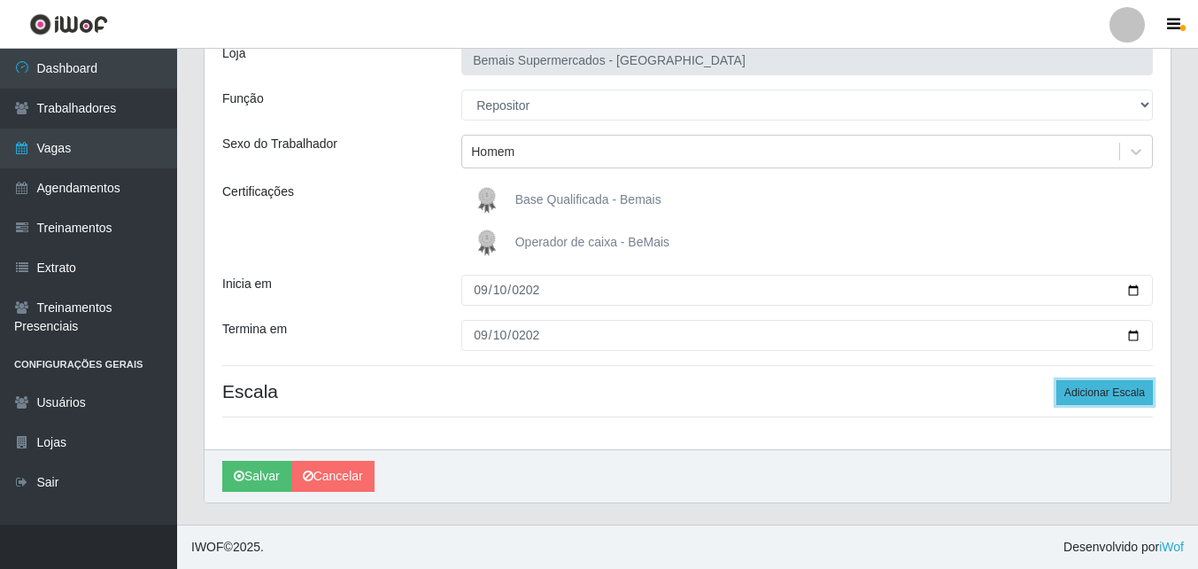
click at [1112, 392] on button "Adicionar Escala" at bounding box center [1104, 392] width 97 height 25
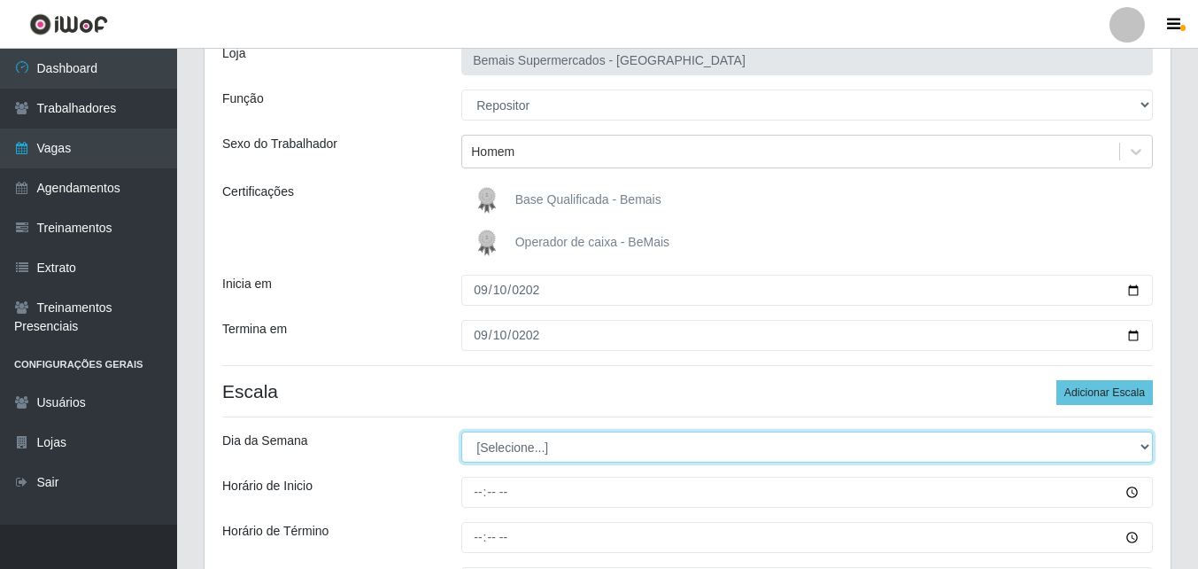
click at [576, 450] on select "[Selecione...] Segunda Terça Quarta Quinta Sexta Sábado Domingo" at bounding box center [807, 446] width 692 height 31
select select "3"
click at [461, 431] on select "[Selecione...] Segunda Terça Quarta Quinta Sexta Sábado Domingo" at bounding box center [807, 446] width 692 height 31
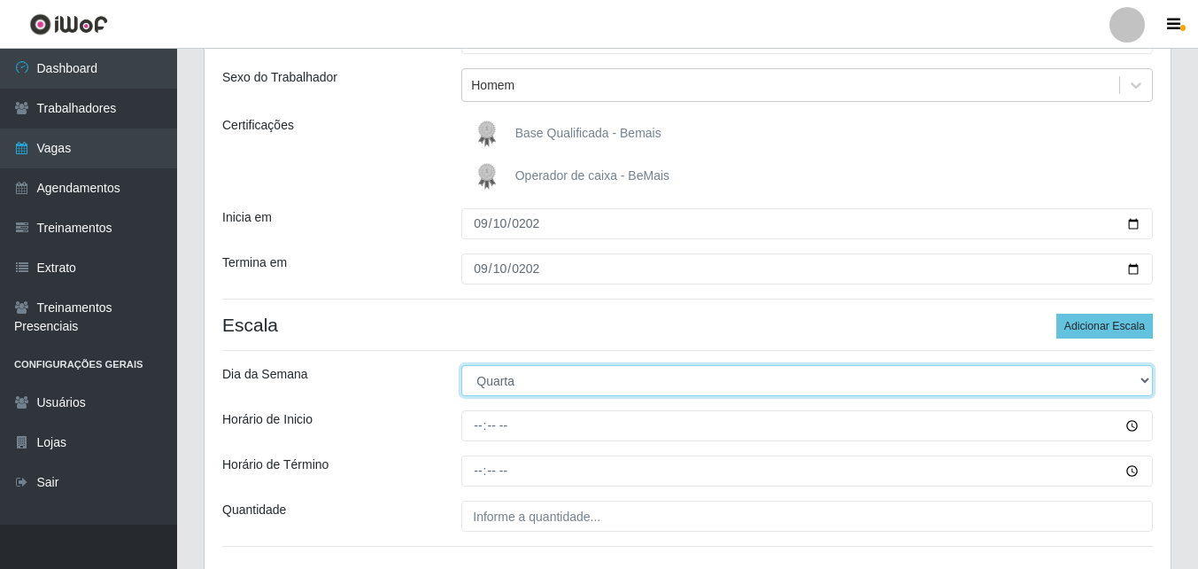
scroll to position [321, 0]
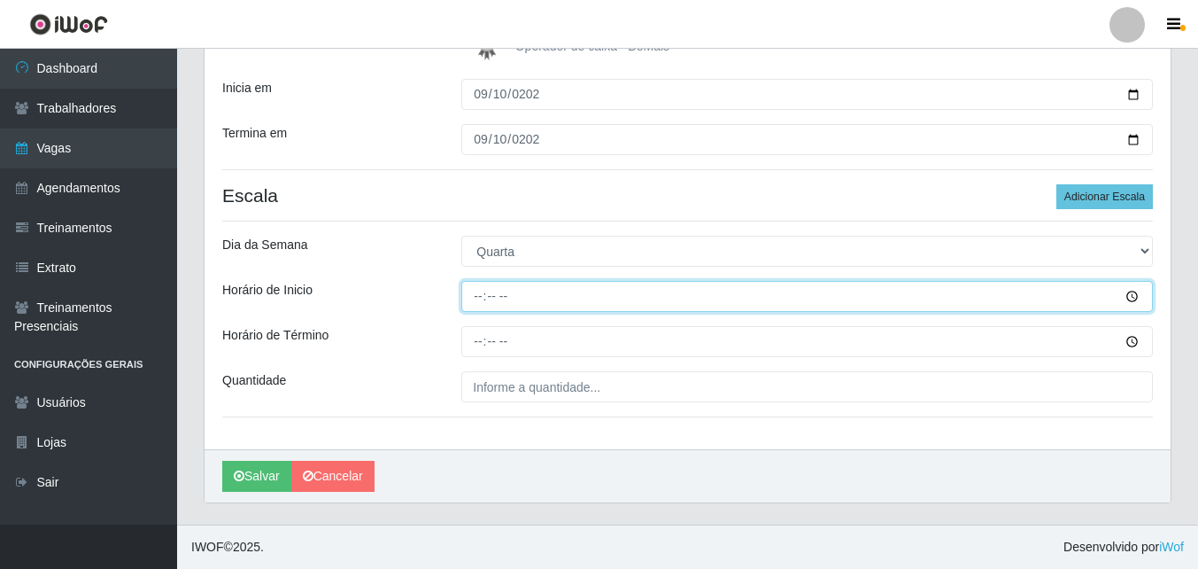
click at [475, 300] on input "Horário de Inicio" at bounding box center [807, 296] width 692 height 31
type input "15:00"
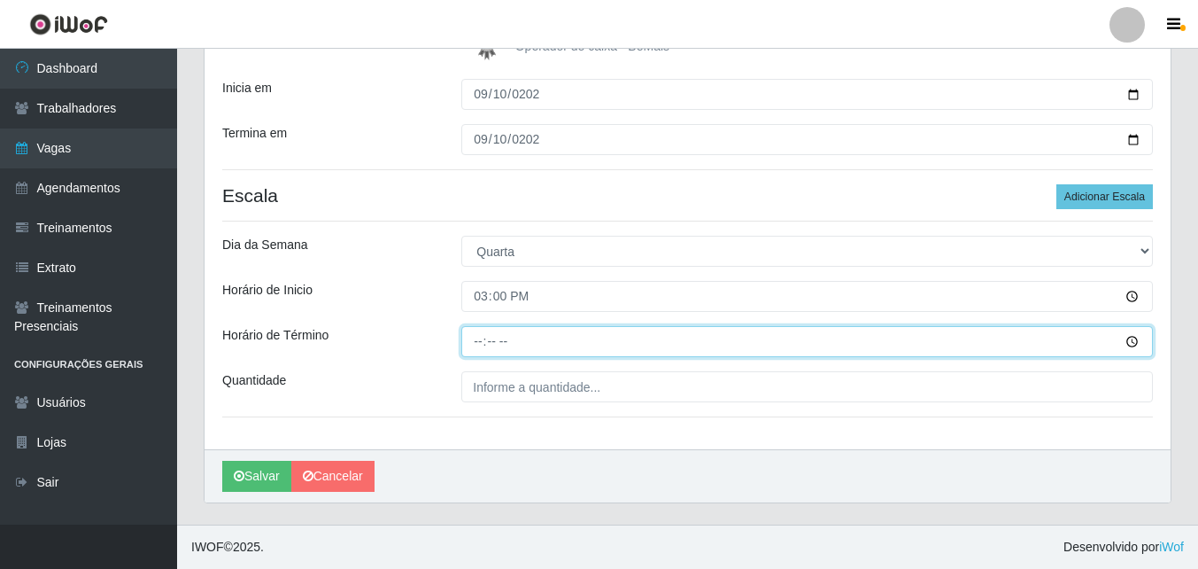
click at [474, 337] on input "Horário de Término" at bounding box center [807, 341] width 692 height 31
type input "21:00"
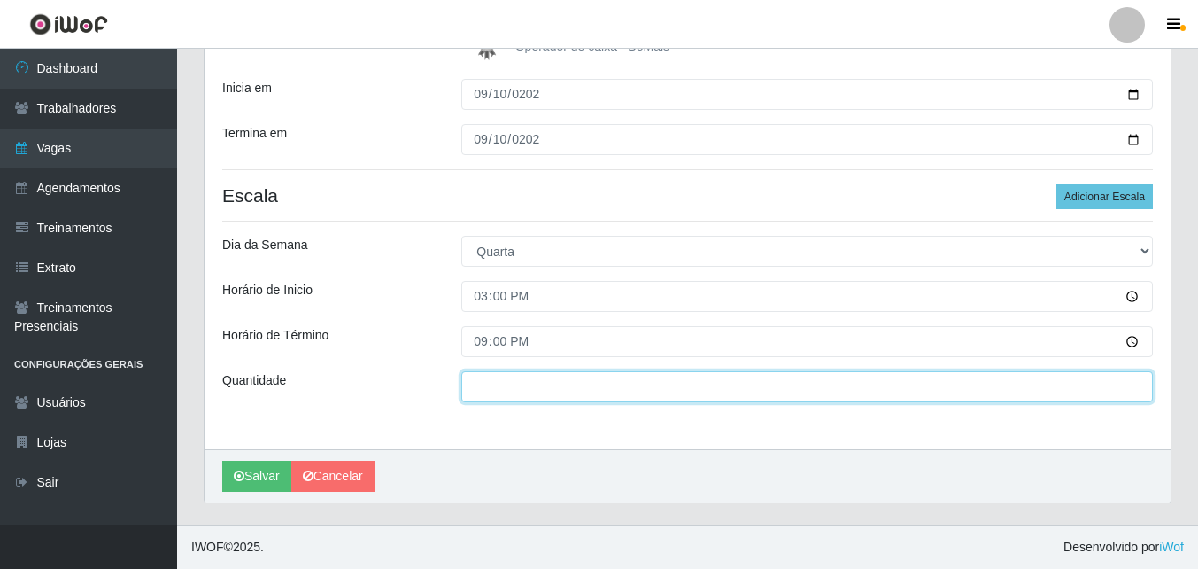
click at [523, 391] on input "___" at bounding box center [807, 386] width 692 height 31
type input "2__"
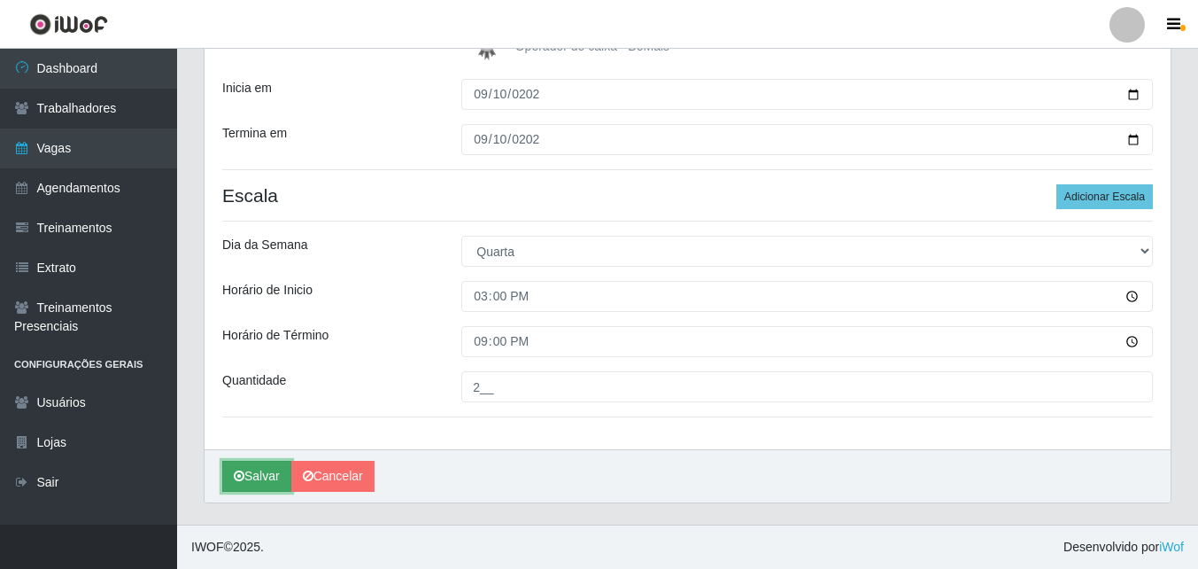
click at [264, 476] on button "Salvar" at bounding box center [256, 475] width 69 height 31
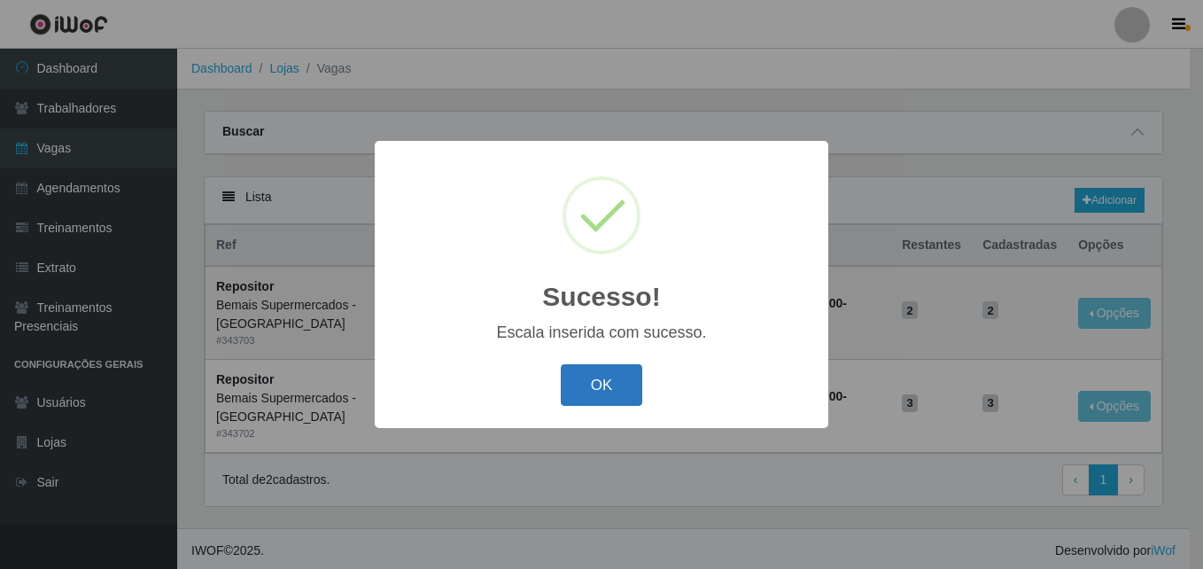
click at [615, 377] on button "OK" at bounding box center [602, 385] width 82 height 42
